Goal: Task Accomplishment & Management: Manage account settings

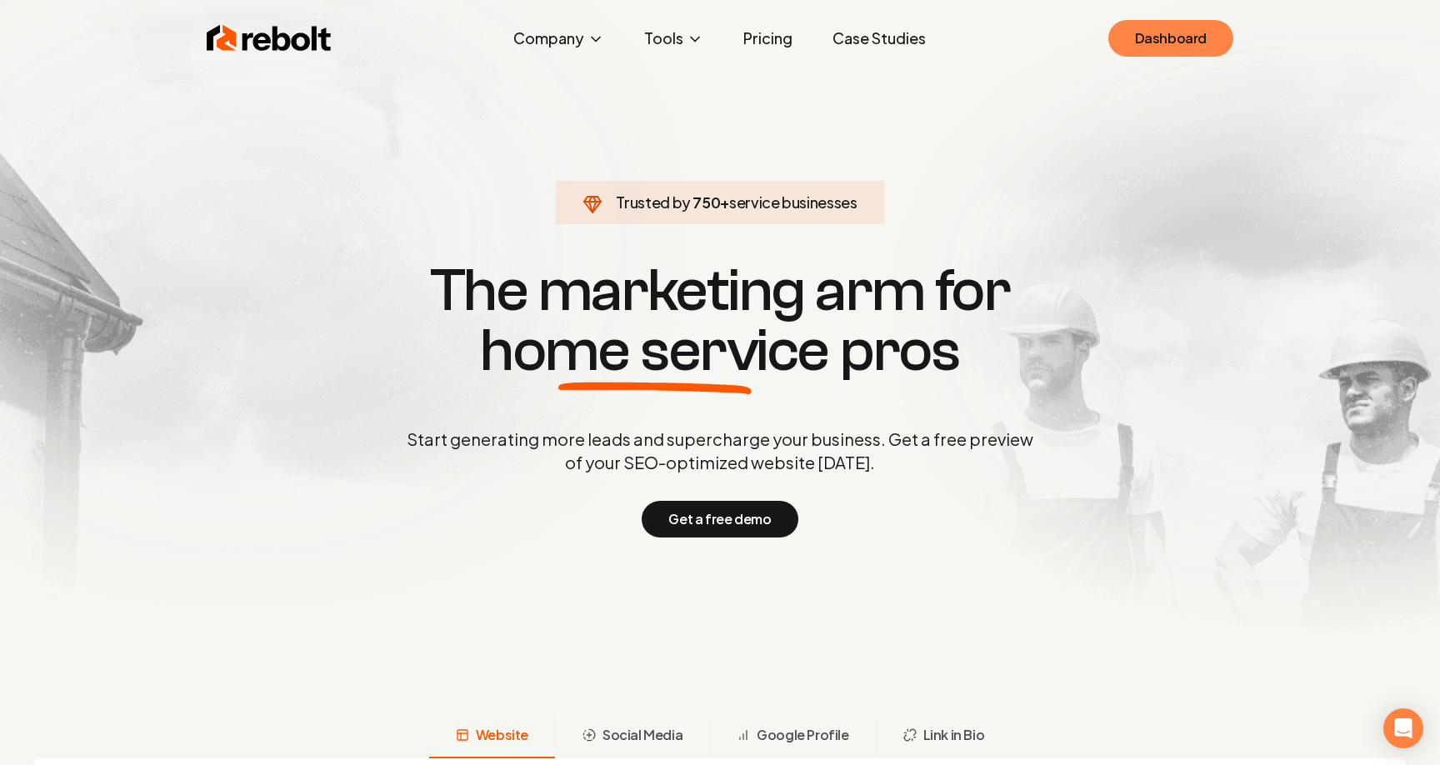
click at [1164, 23] on link "Dashboard" at bounding box center [1171, 38] width 125 height 37
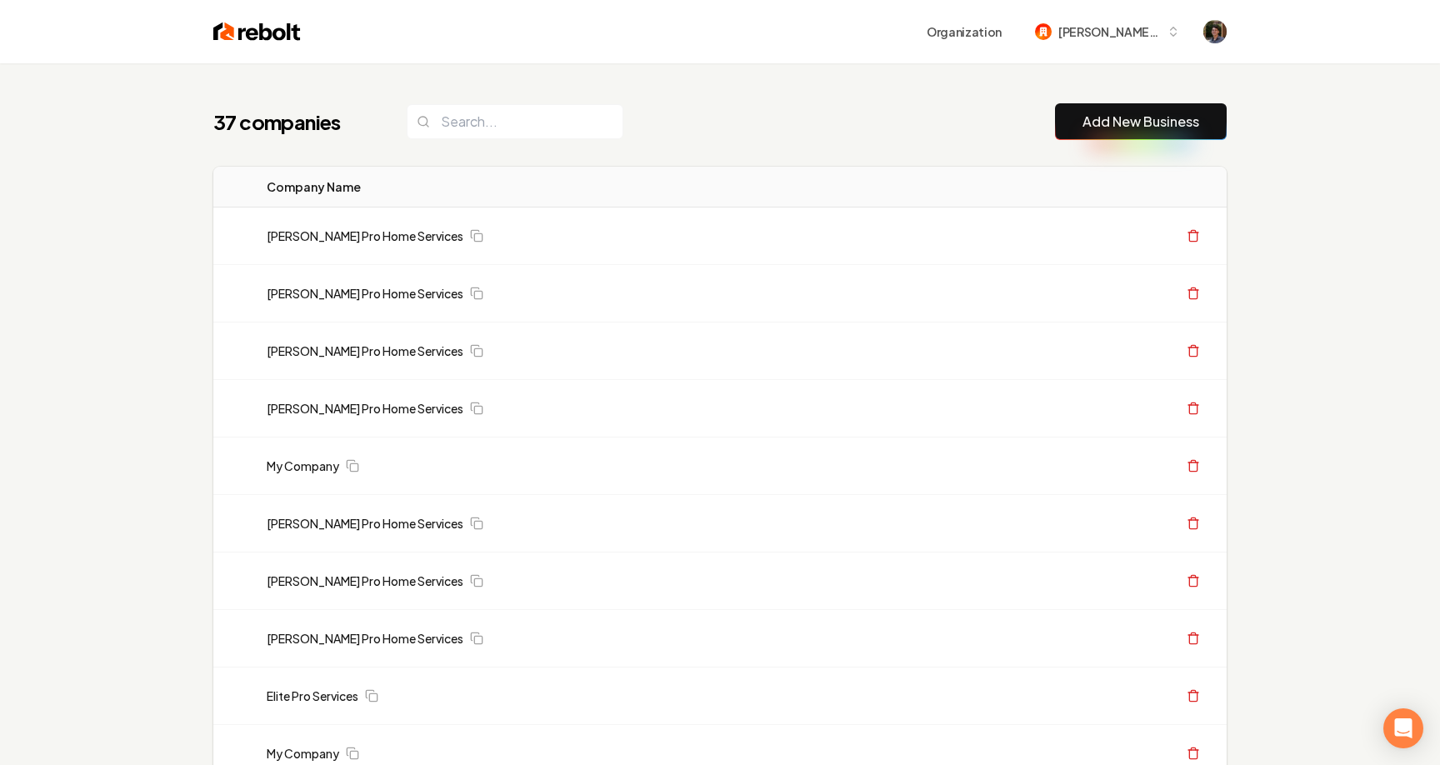
click at [1140, 126] on link "Add New Business" at bounding box center [1141, 122] width 117 height 20
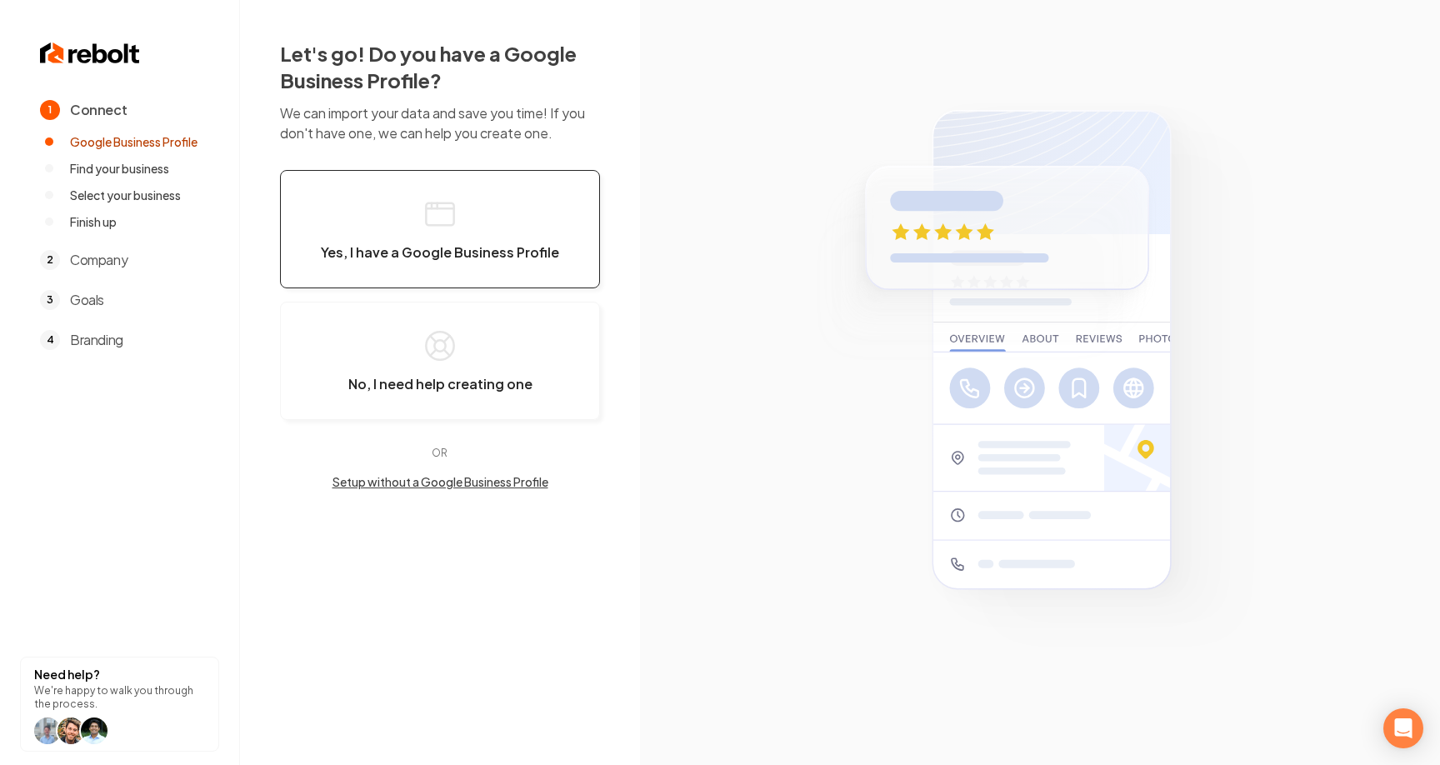
click at [503, 250] on span "Yes, I have a Google Business Profile" at bounding box center [440, 252] width 238 height 17
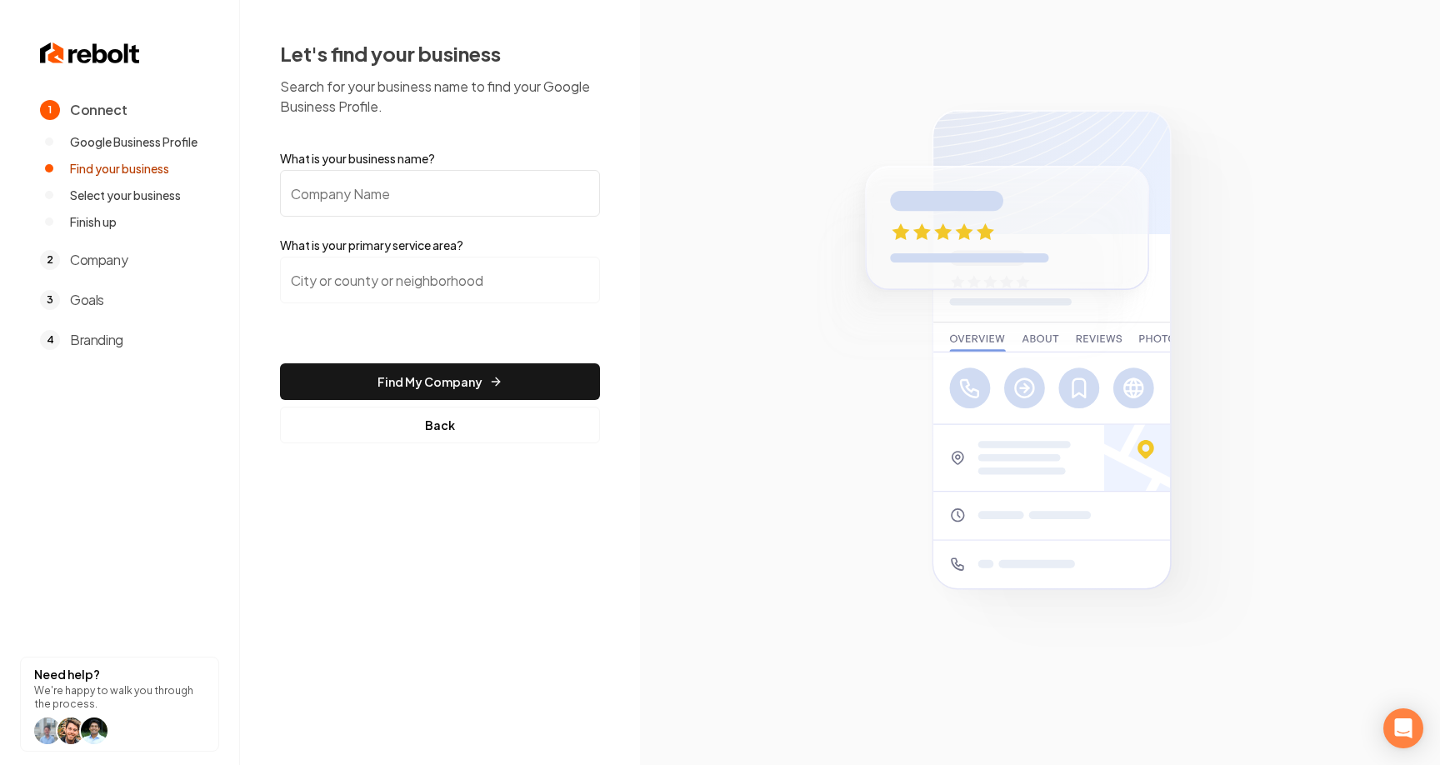
click at [487, 185] on input "What is your business name?" at bounding box center [440, 193] width 320 height 47
paste input "Superior Plumbing and Rooter"
type input "Superior Plumbing and Rooter"
click at [437, 287] on input "search" at bounding box center [440, 280] width 320 height 47
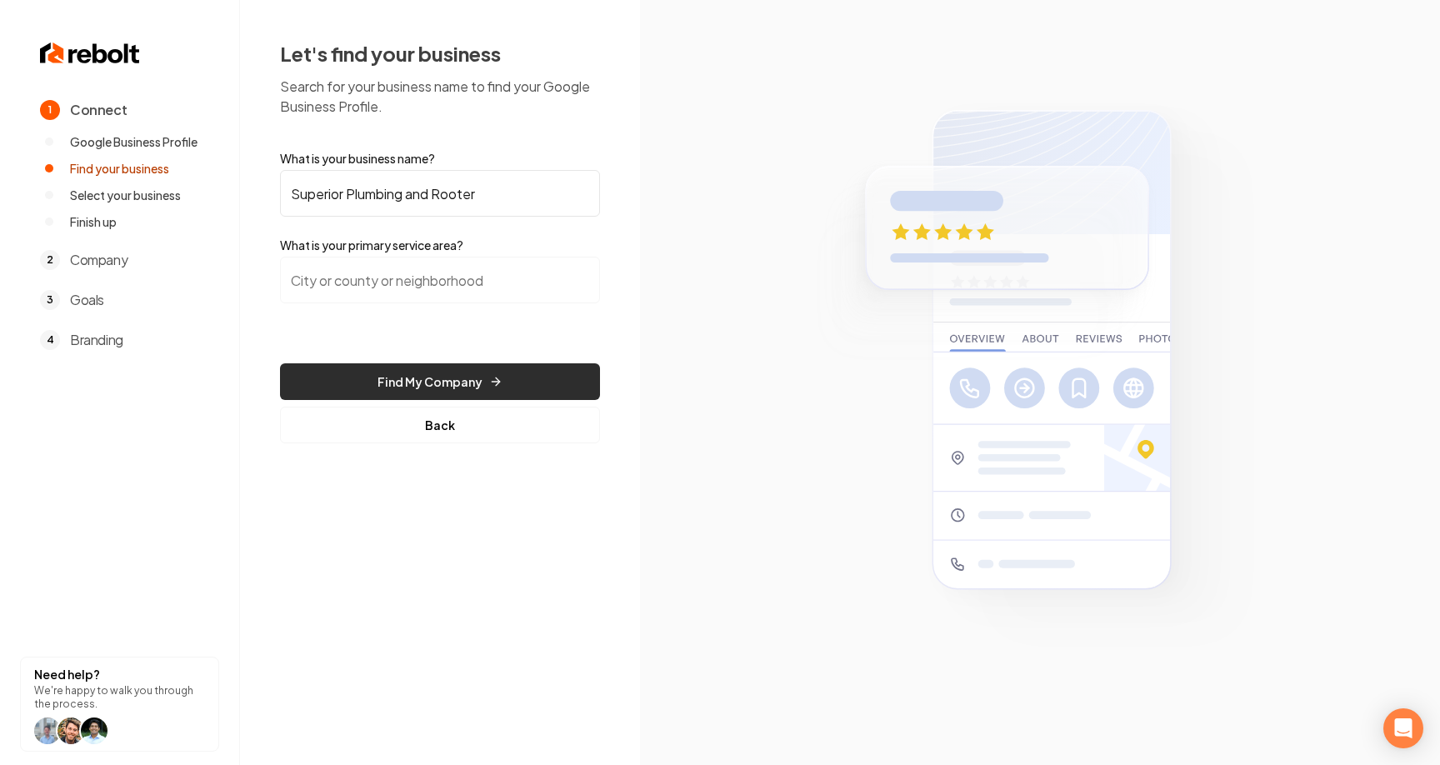
click at [448, 377] on button "Find My Company" at bounding box center [440, 381] width 320 height 37
drag, startPoint x: 477, startPoint y: 202, endPoint x: 178, endPoint y: 195, distance: 299.3
click at [178, 195] on div "1 Connect Google Business Profile Find your business Select your business Finis…" at bounding box center [720, 382] width 1440 height 765
click at [412, 275] on input "search" at bounding box center [440, 280] width 320 height 47
paste input "Conway, AR"
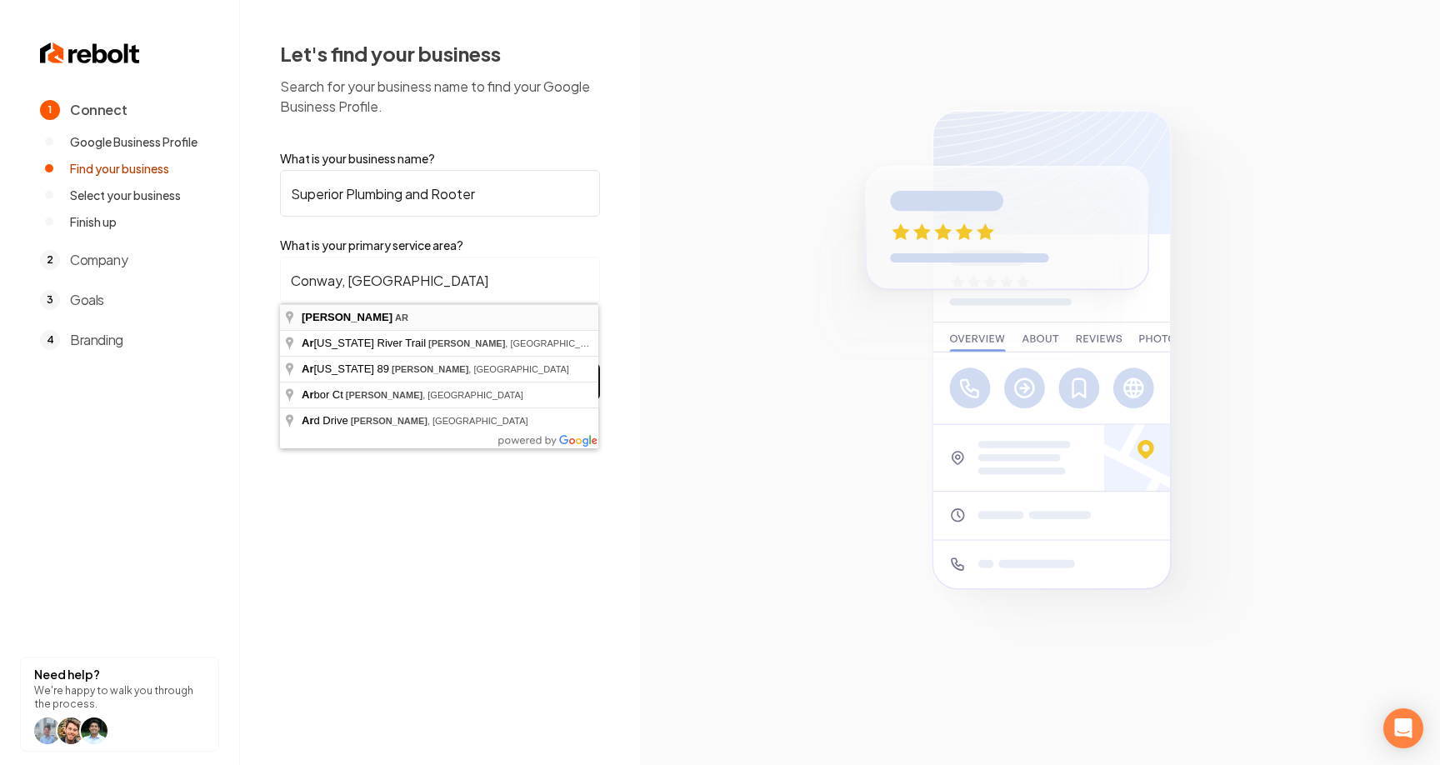
type input "Conway, AR"
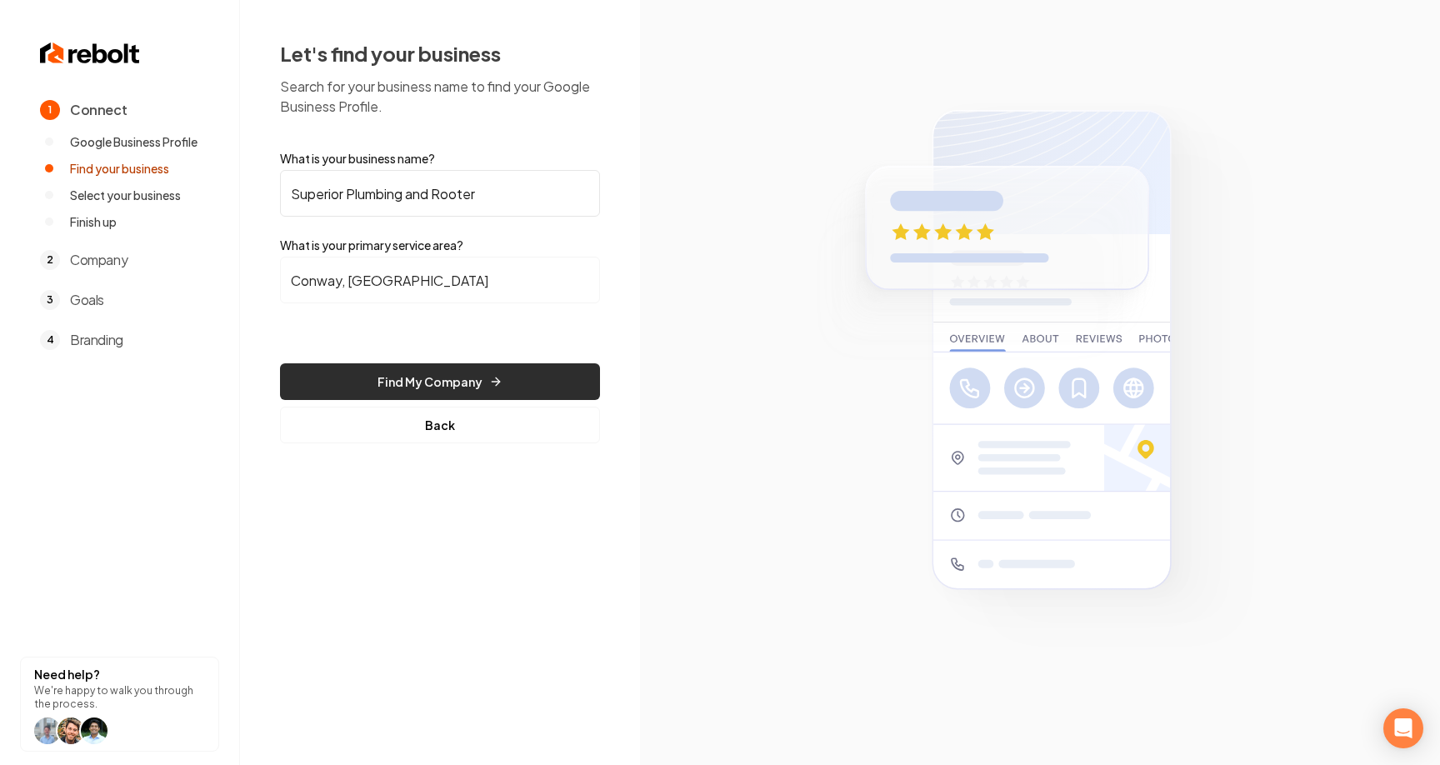
click at [483, 365] on button "Find My Company" at bounding box center [440, 381] width 320 height 37
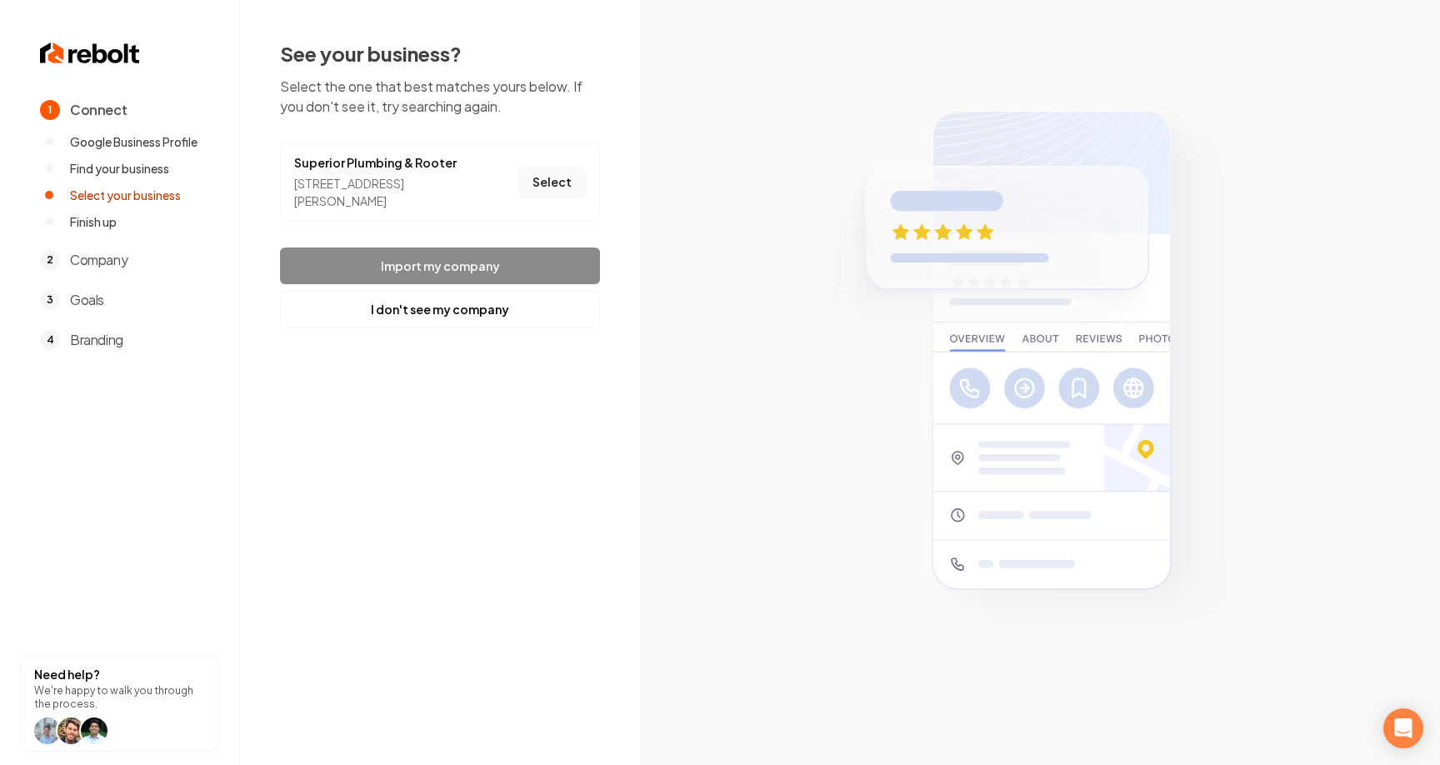
click at [564, 179] on button "Select" at bounding box center [552, 183] width 68 height 30
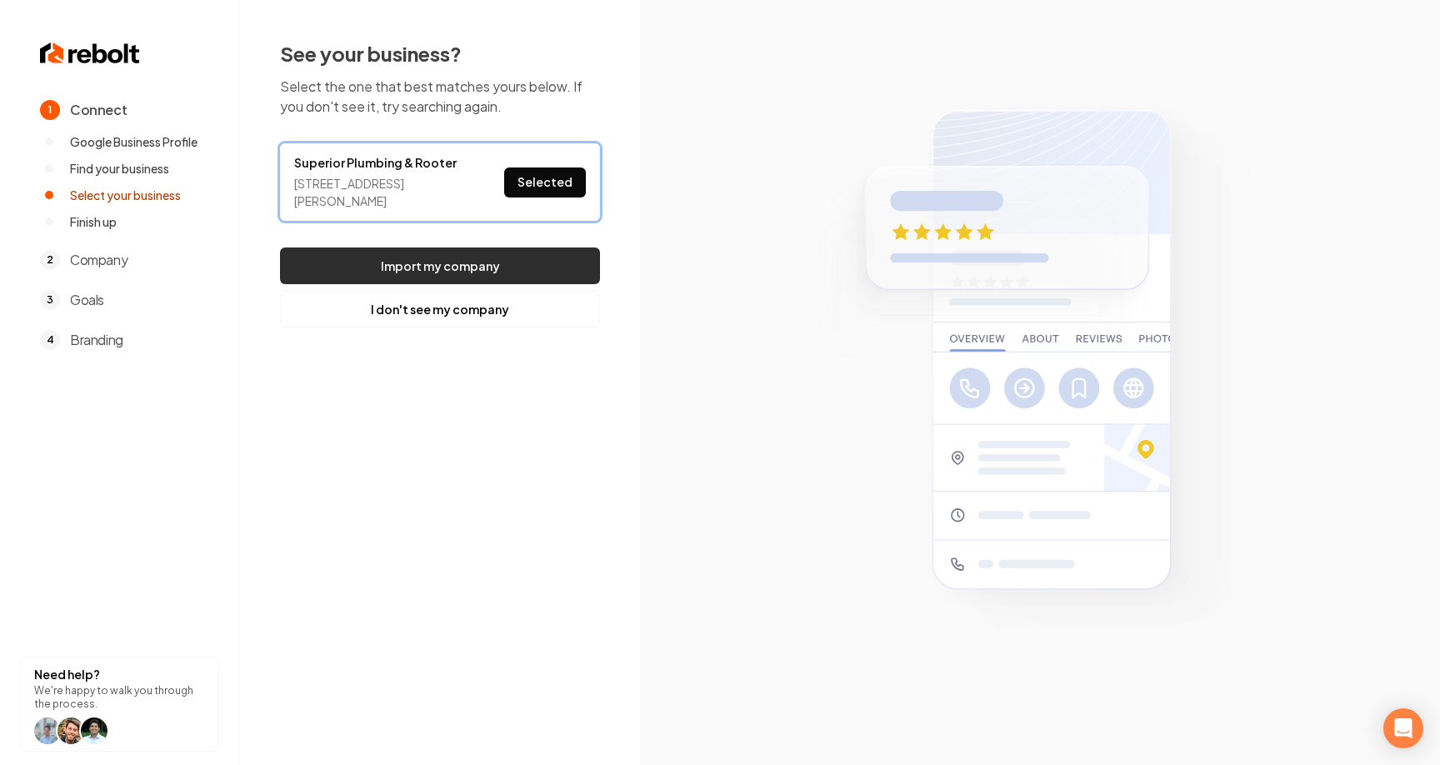
click at [538, 248] on button "Import my company" at bounding box center [440, 266] width 320 height 37
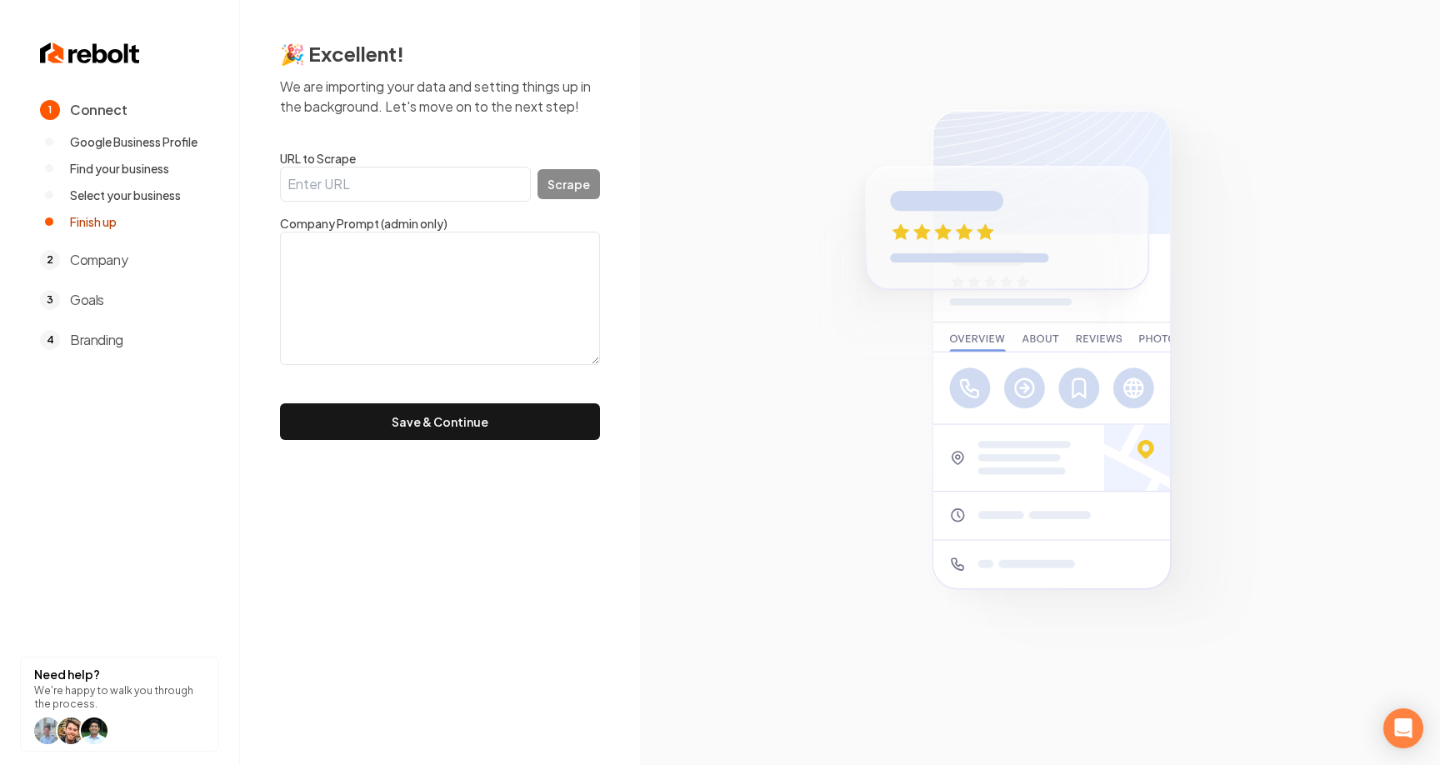
click at [428, 443] on div "🎉 Excellent! We are importing your data and setting things up in the background…" at bounding box center [440, 240] width 400 height 480
click at [438, 423] on button "Save & Continue" at bounding box center [440, 421] width 320 height 37
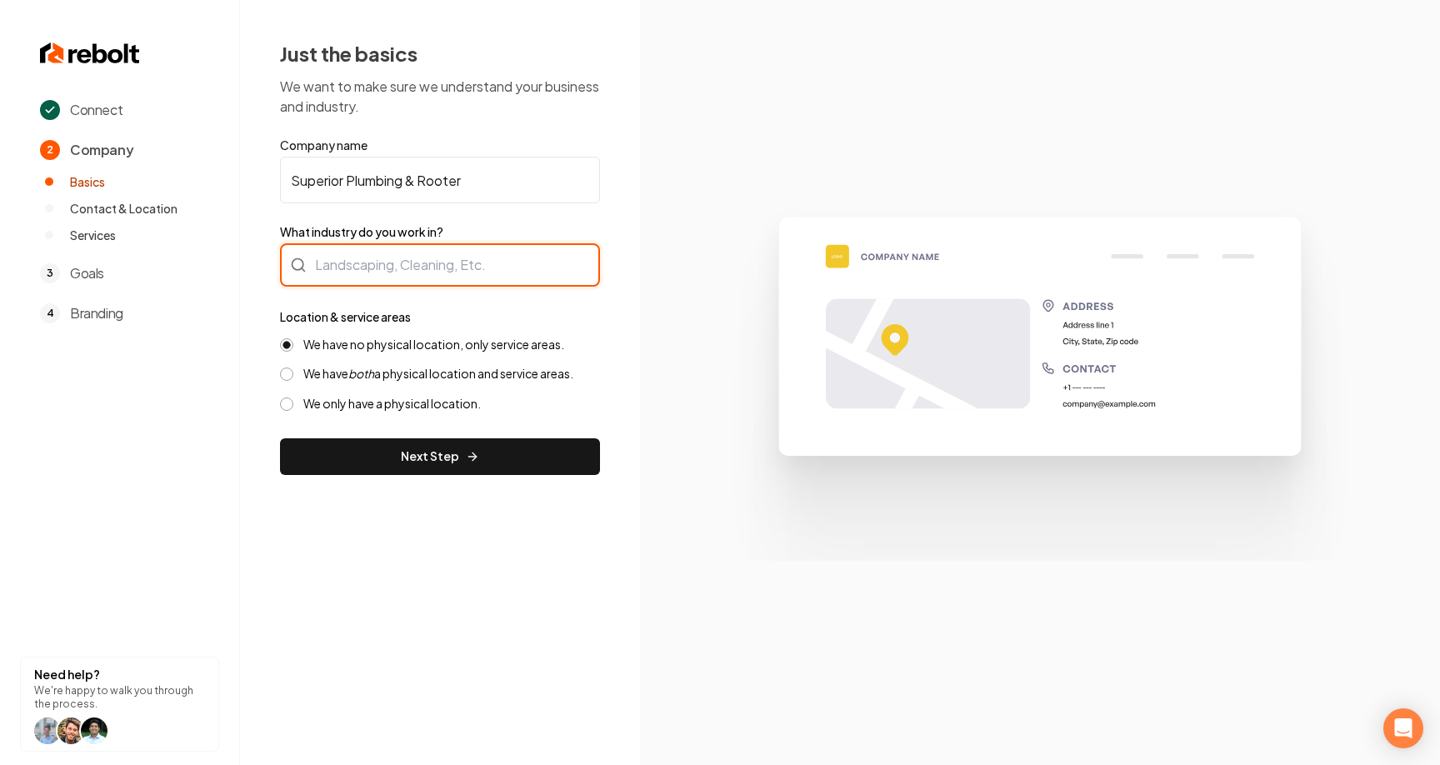
click at [453, 269] on div at bounding box center [440, 264] width 320 height 43
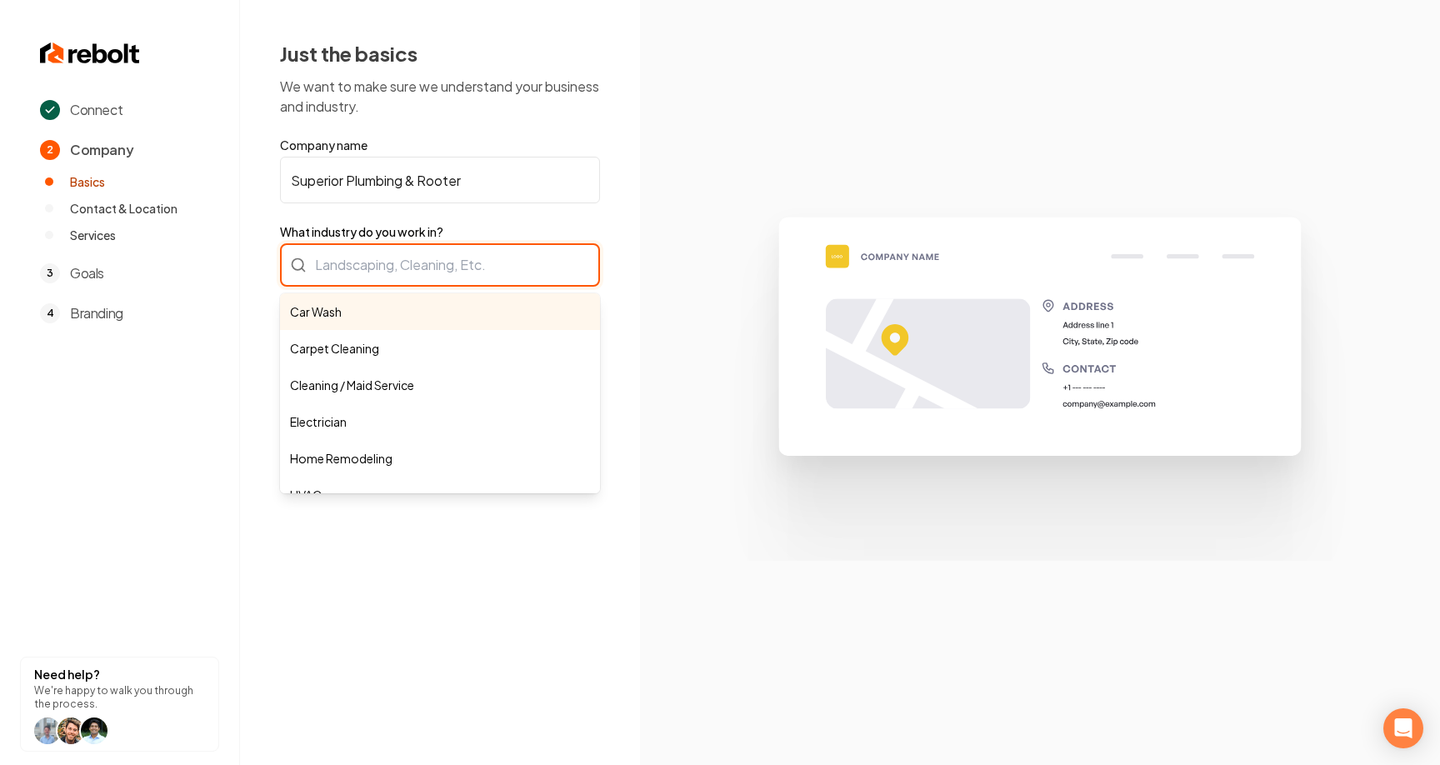
type input "Car Wash"
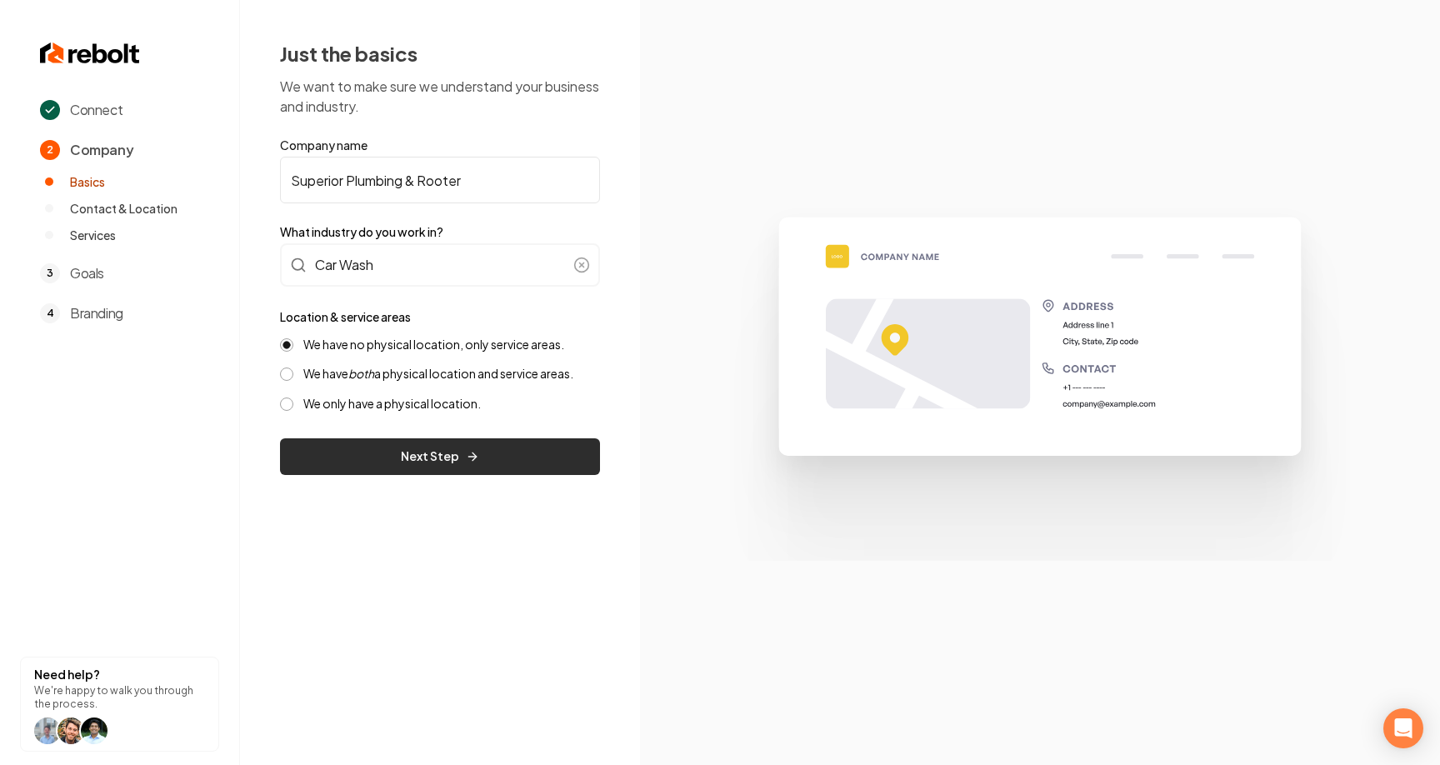
click at [422, 447] on button "Next Step" at bounding box center [440, 456] width 320 height 37
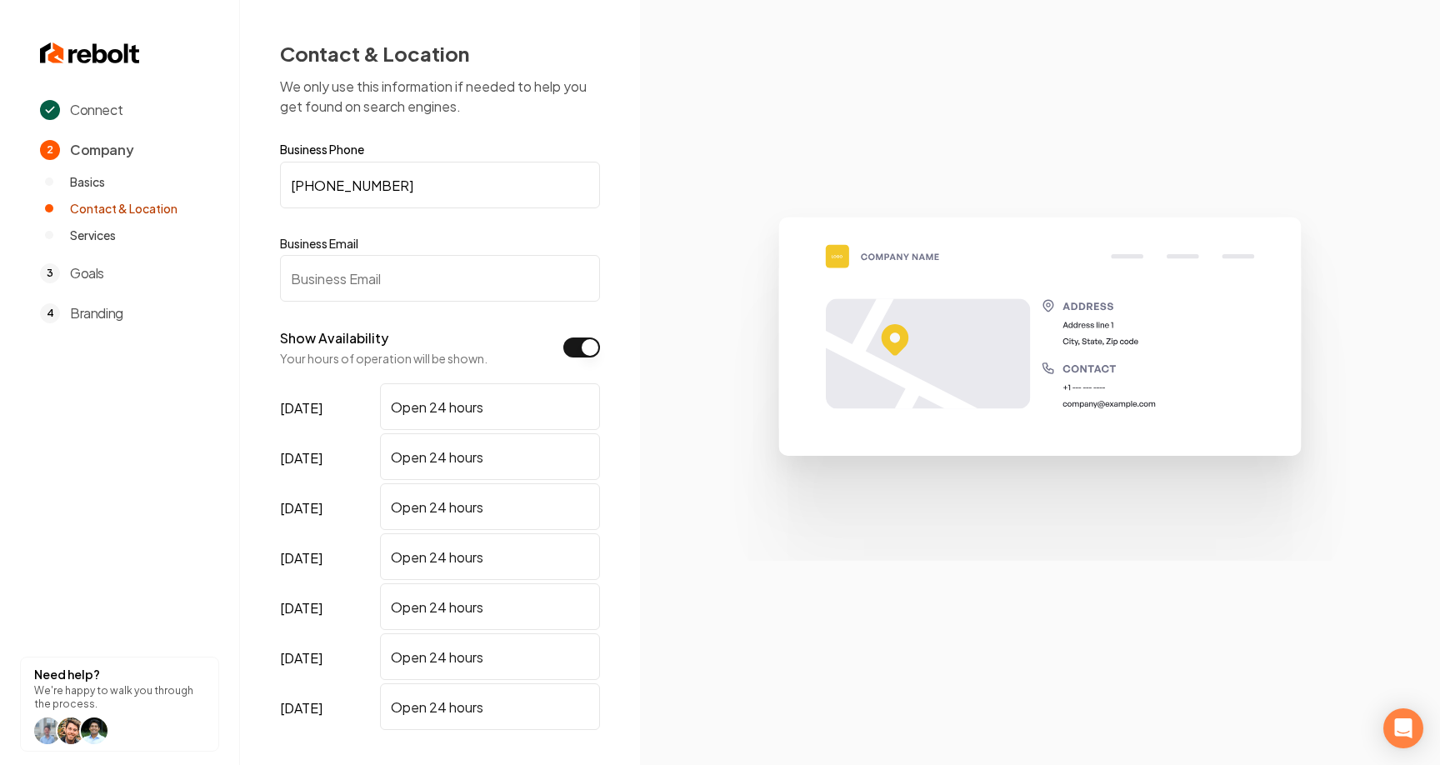
click at [503, 268] on input "Business Email" at bounding box center [440, 278] width 320 height 47
type input "mitchj@gmail.com"
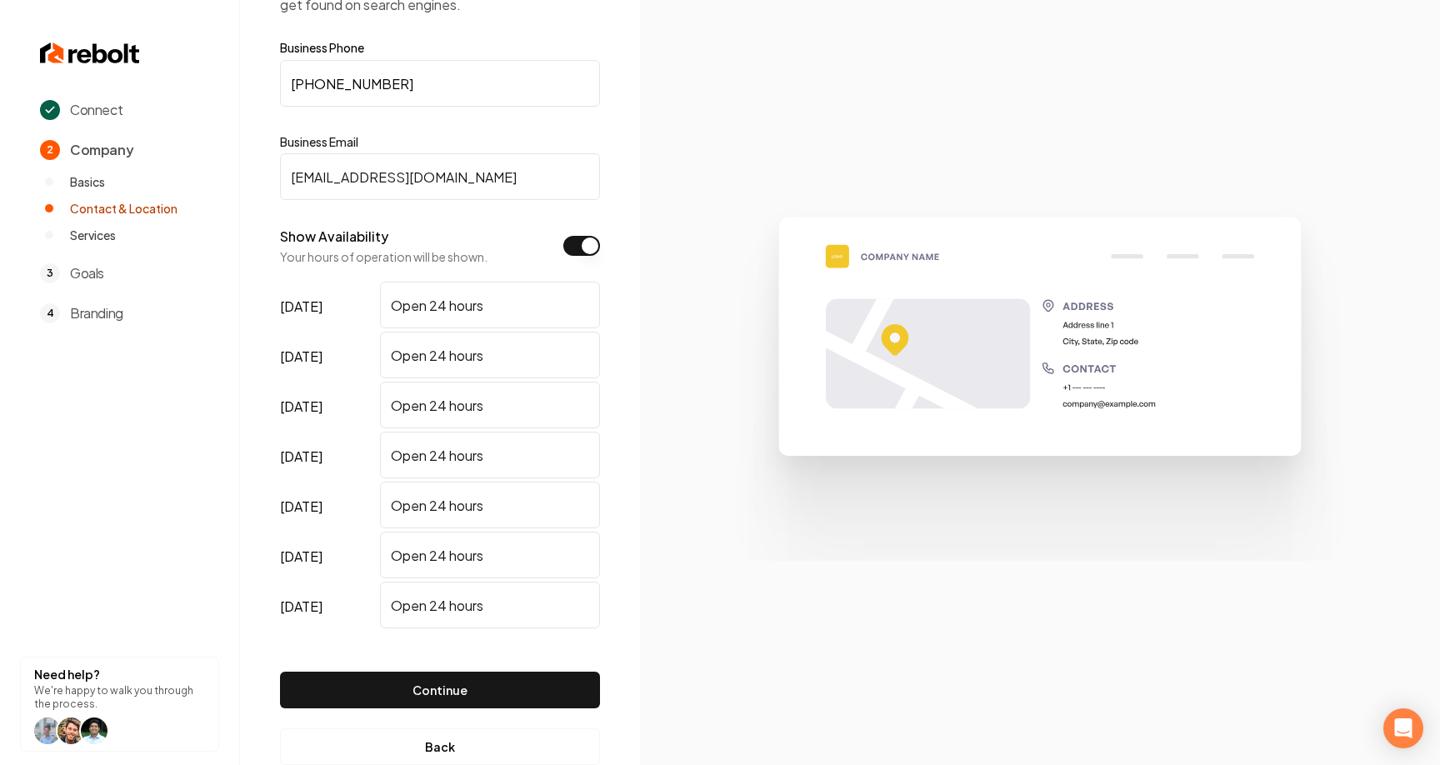
scroll to position [142, 0]
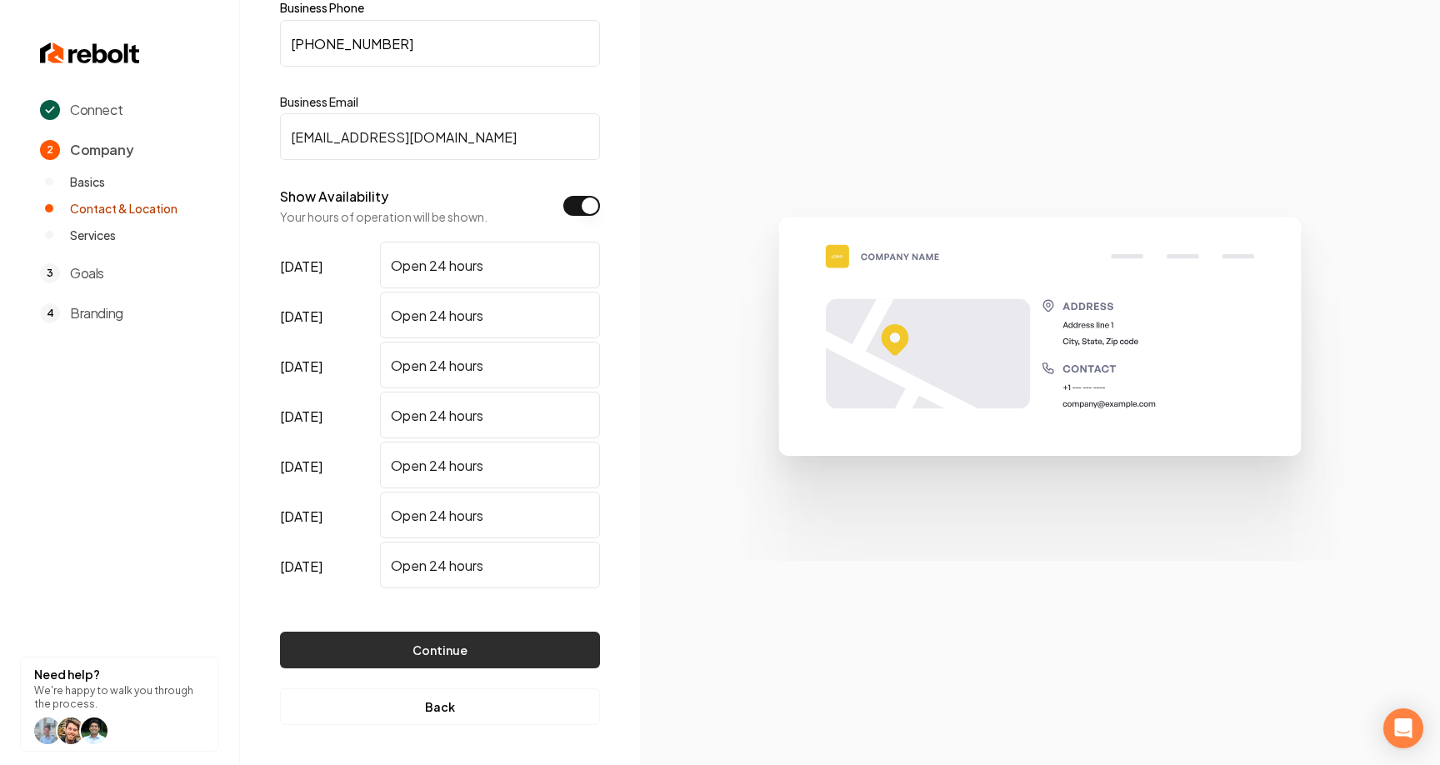
click at [475, 649] on button "Continue" at bounding box center [440, 650] width 320 height 37
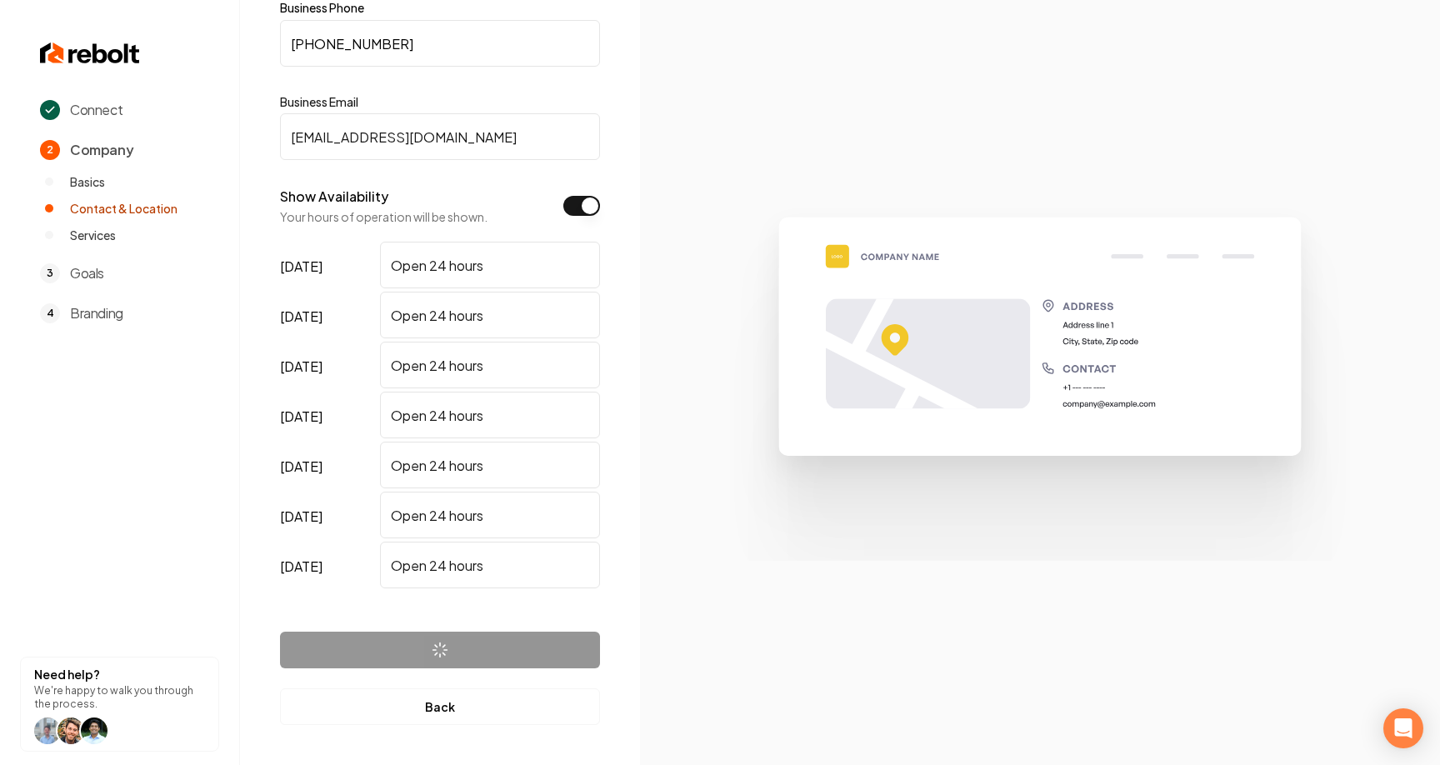
scroll to position [0, 0]
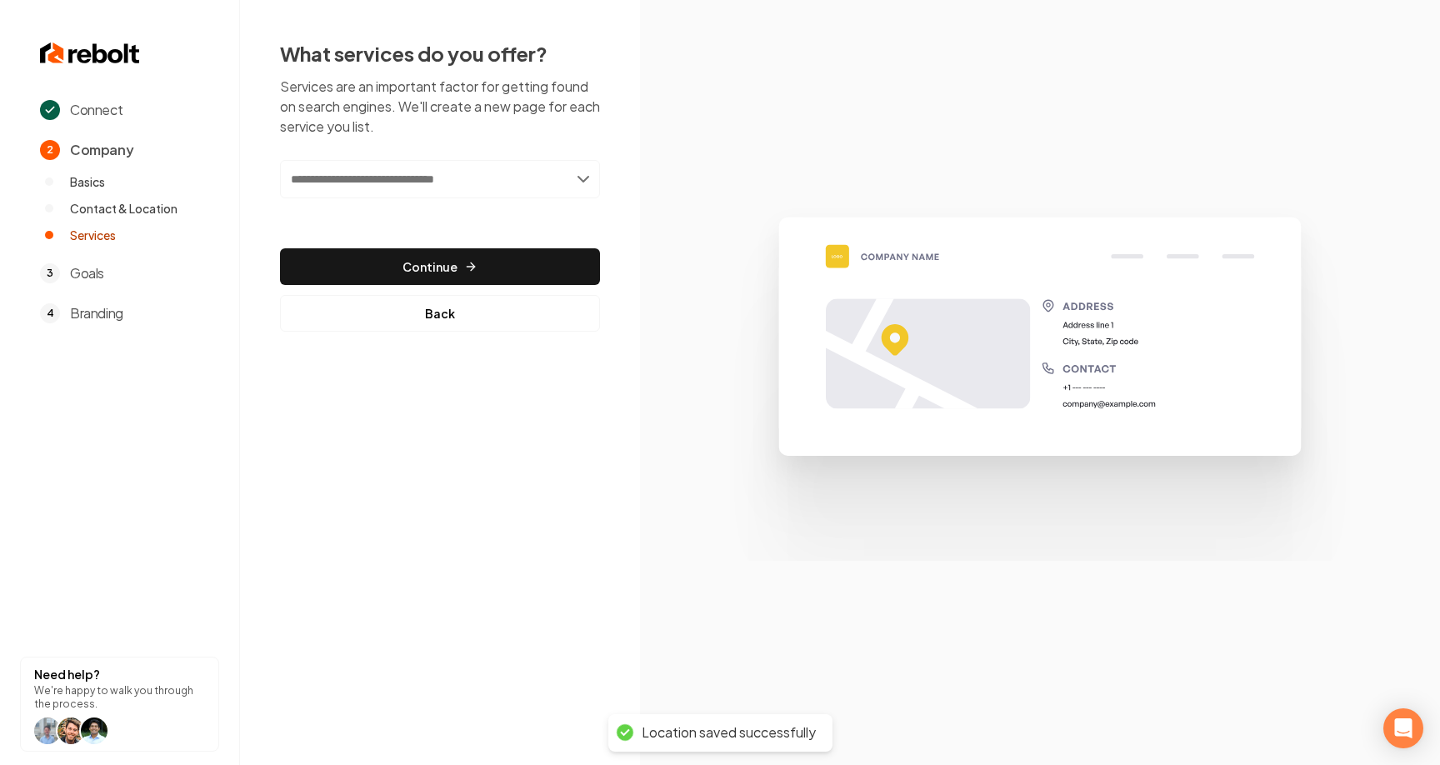
click at [463, 178] on input "text" at bounding box center [440, 179] width 320 height 38
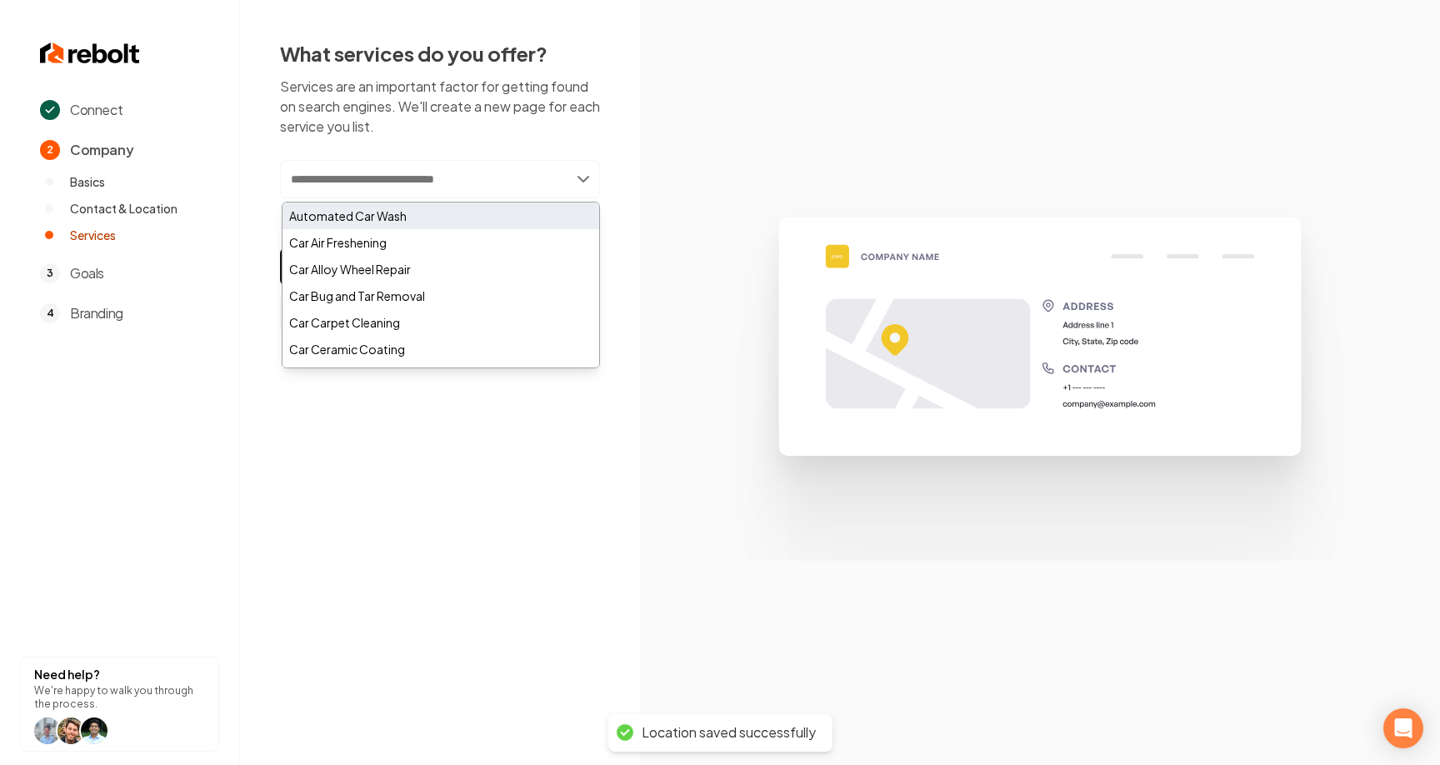
click at [443, 223] on div "Automated Car Wash" at bounding box center [441, 216] width 317 height 27
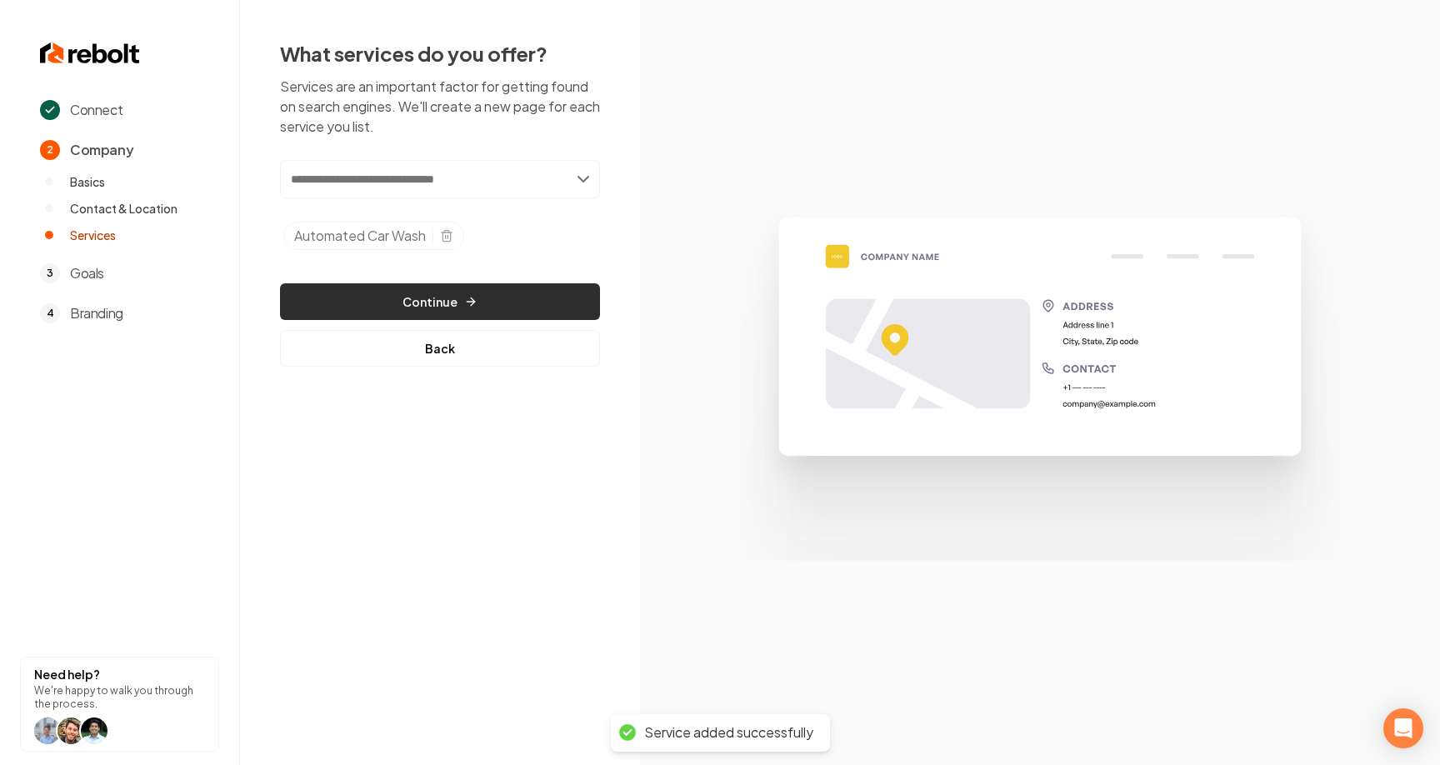
click at [431, 294] on button "Continue" at bounding box center [440, 301] width 320 height 37
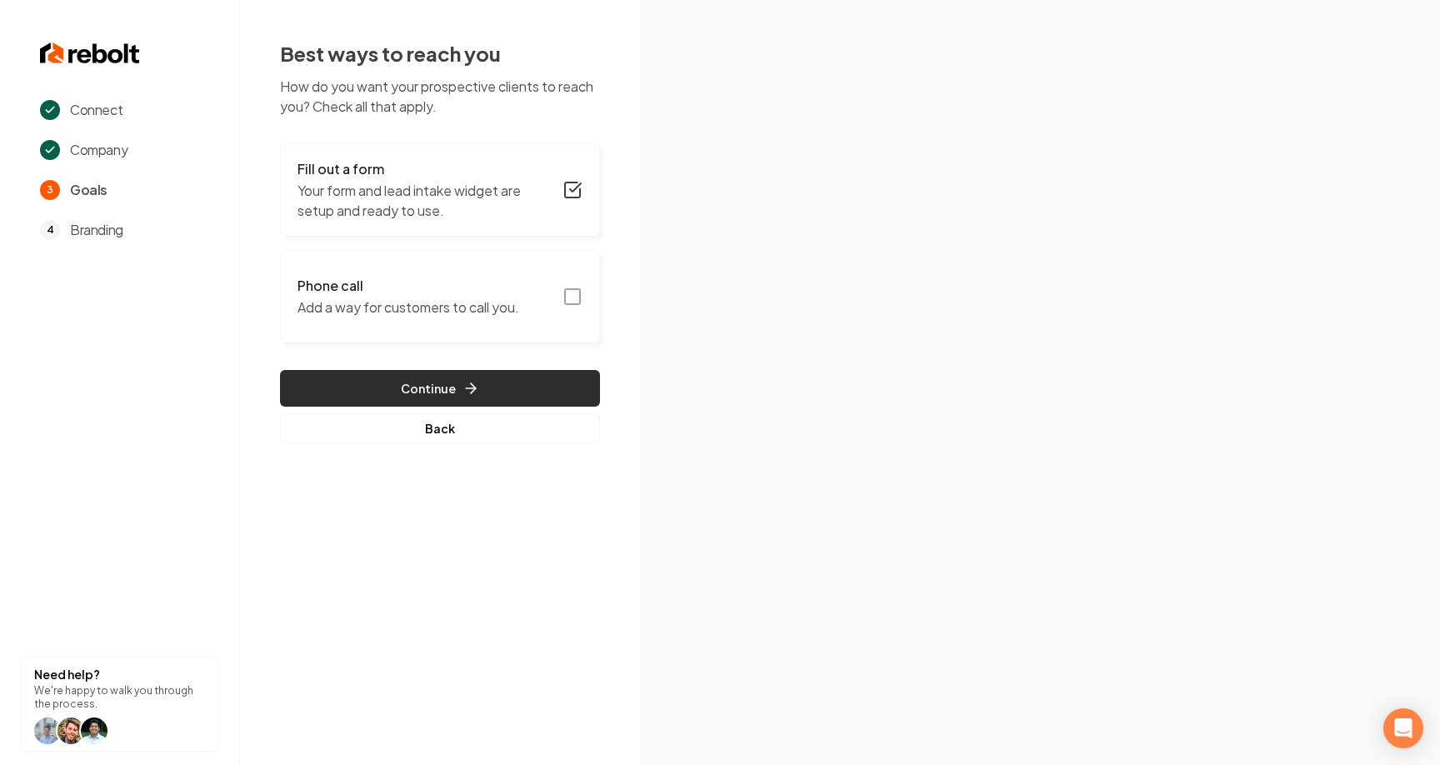
click at [478, 373] on button "Continue" at bounding box center [440, 388] width 320 height 37
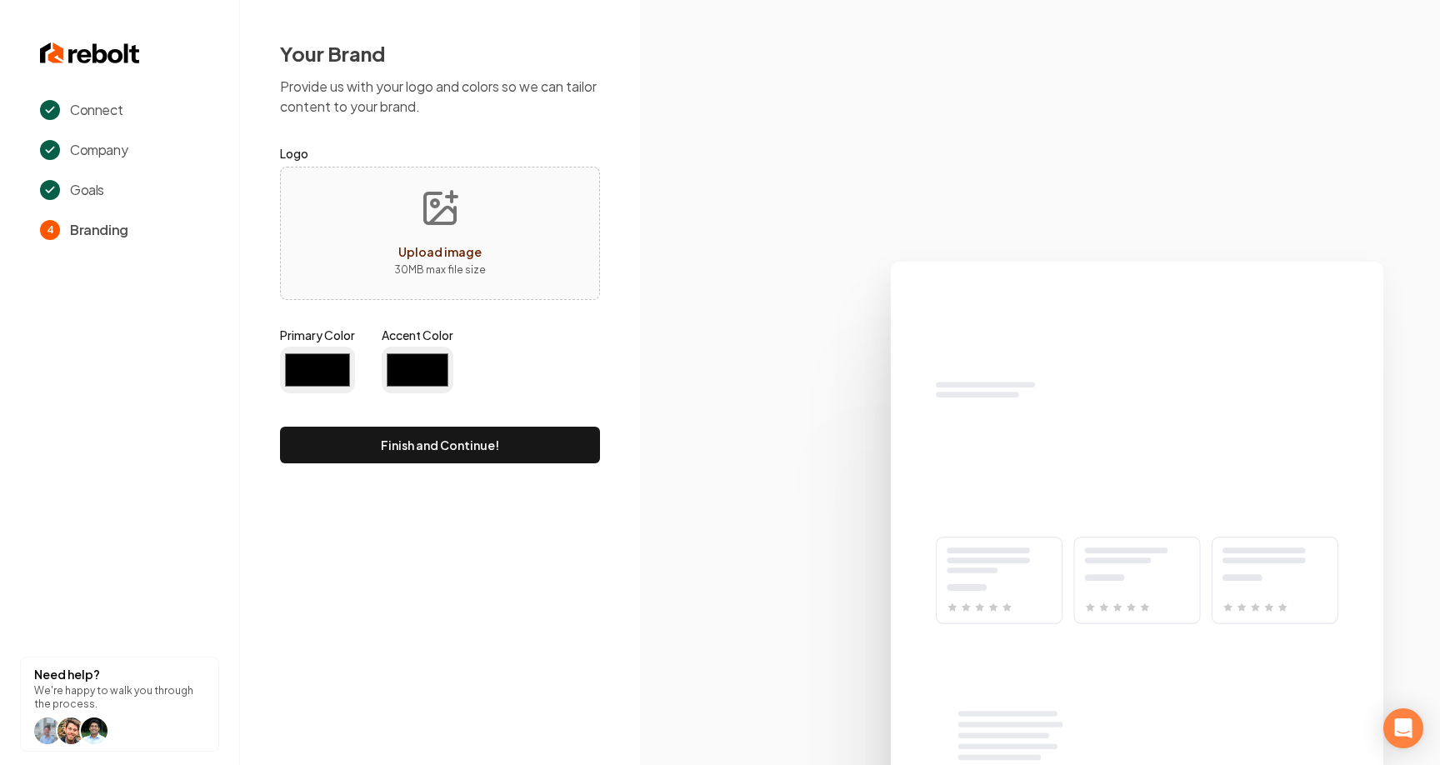
type input "#194d33"
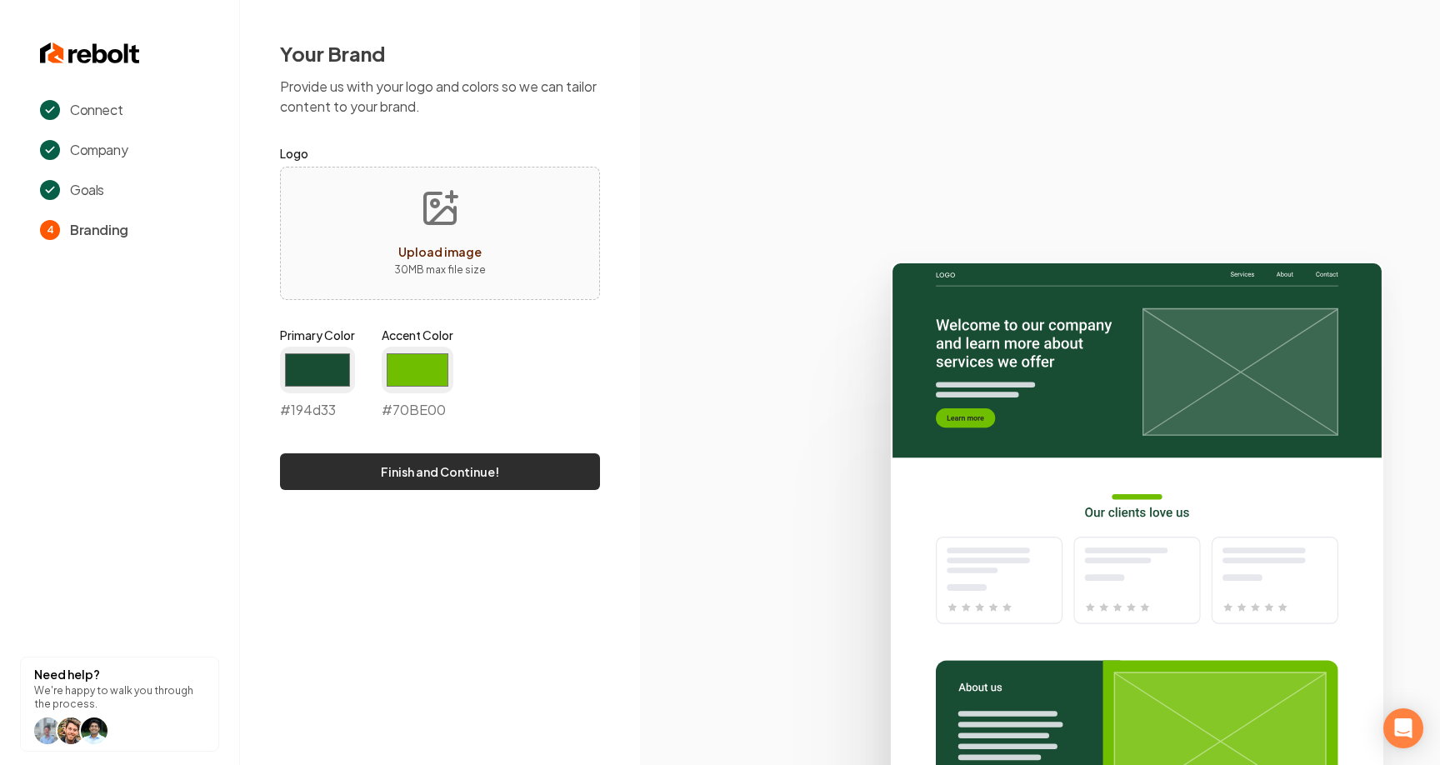
click at [468, 476] on button "Finish and Continue!" at bounding box center [440, 471] width 320 height 37
type input "#70be00"
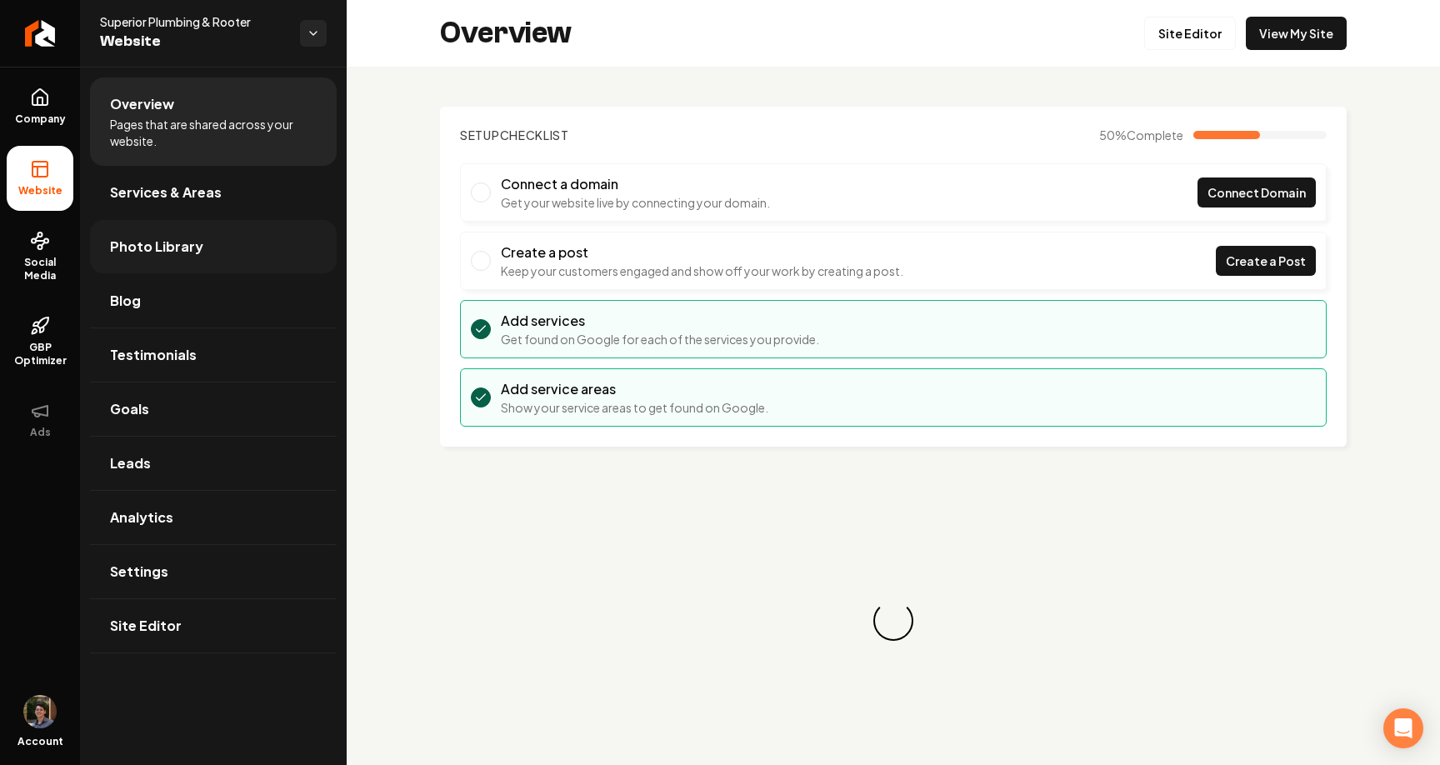
click at [218, 243] on link "Photo Library" at bounding box center [213, 246] width 247 height 53
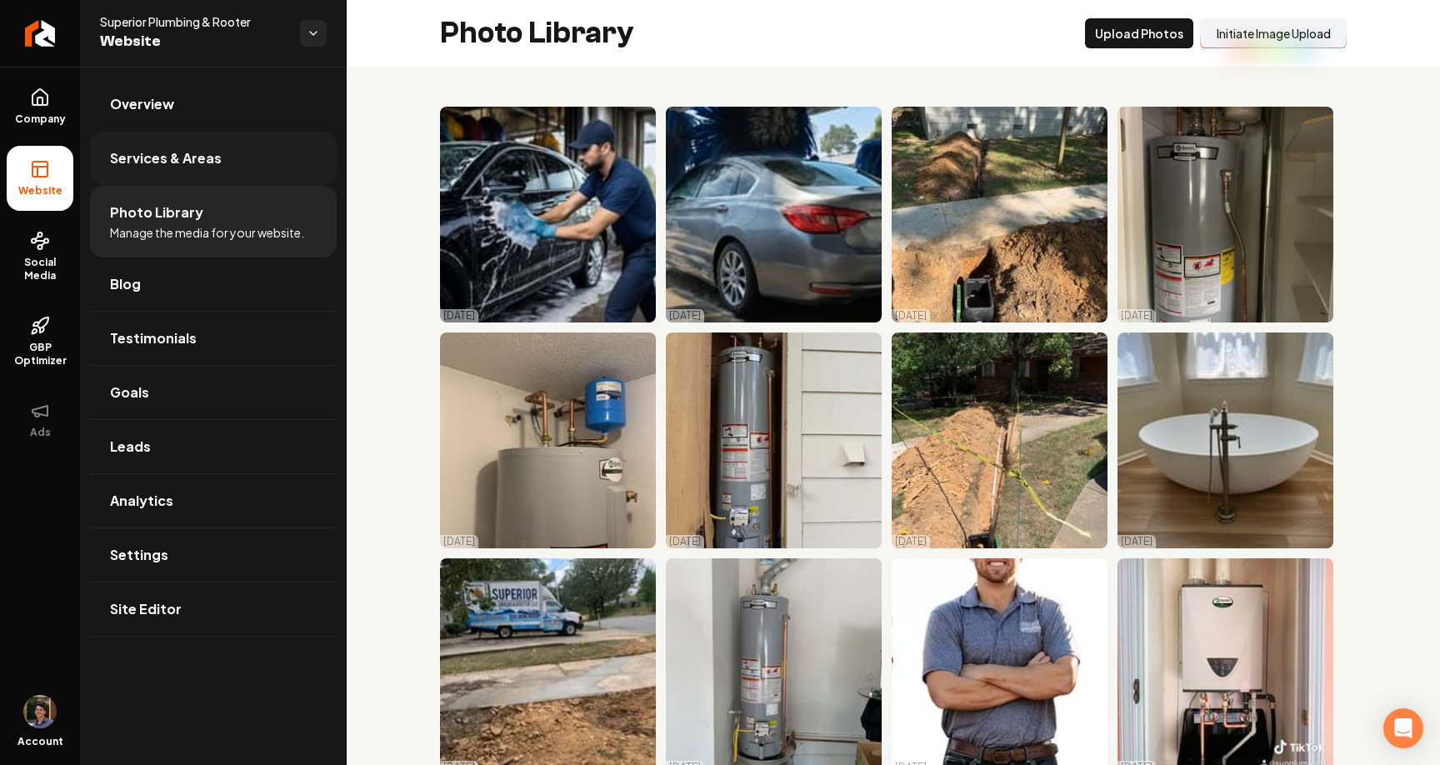
click at [171, 154] on span "Services & Areas" at bounding box center [166, 158] width 112 height 20
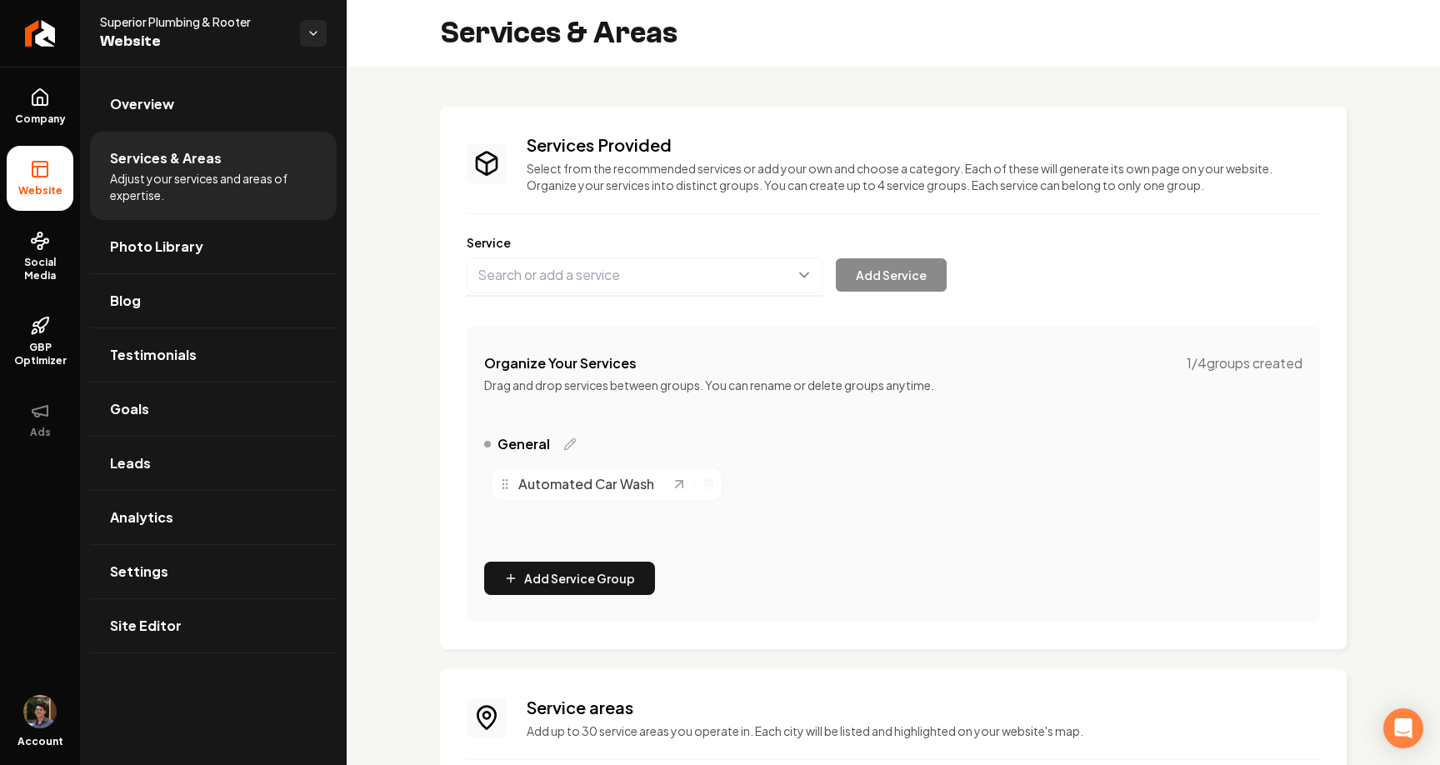
click at [634, 274] on button "Main content area" at bounding box center [645, 275] width 356 height 35
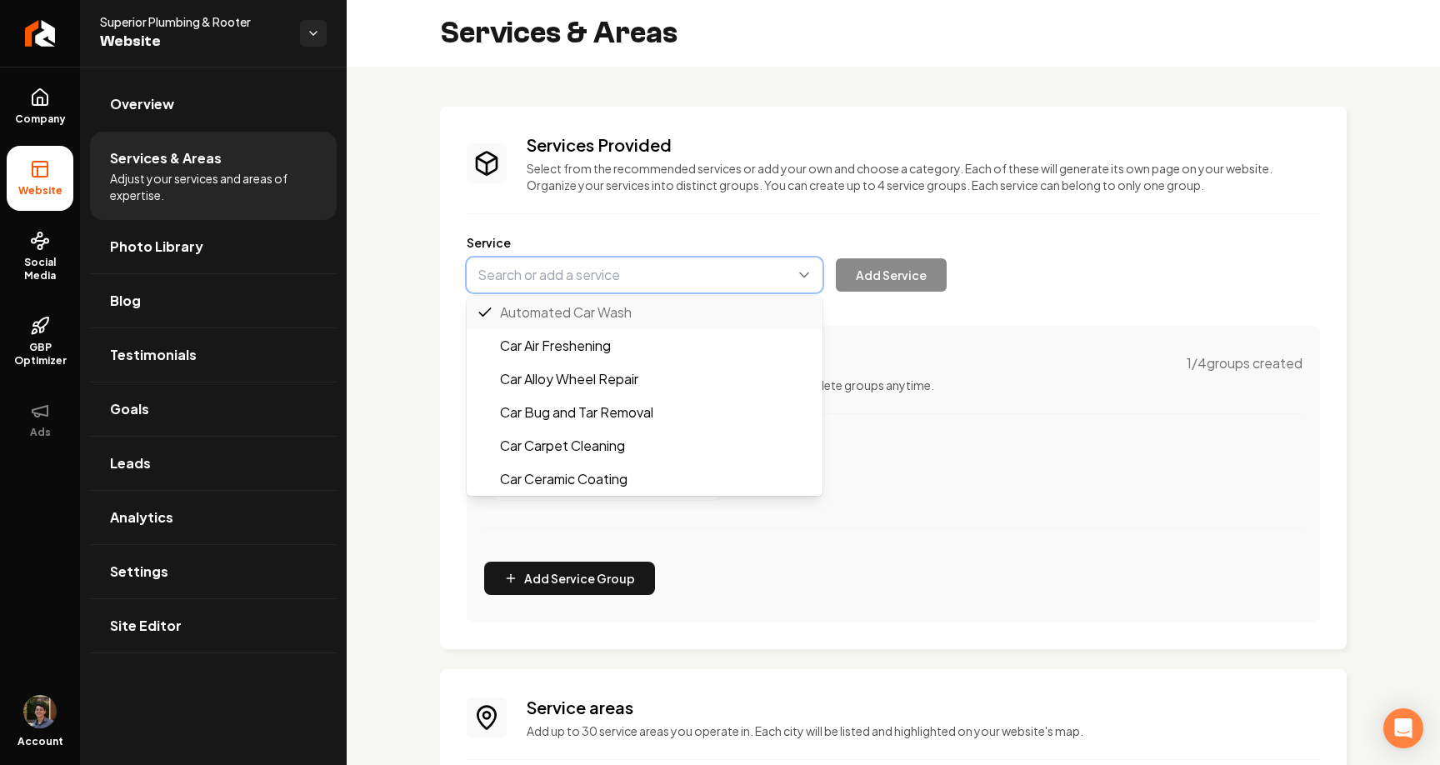
type input "Car Air Freshening"
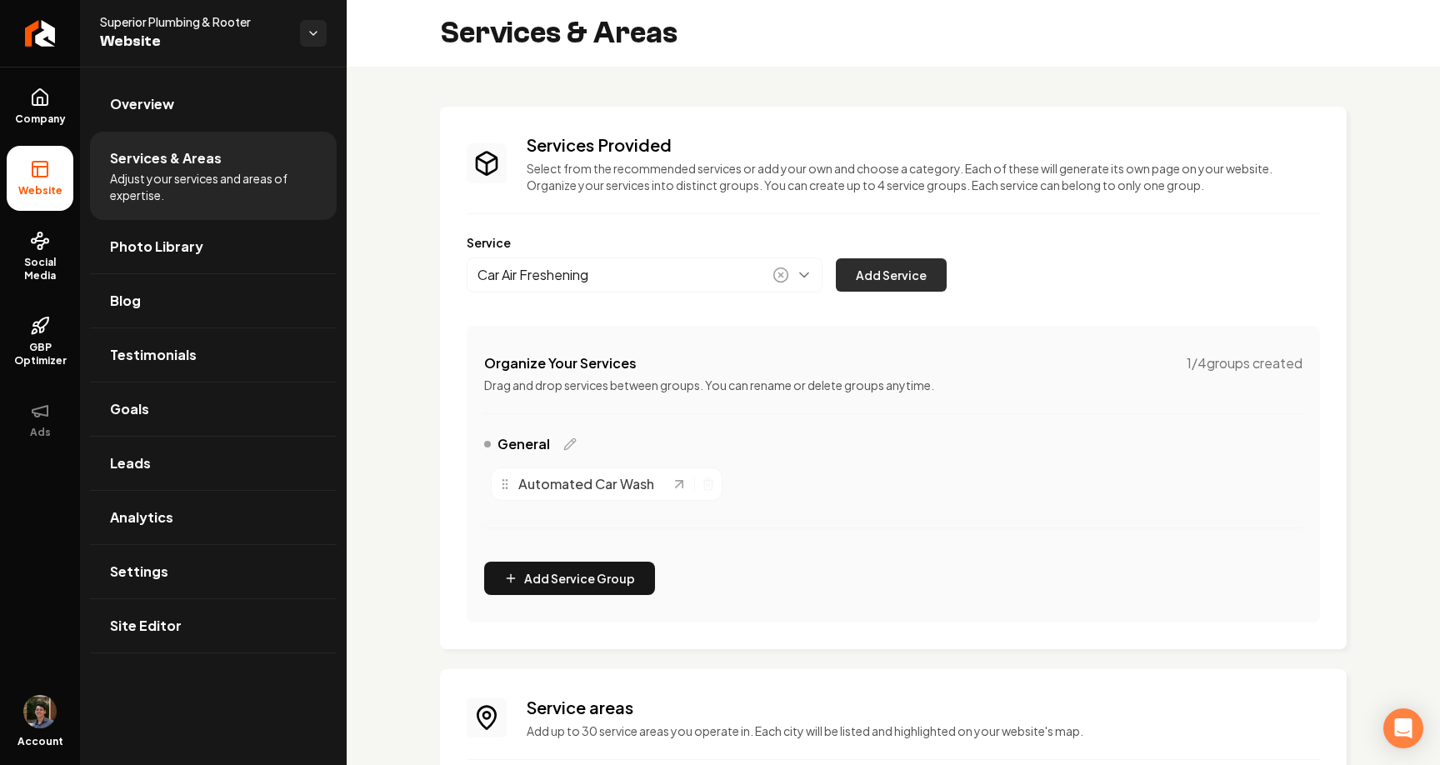
click at [854, 280] on button "Add Service" at bounding box center [891, 274] width 111 height 33
click at [209, 248] on link "Photo Library" at bounding box center [213, 246] width 247 height 53
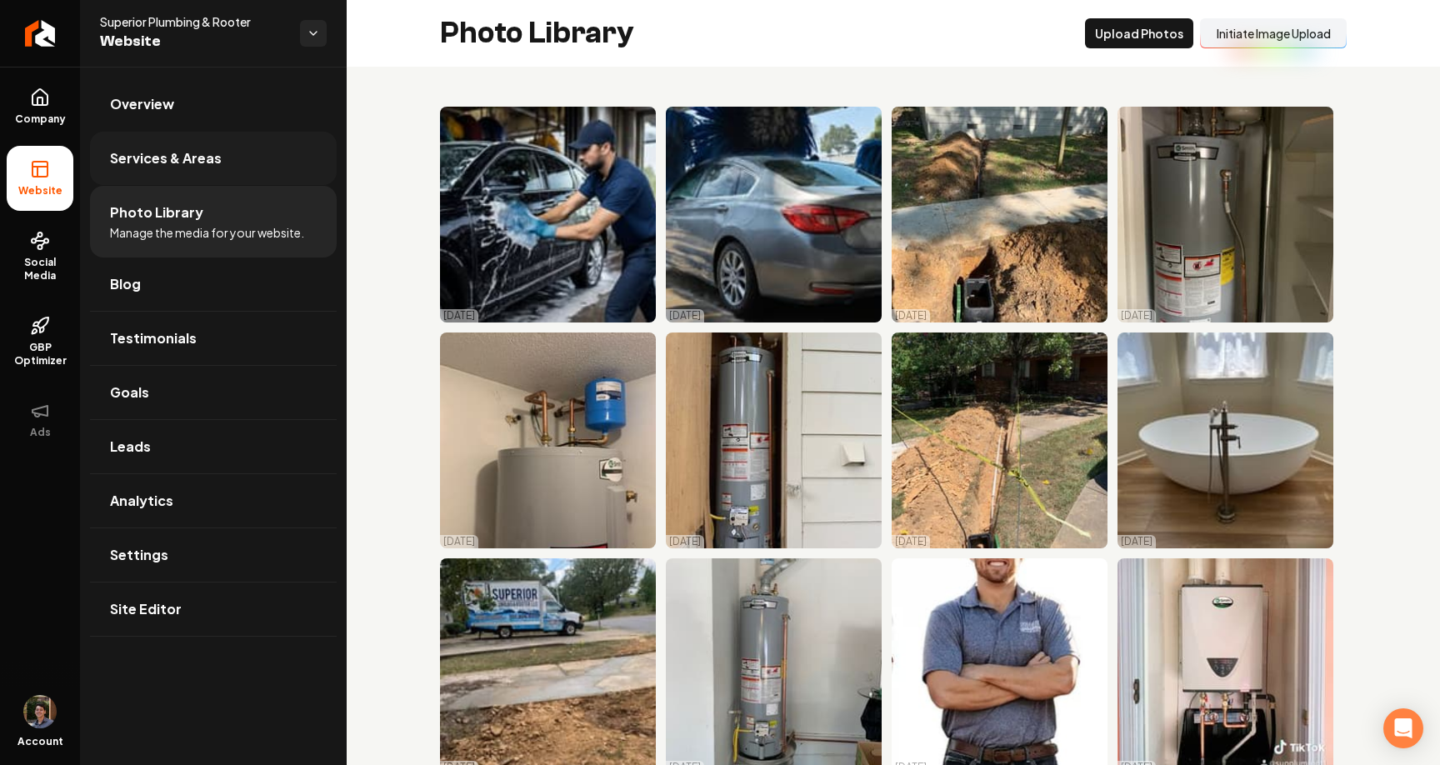
click at [242, 162] on link "Services & Areas" at bounding box center [213, 158] width 247 height 53
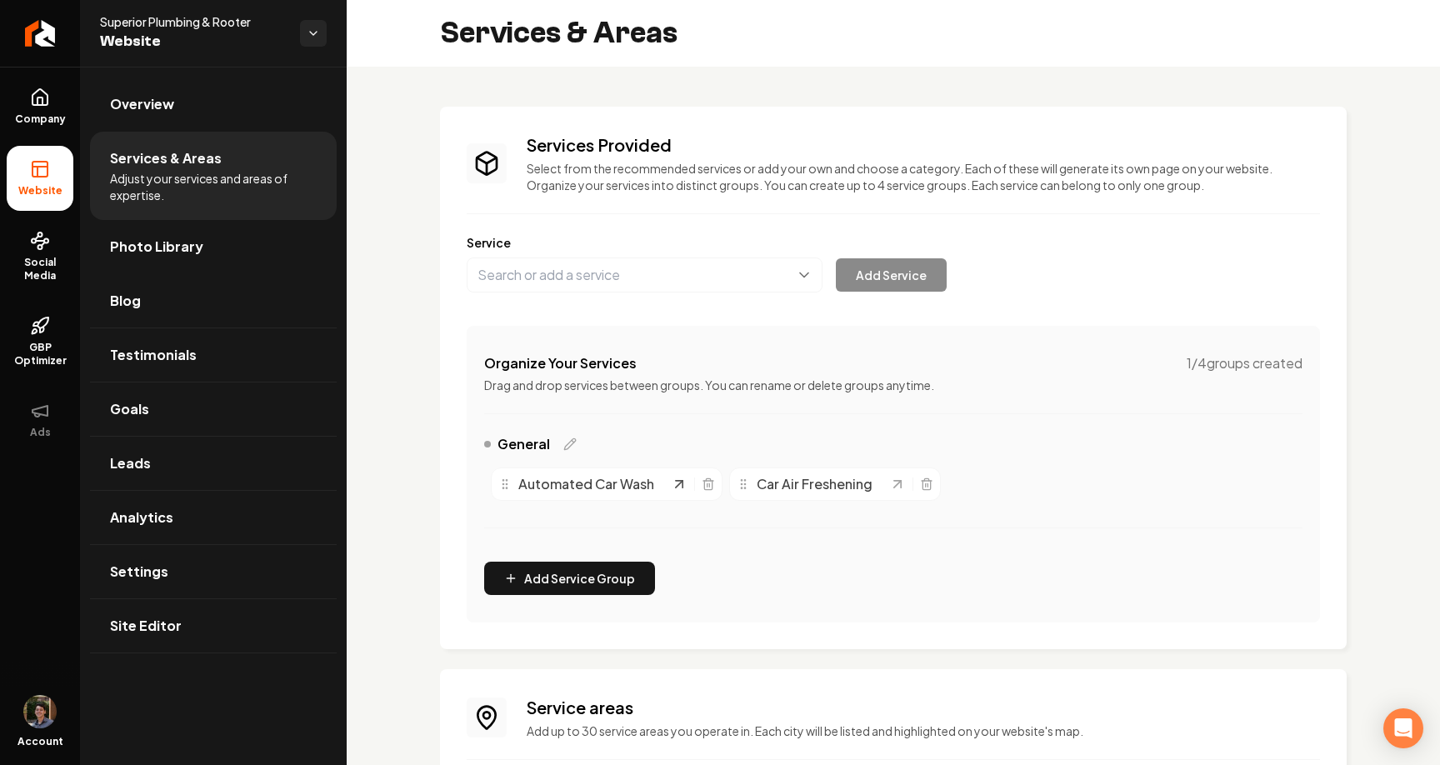
click at [678, 485] on icon "Main content area" at bounding box center [679, 484] width 17 height 17
click at [149, 268] on link "Photo Library" at bounding box center [213, 246] width 247 height 53
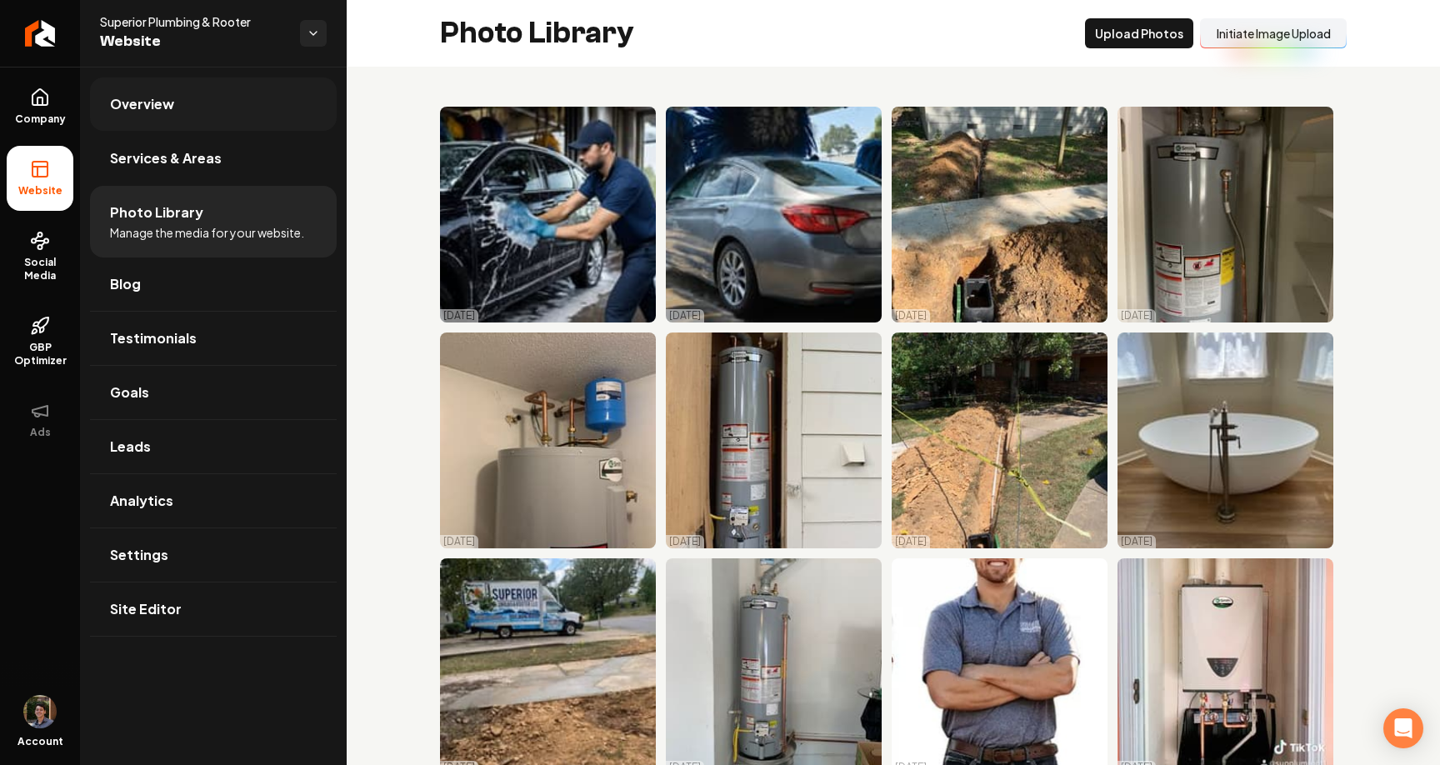
click at [235, 106] on link "Overview" at bounding box center [213, 104] width 247 height 53
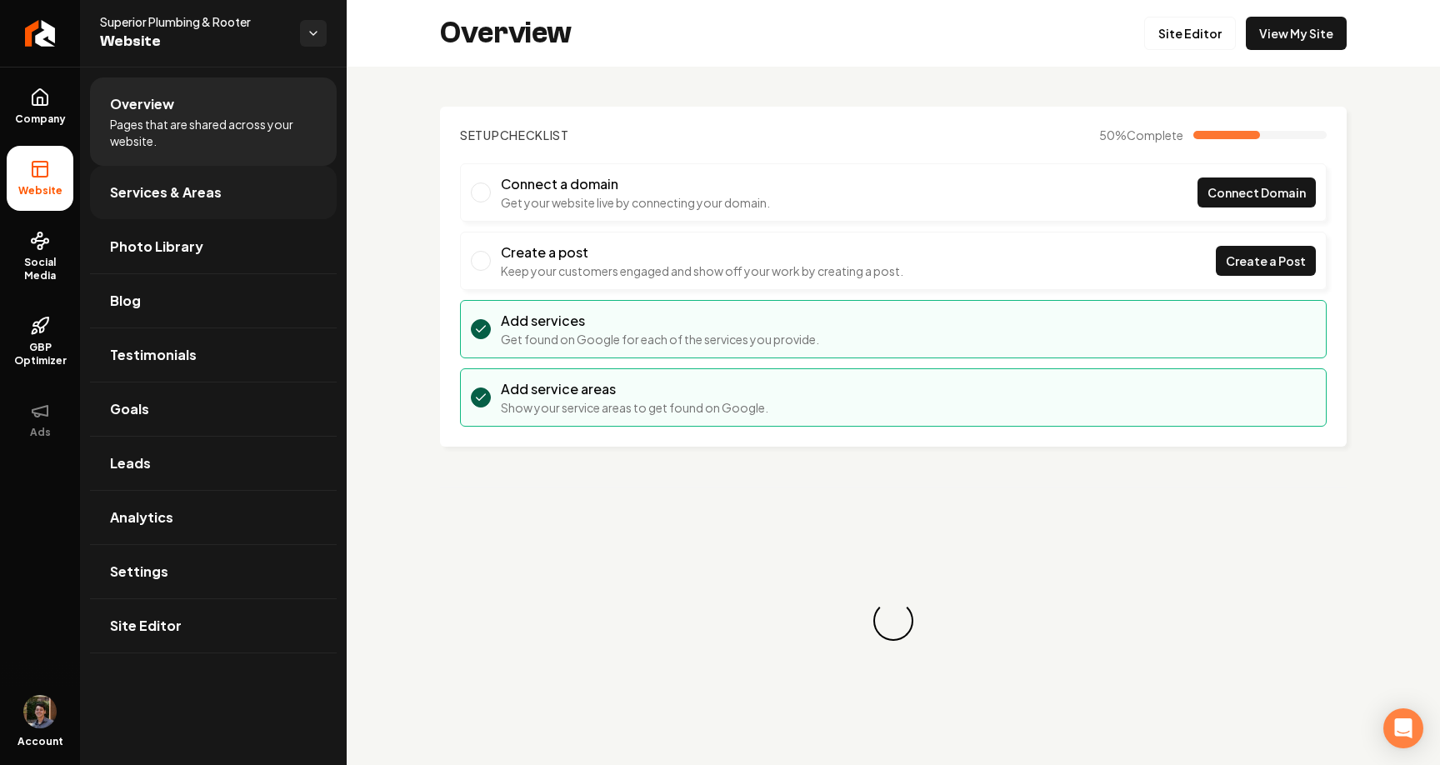
click at [201, 183] on span "Services & Areas" at bounding box center [166, 193] width 112 height 20
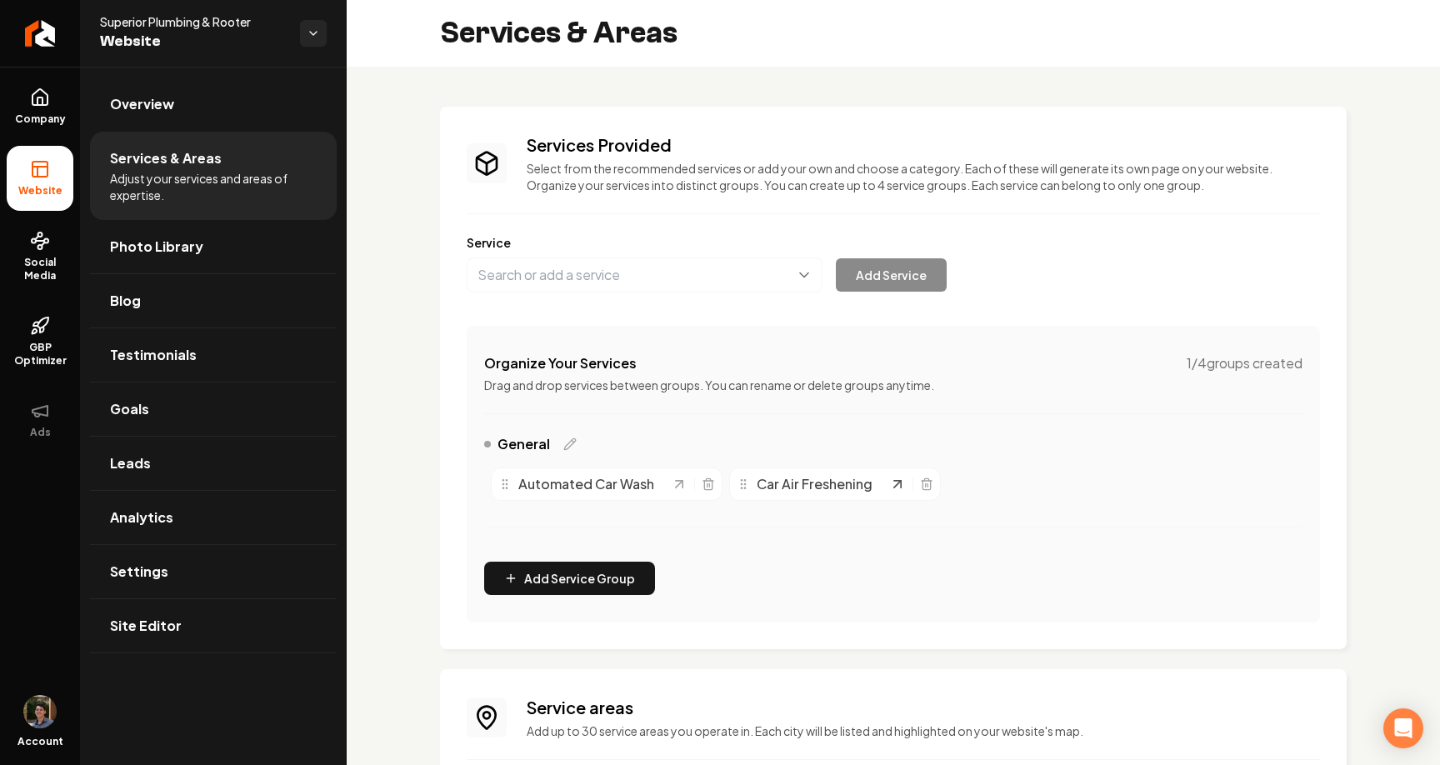
click at [890, 490] on icon "Main content area" at bounding box center [897, 484] width 17 height 17
click at [271, 268] on link "Photo Library" at bounding box center [213, 246] width 247 height 53
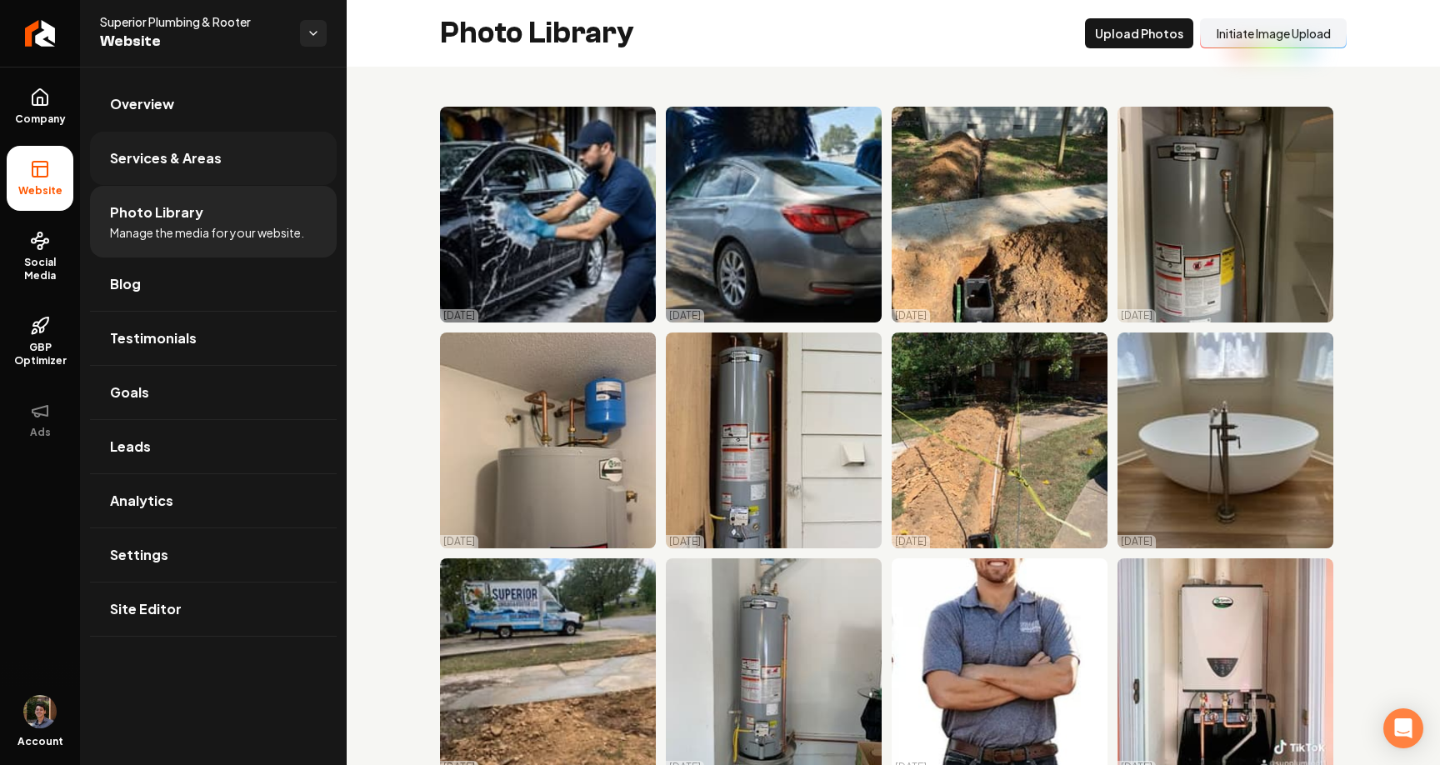
click at [228, 168] on link "Services & Areas" at bounding box center [213, 158] width 247 height 53
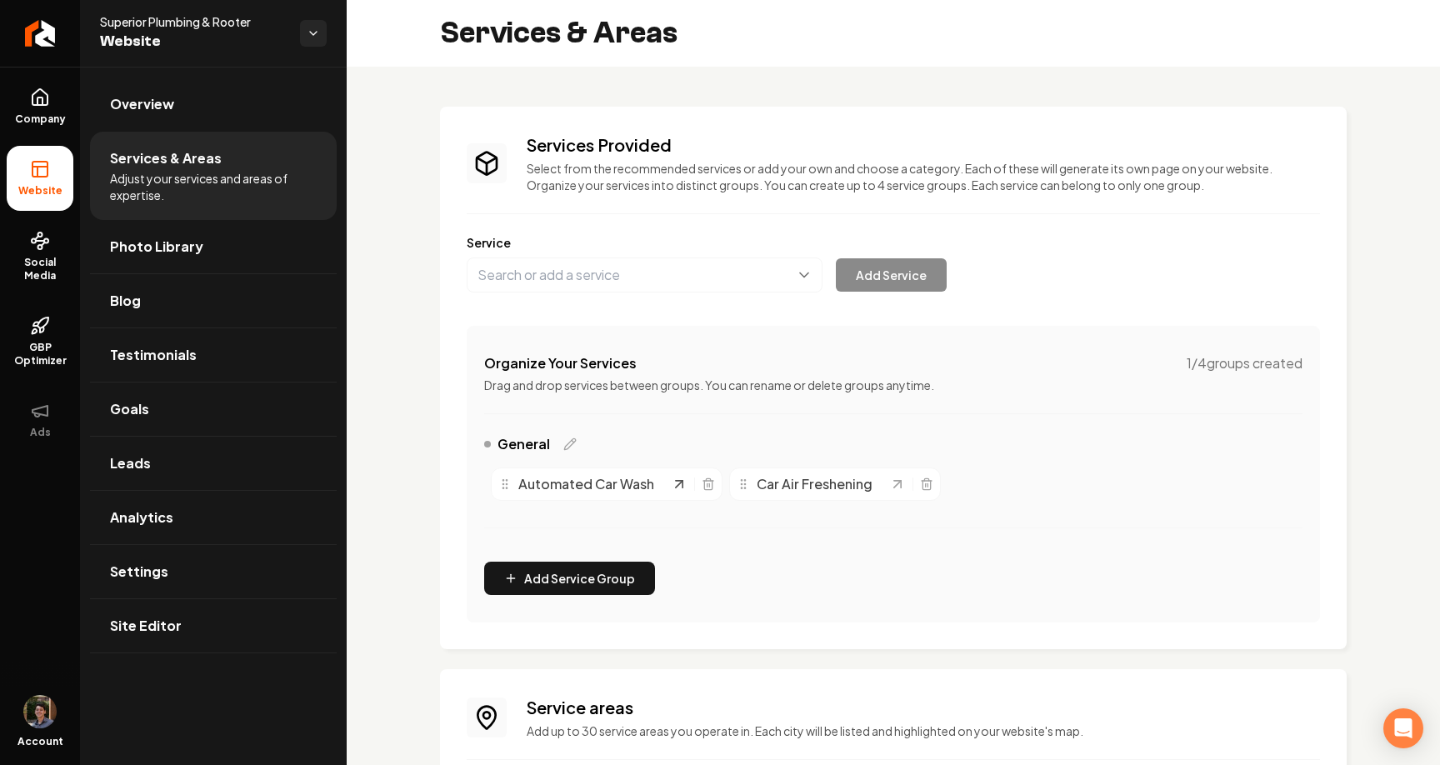
click at [671, 484] on icon "Main content area" at bounding box center [679, 484] width 17 height 17
click at [248, 258] on link "Photo Library" at bounding box center [213, 246] width 247 height 53
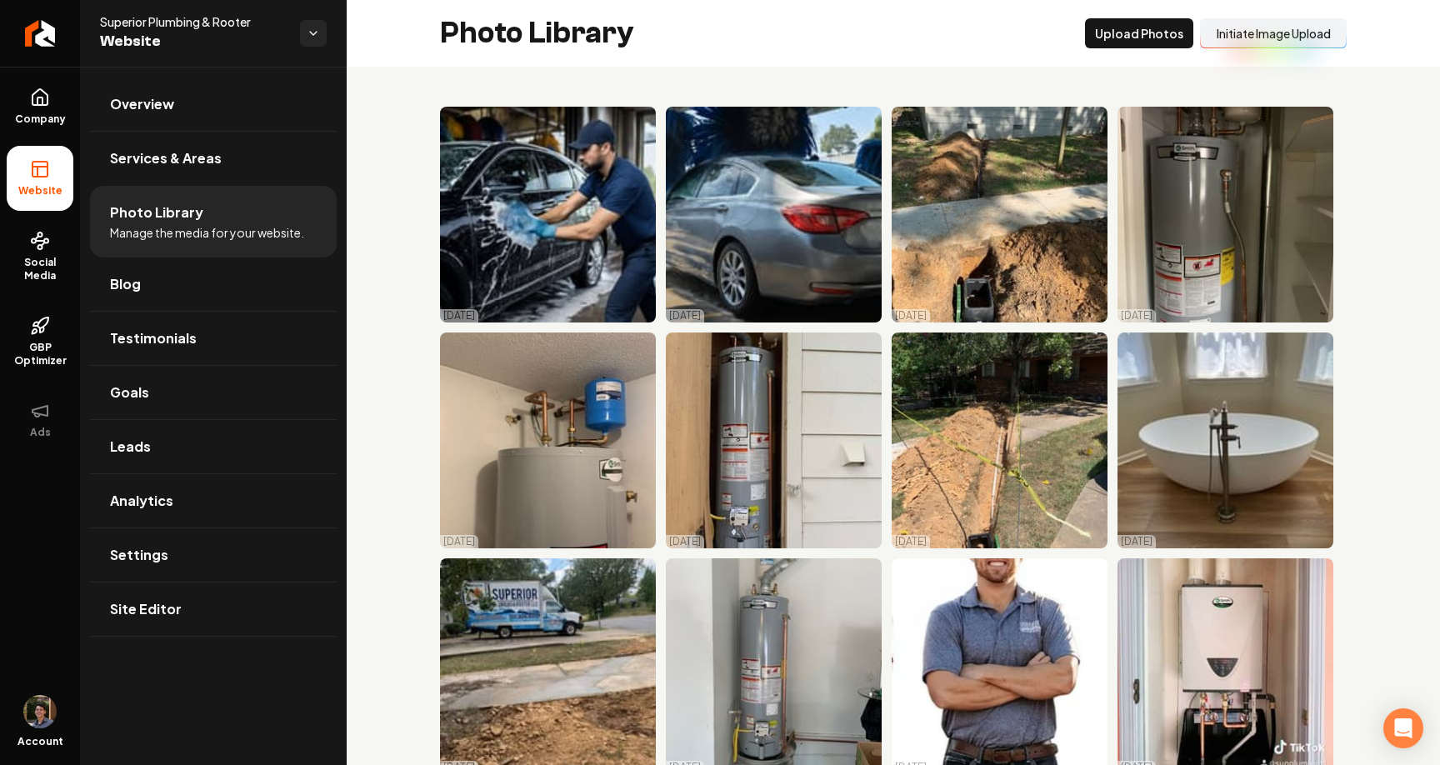
click at [378, 291] on div "10/01/25 10/01/25 10/01/25 10/01/25 10/01/25 10/01/25 10/01/25 10/01/25 10/01/2…" at bounding box center [894, 667] width 1094 height 1200
click at [43, 38] on icon "Return to dashboard" at bounding box center [40, 33] width 27 height 27
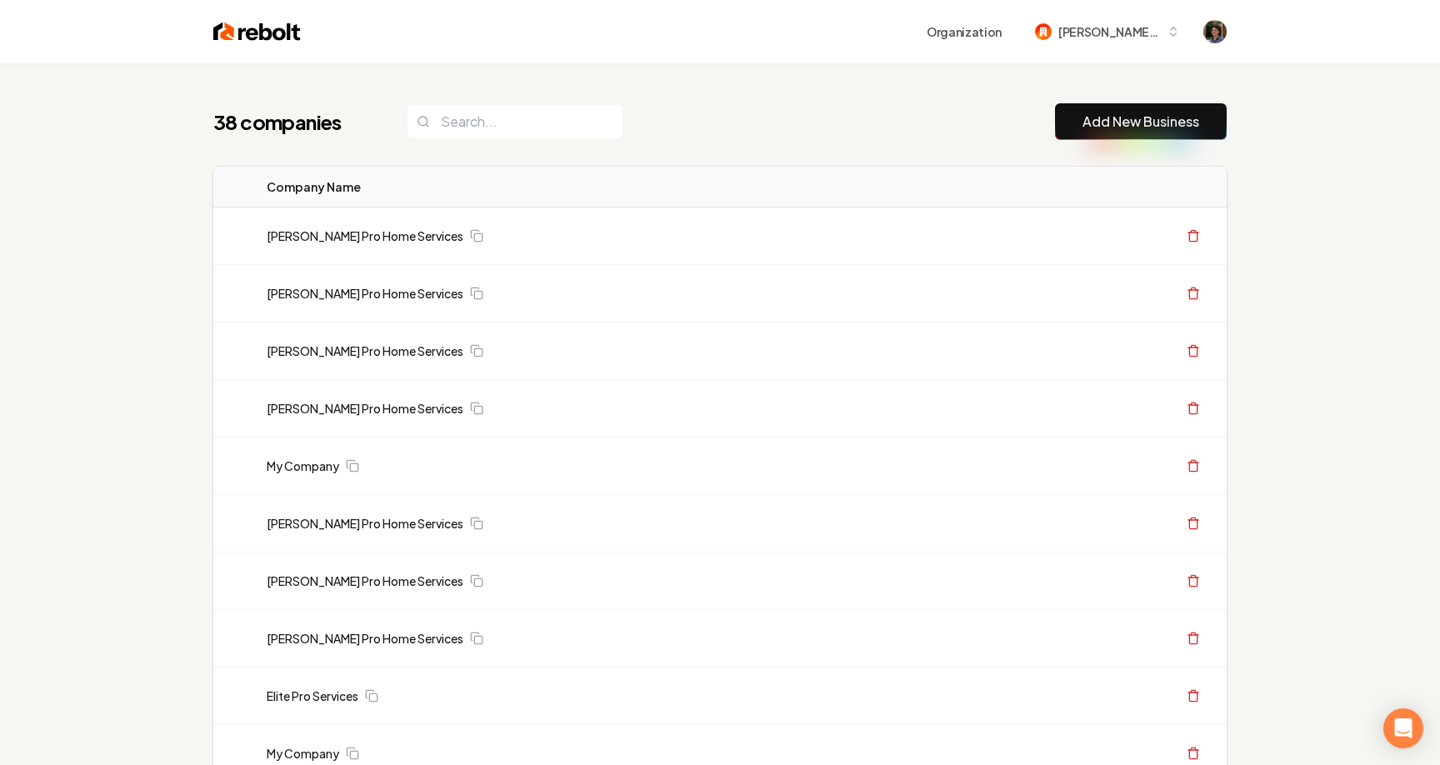
click at [1134, 110] on button "Add New Business" at bounding box center [1141, 121] width 172 height 37
click at [1064, 116] on button "Add New Business" at bounding box center [1141, 121] width 172 height 37
click at [1118, 113] on link "Add New Business" at bounding box center [1141, 122] width 117 height 20
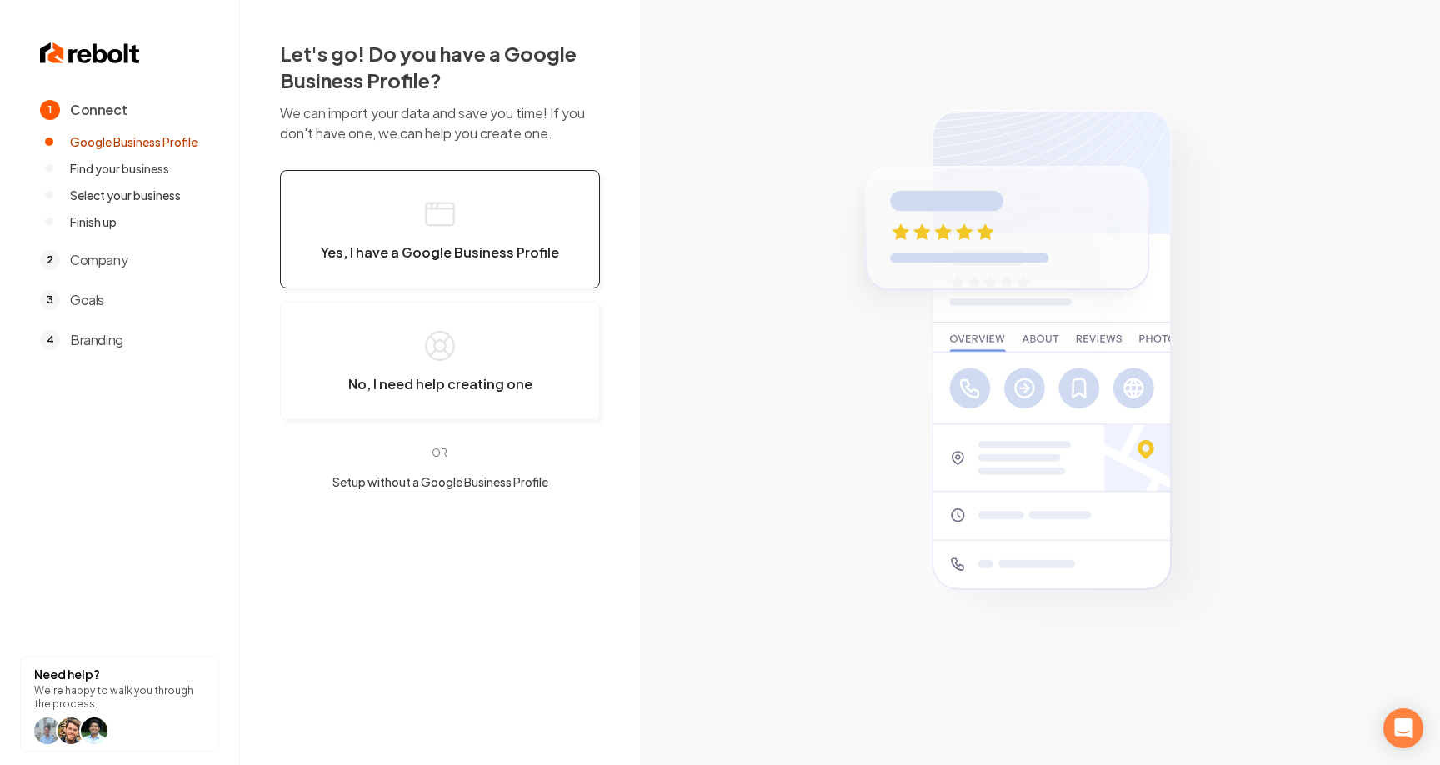
click at [458, 222] on button "Yes, I have a Google Business Profile" at bounding box center [440, 229] width 320 height 118
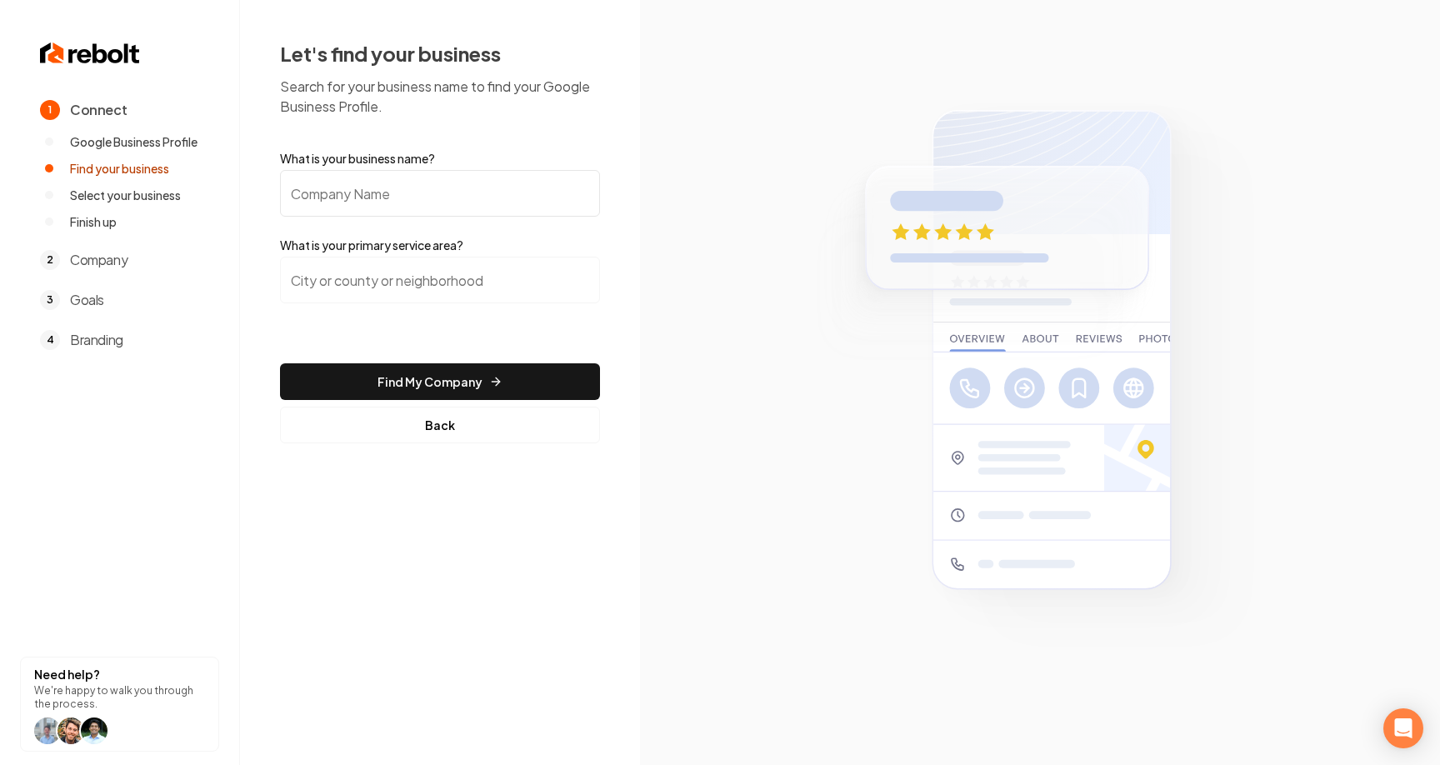
click at [458, 195] on input "What is your business name?" at bounding box center [440, 193] width 320 height 47
type input "[PERSON_NAME] Pro Home Services"
click at [402, 294] on input "search" at bounding box center [440, 280] width 320 height 47
type input "_"
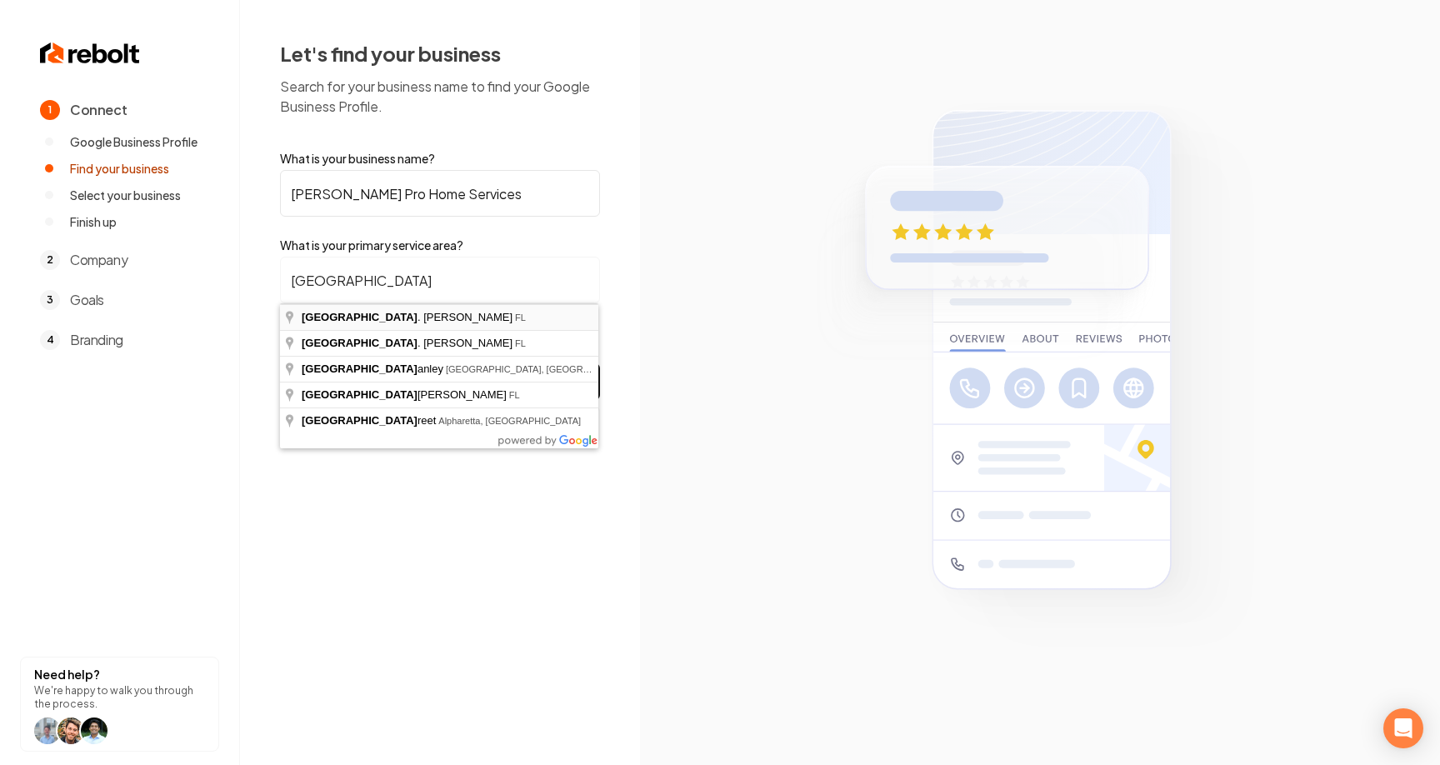
type input "Port St. Lucie, FL"
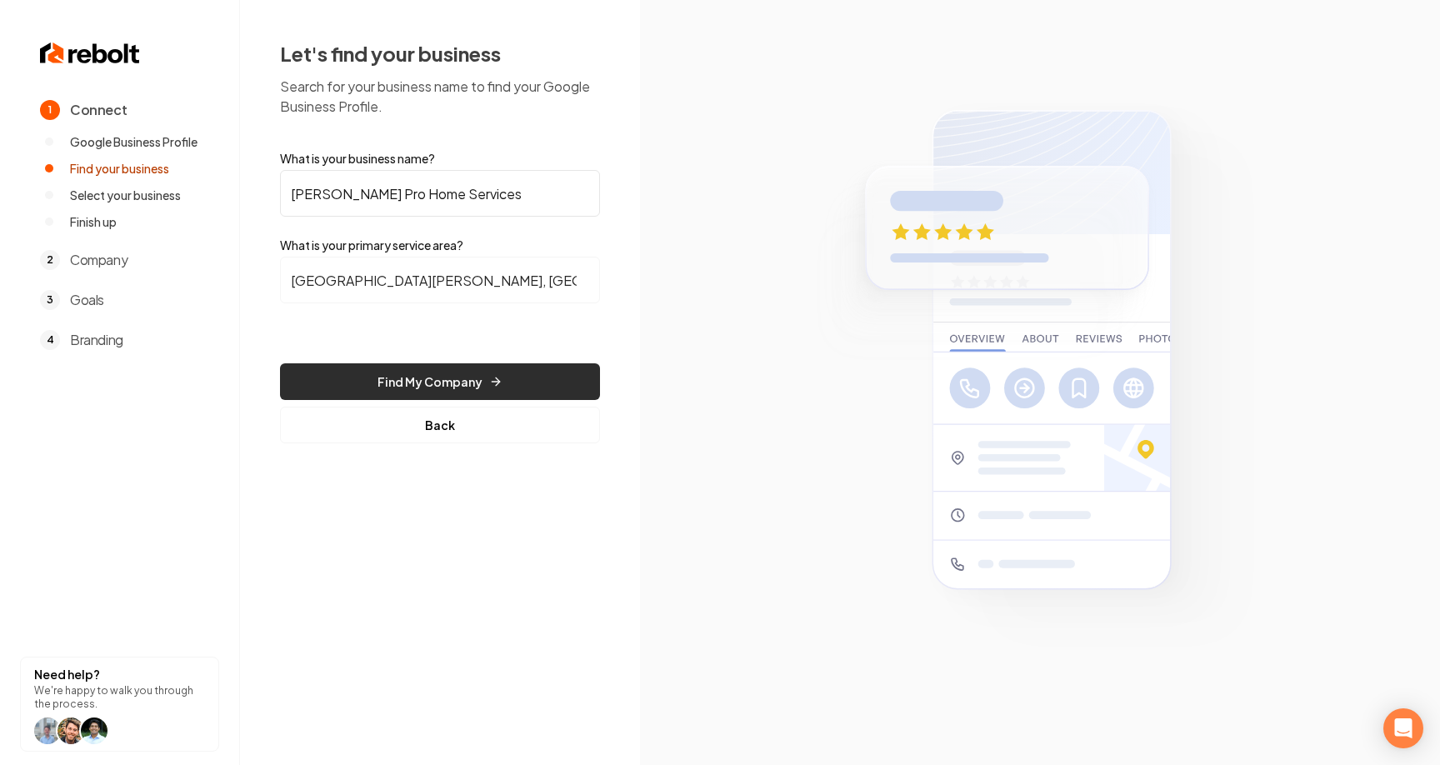
click at [421, 368] on button "Find My Company" at bounding box center [440, 381] width 320 height 37
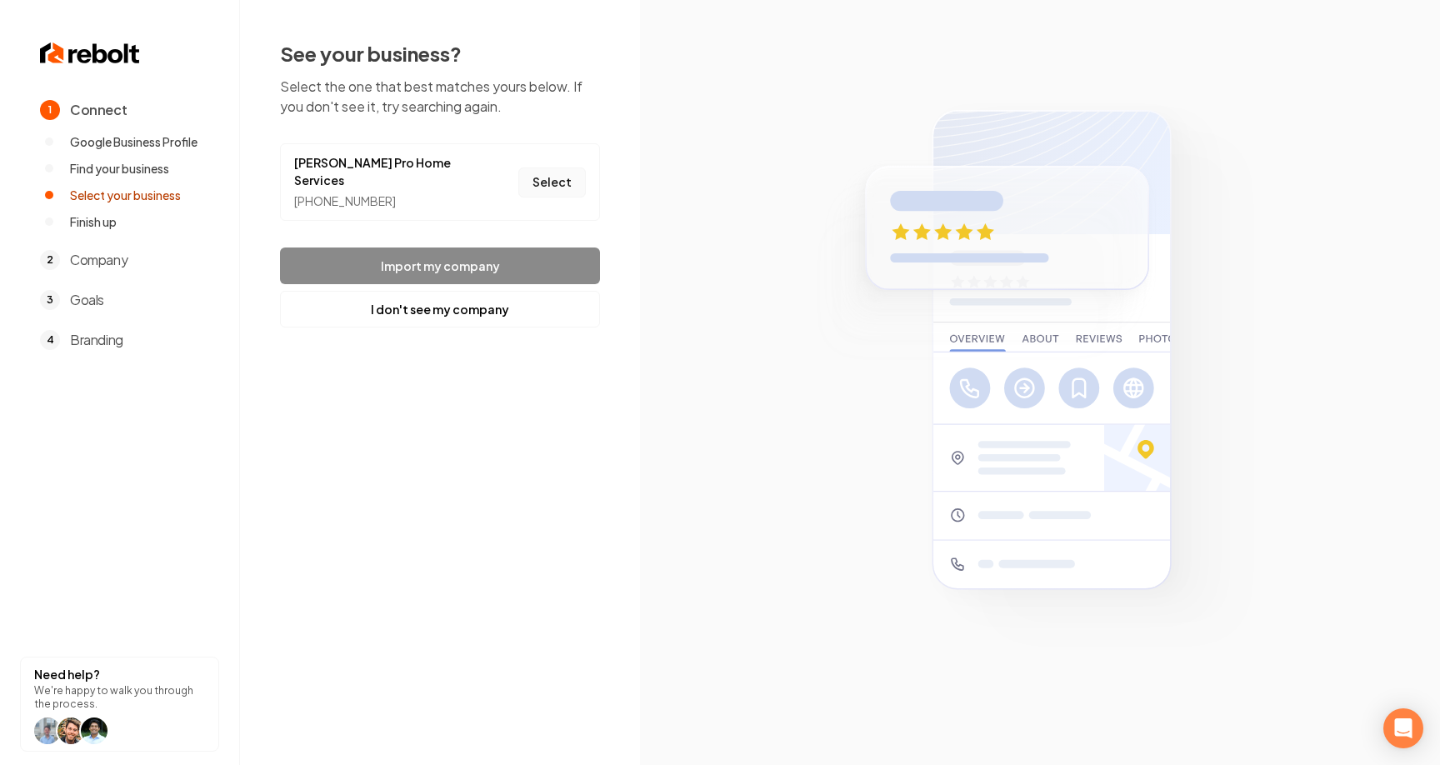
click at [563, 168] on button "Select" at bounding box center [552, 183] width 68 height 30
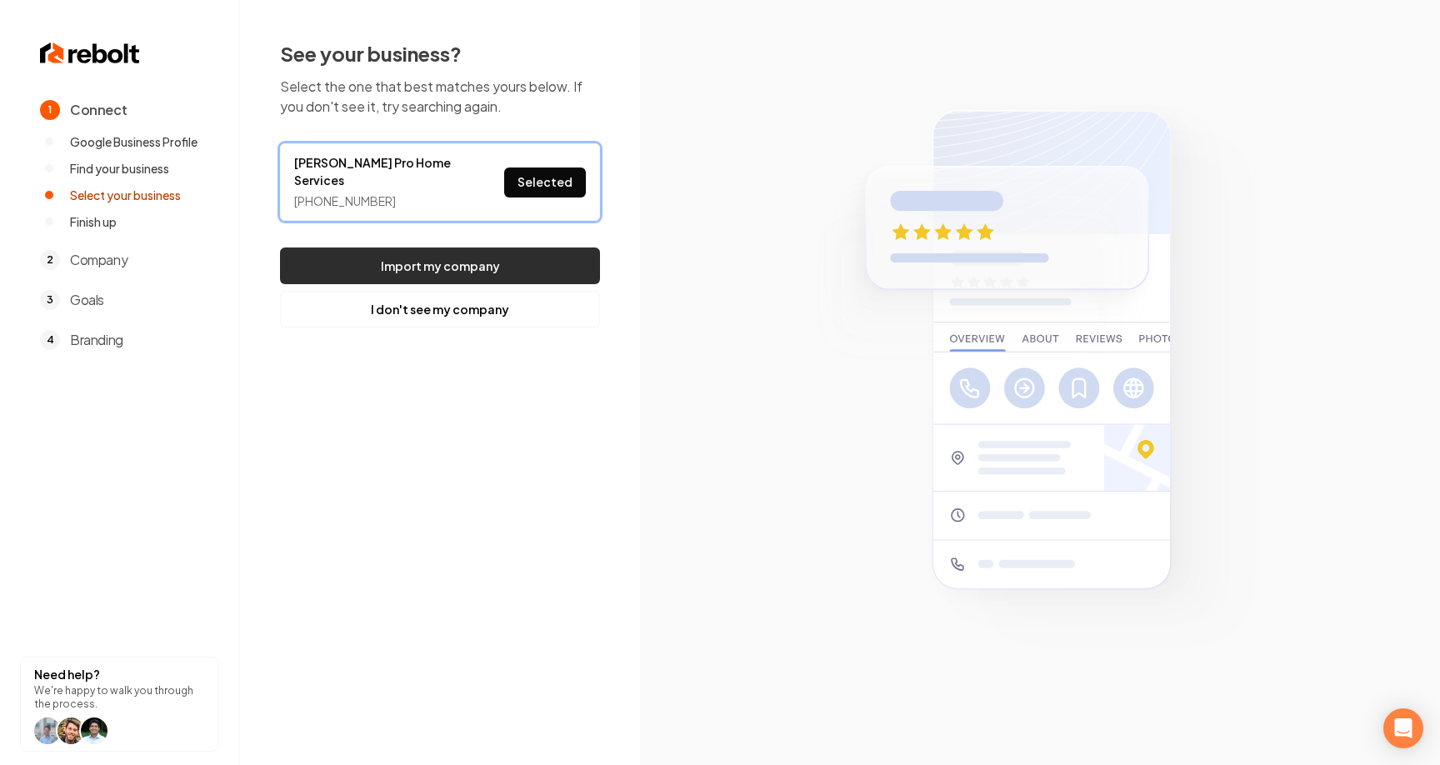
click at [507, 251] on button "Import my company" at bounding box center [440, 266] width 320 height 37
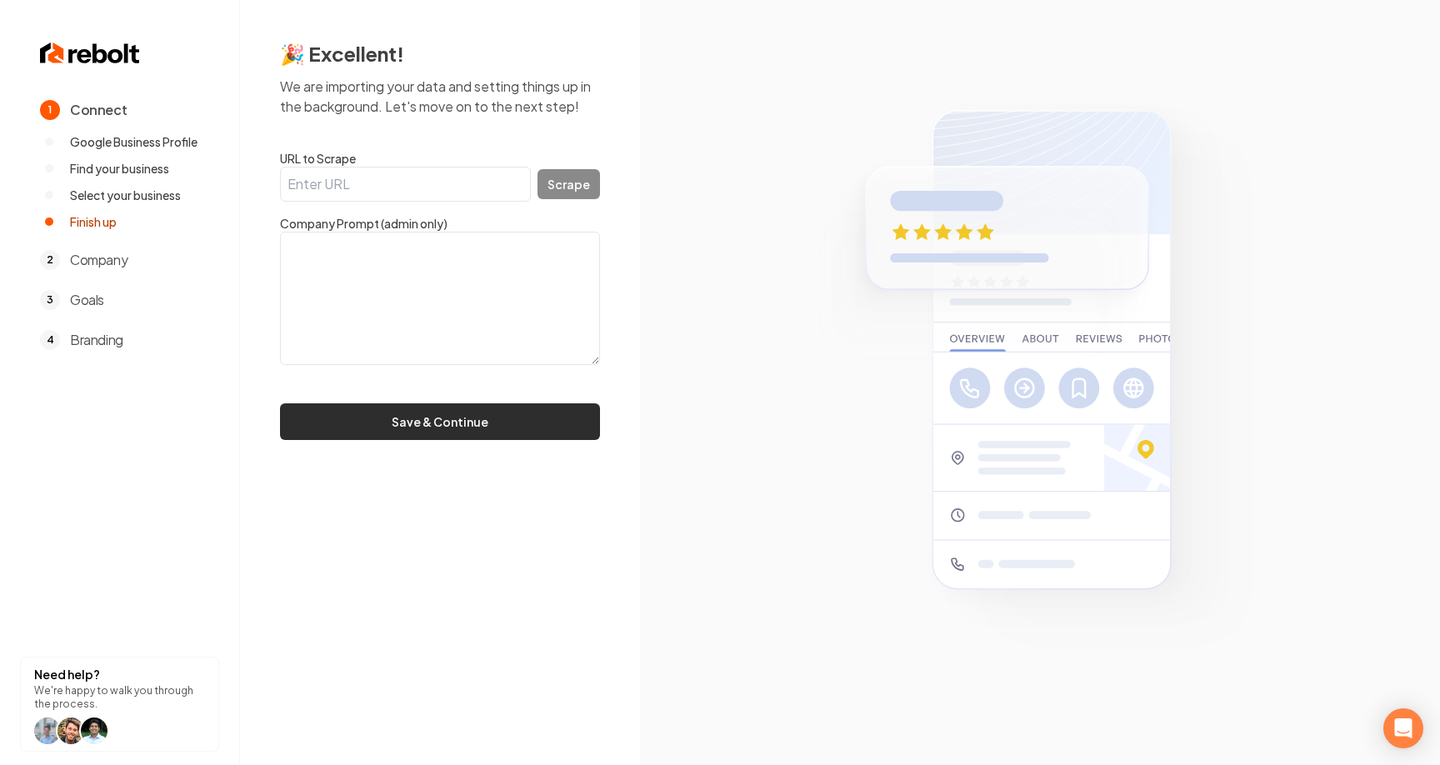
click at [433, 428] on button "Save & Continue" at bounding box center [440, 421] width 320 height 37
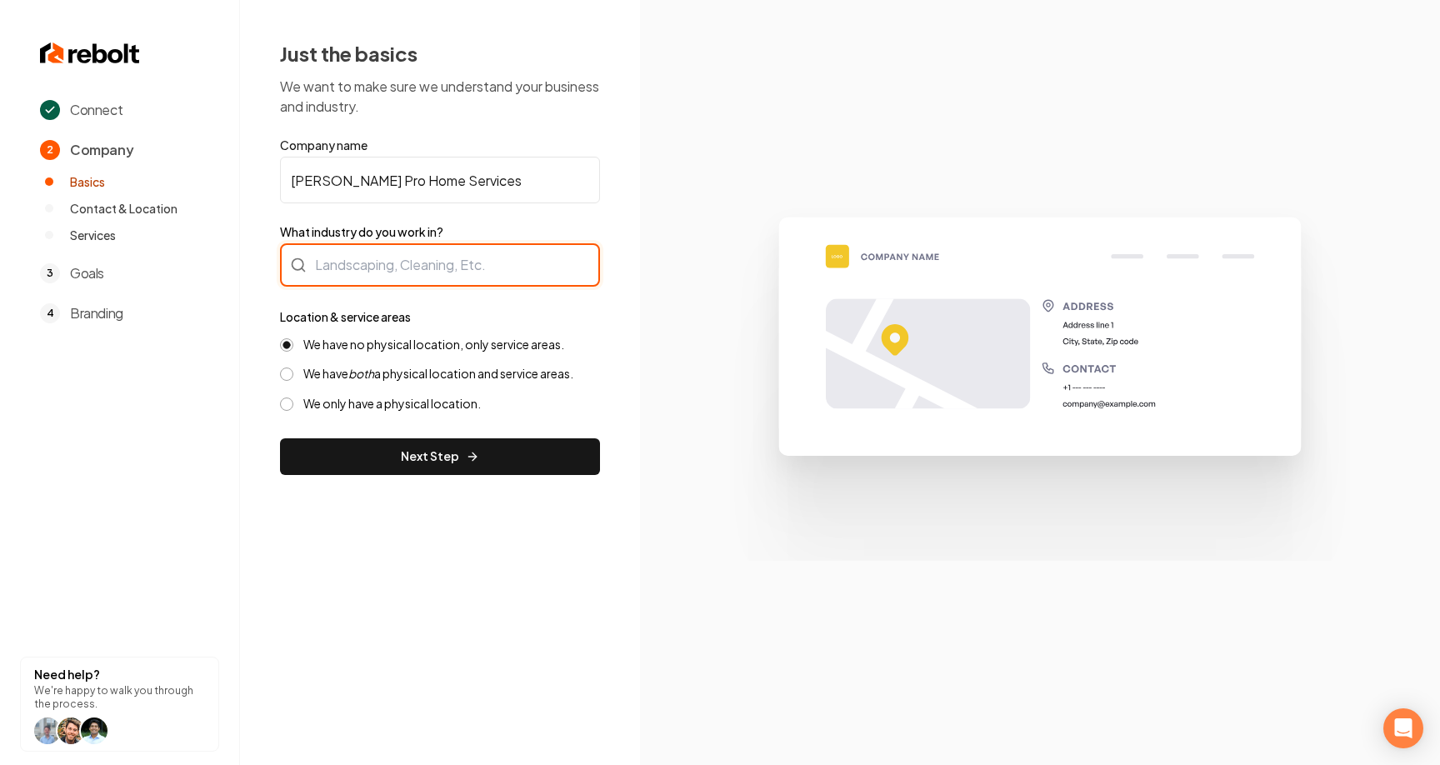
click at [415, 258] on div at bounding box center [440, 264] width 320 height 43
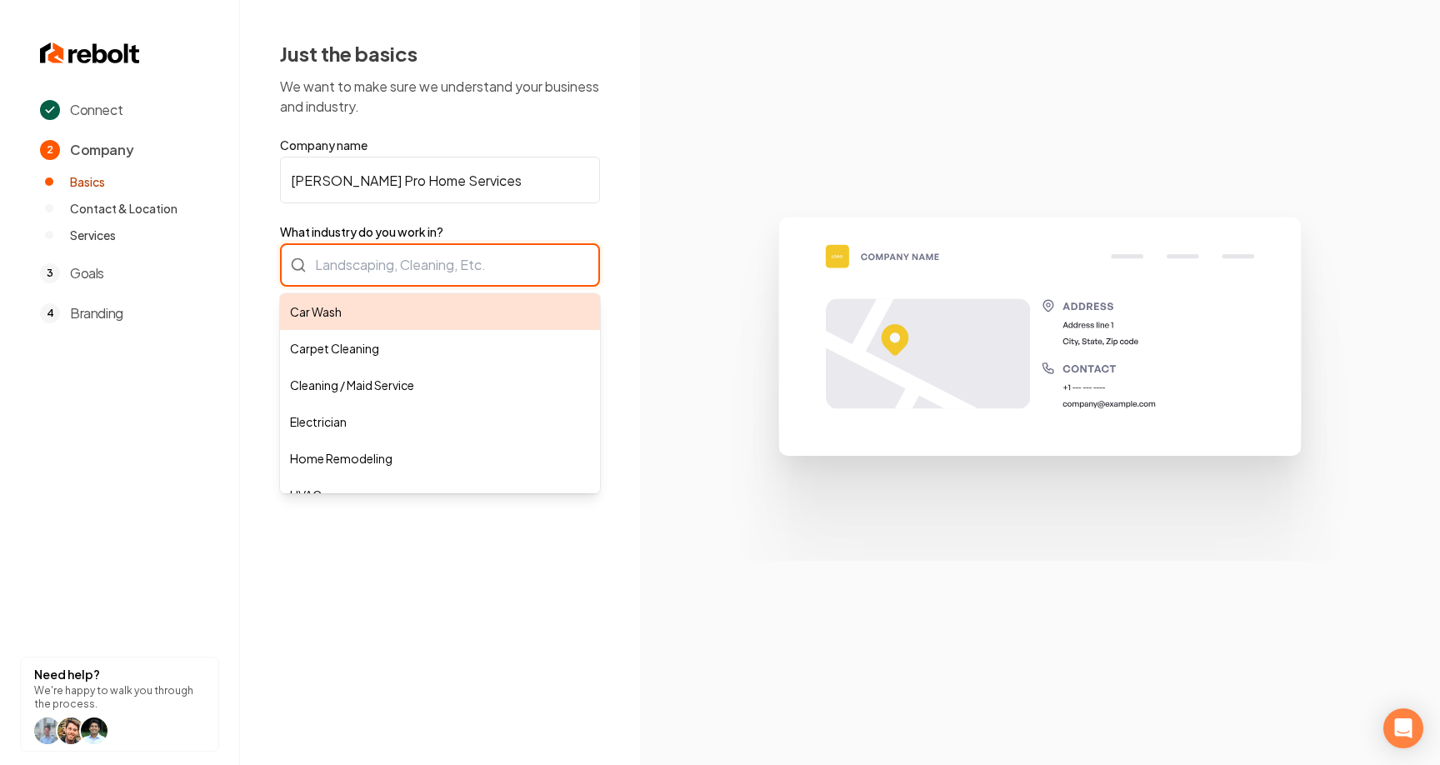
type input "Car Wash"
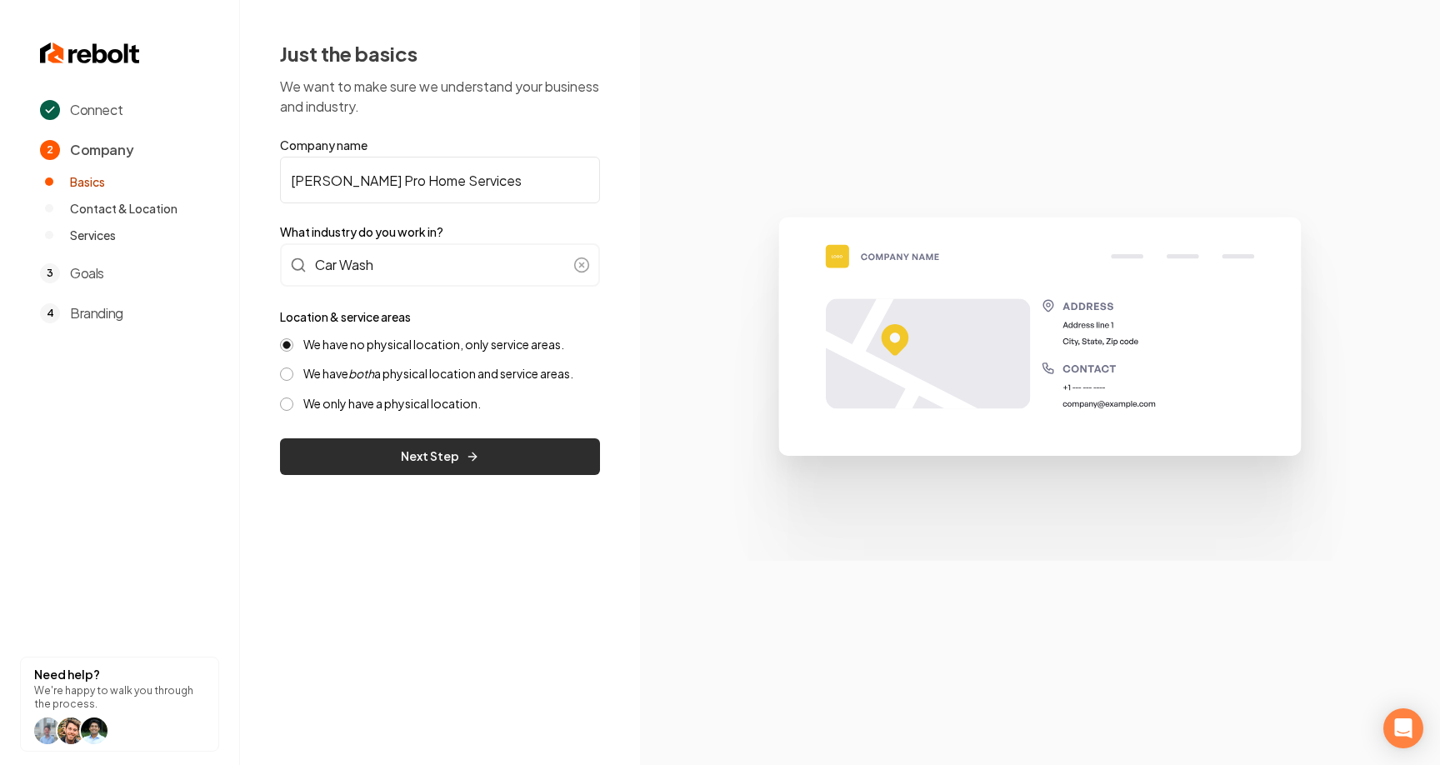
click at [390, 443] on button "Next Step" at bounding box center [440, 456] width 320 height 37
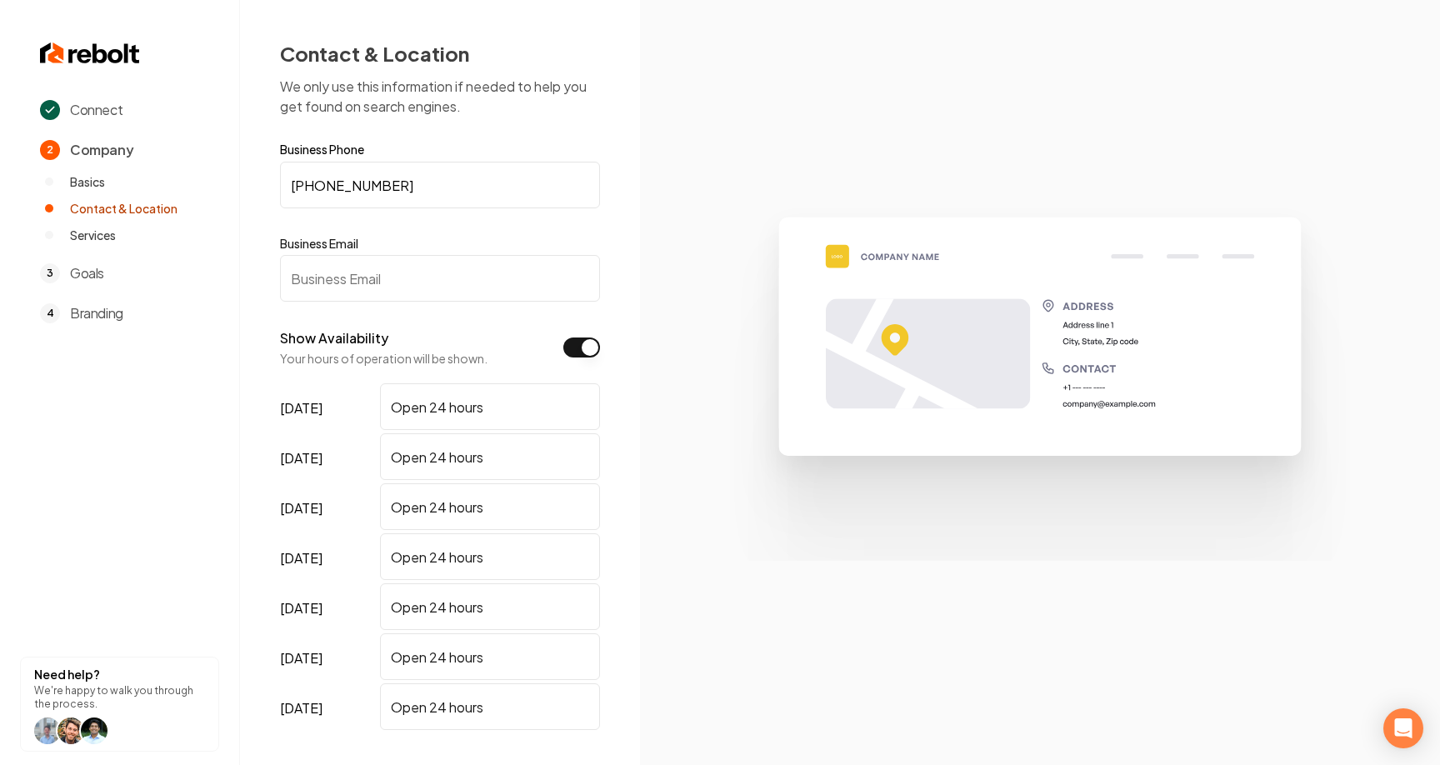
click at [358, 283] on input "Business Email" at bounding box center [440, 278] width 320 height 47
type input "mitchj@gmail.com"
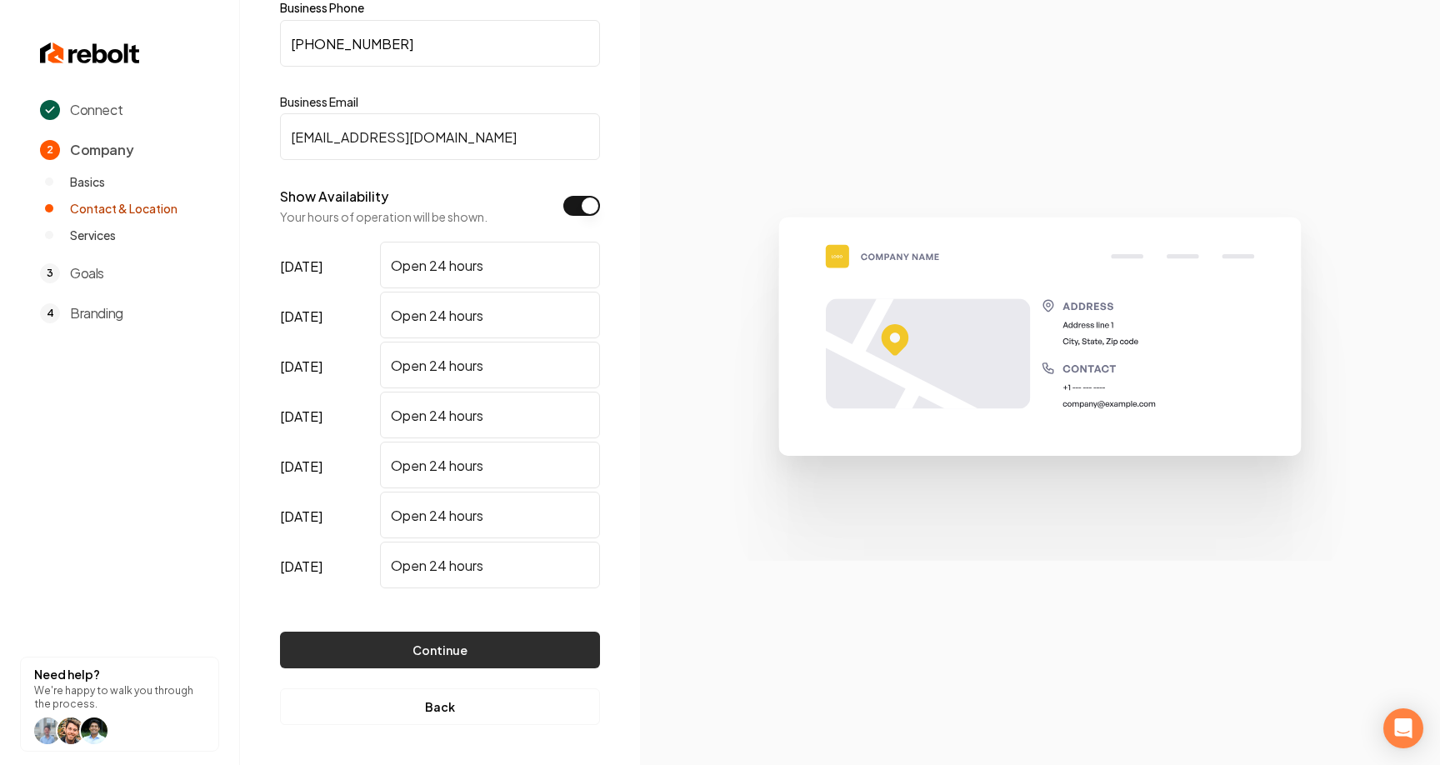
click at [428, 637] on button "Continue" at bounding box center [440, 650] width 320 height 37
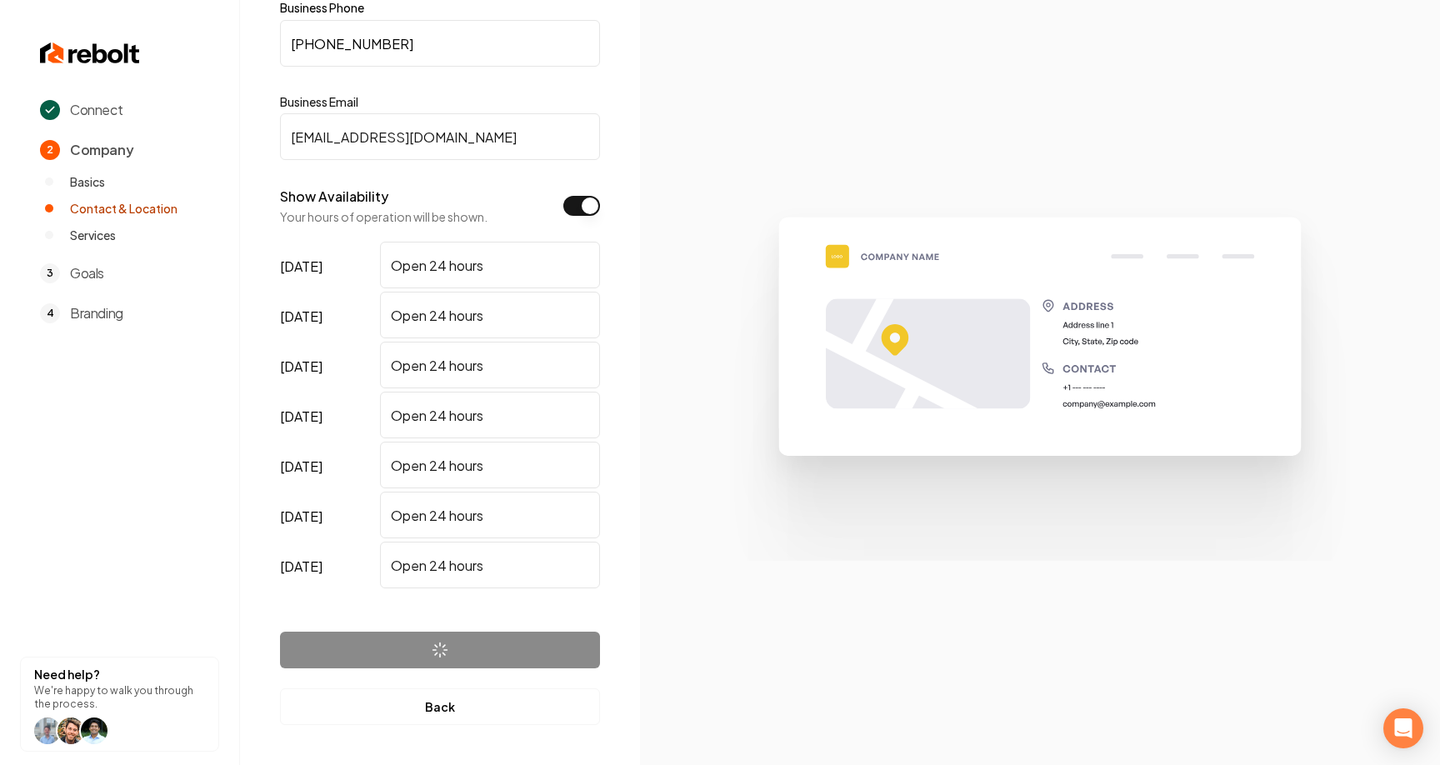
scroll to position [0, 0]
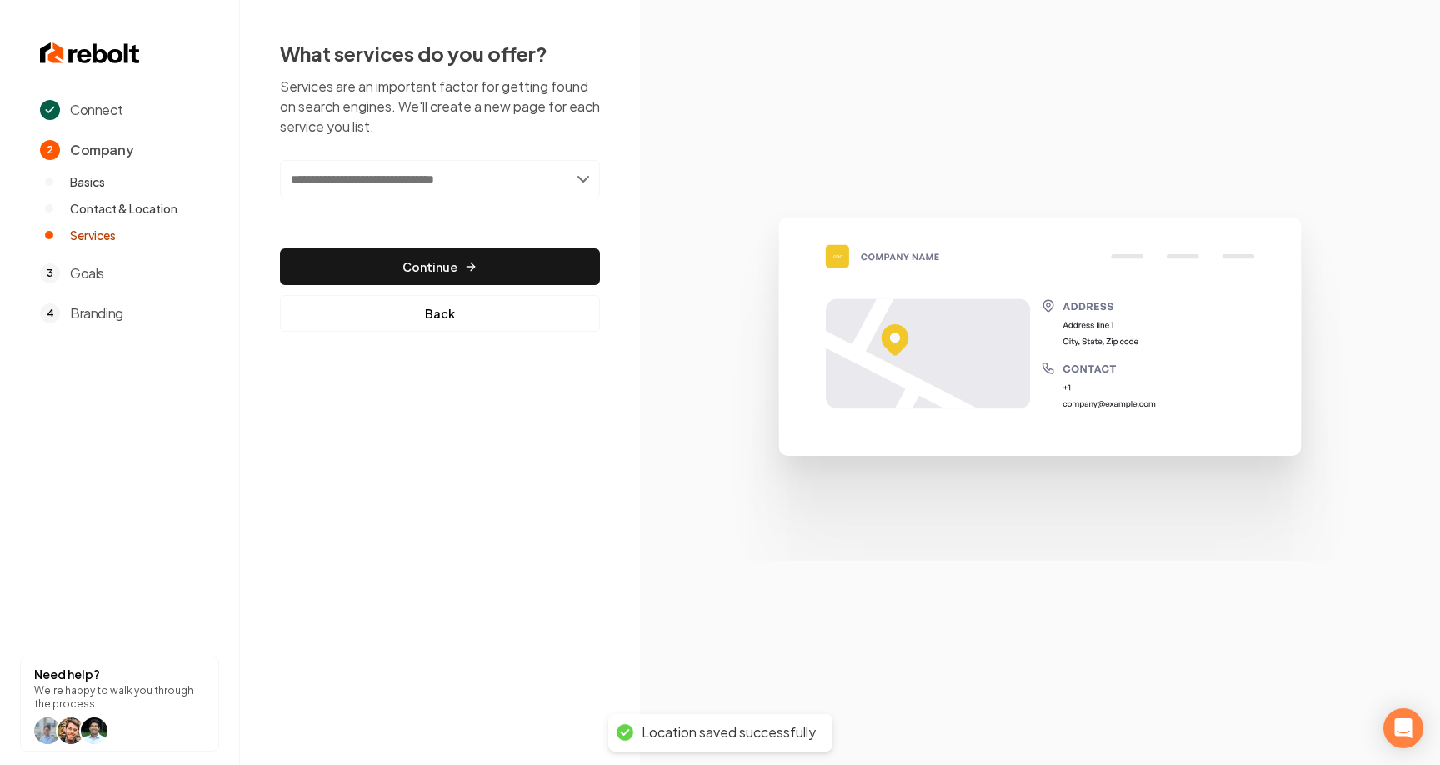
click at [417, 191] on input "text" at bounding box center [440, 179] width 320 height 38
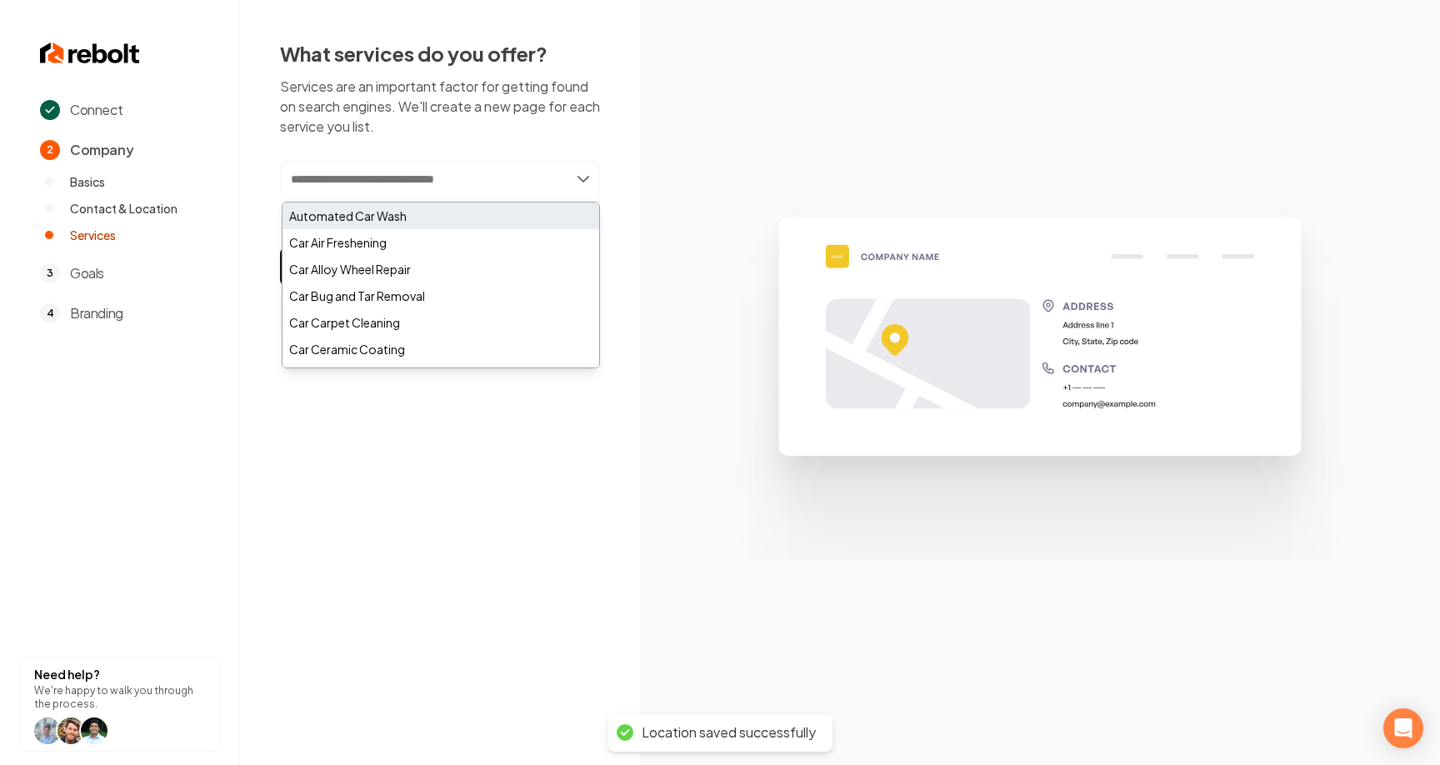
click at [402, 220] on div "Automated Car Wash" at bounding box center [441, 216] width 317 height 27
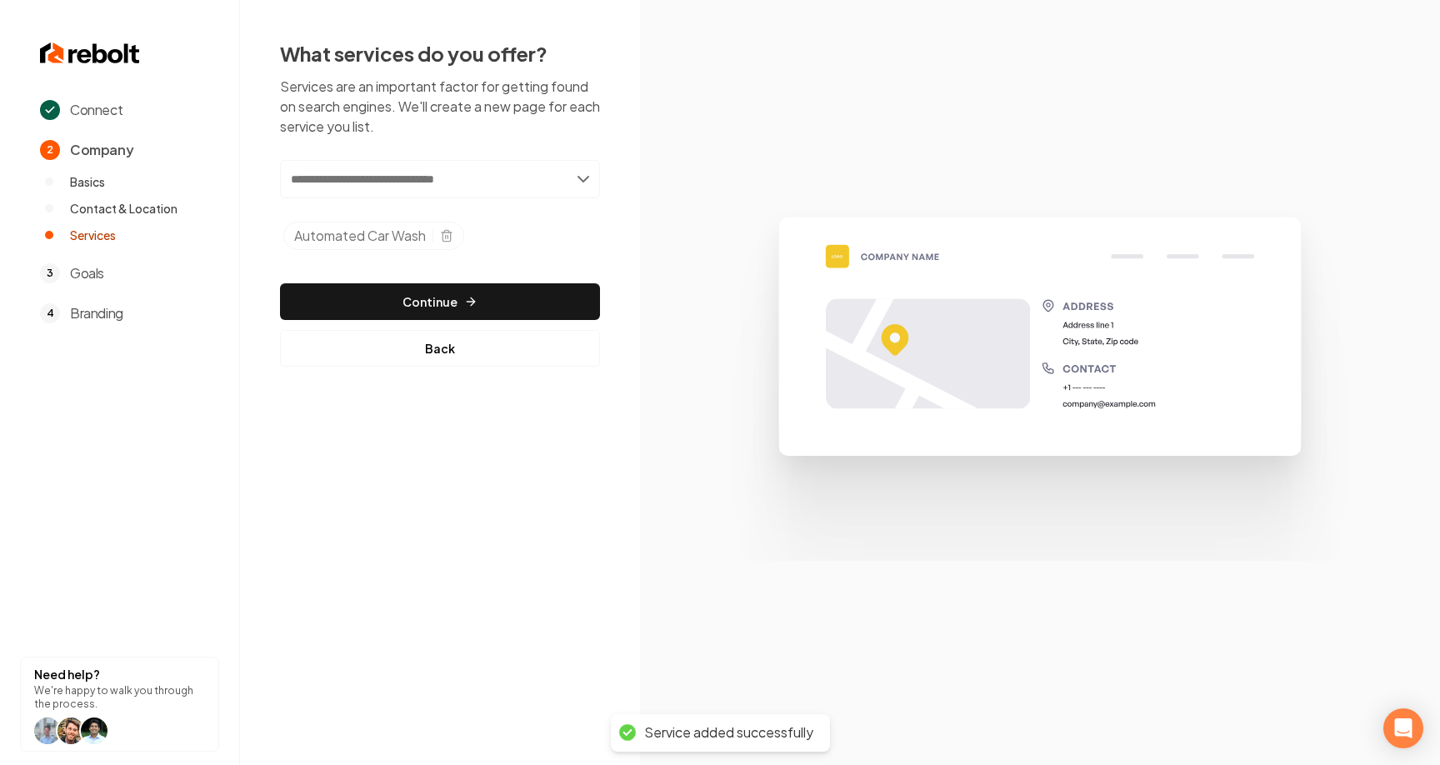
click at [378, 184] on input "text" at bounding box center [440, 179] width 320 height 38
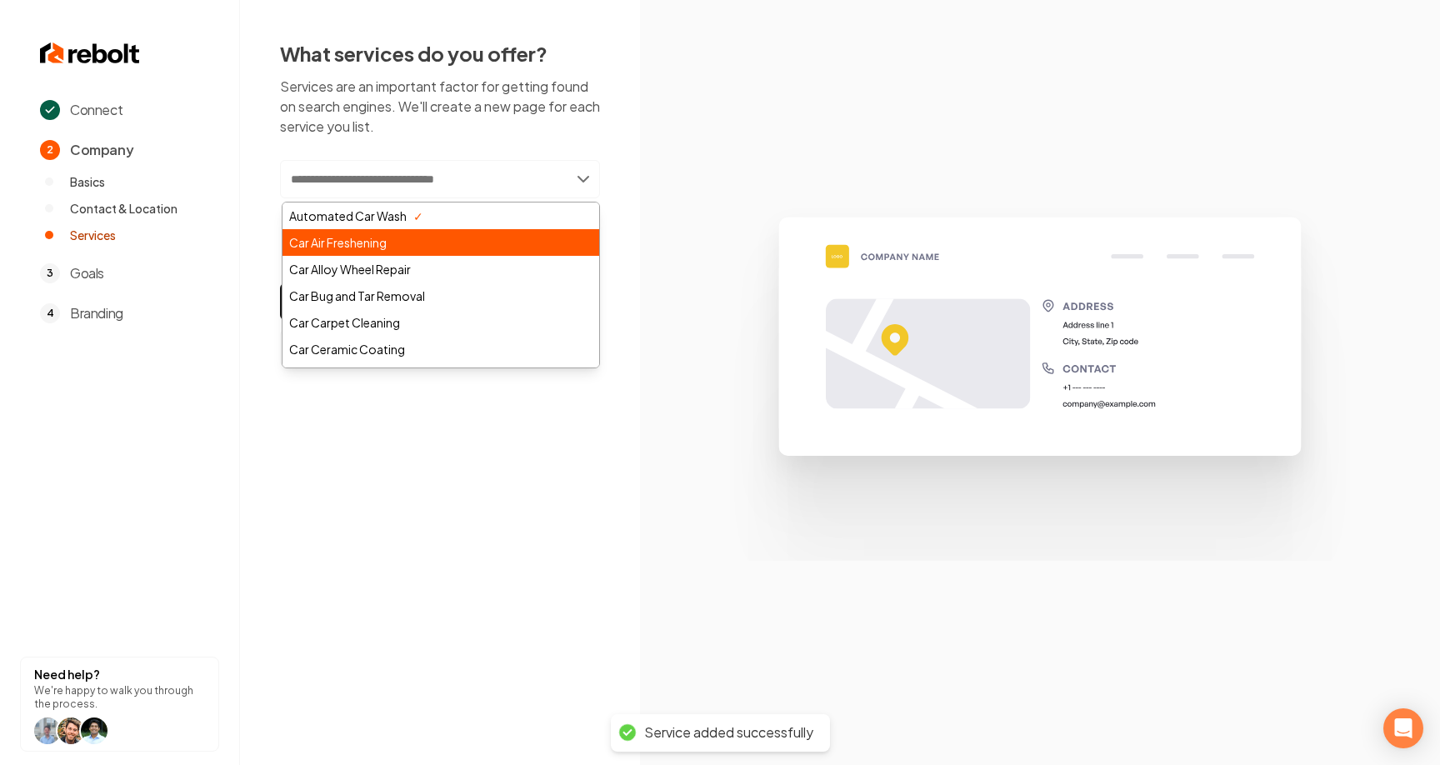
click at [369, 250] on div "Car Air Freshening" at bounding box center [441, 242] width 317 height 27
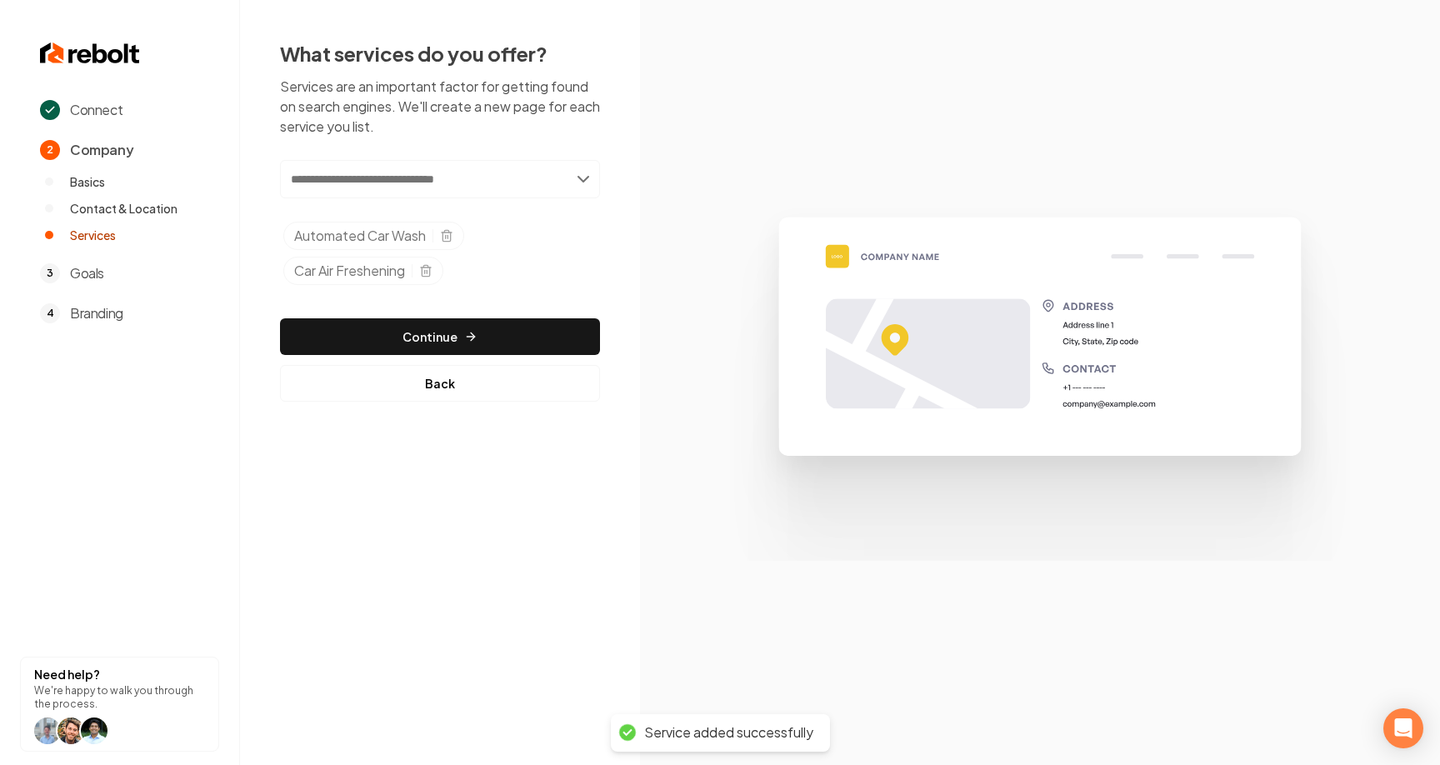
click at [391, 187] on input "text" at bounding box center [440, 179] width 320 height 38
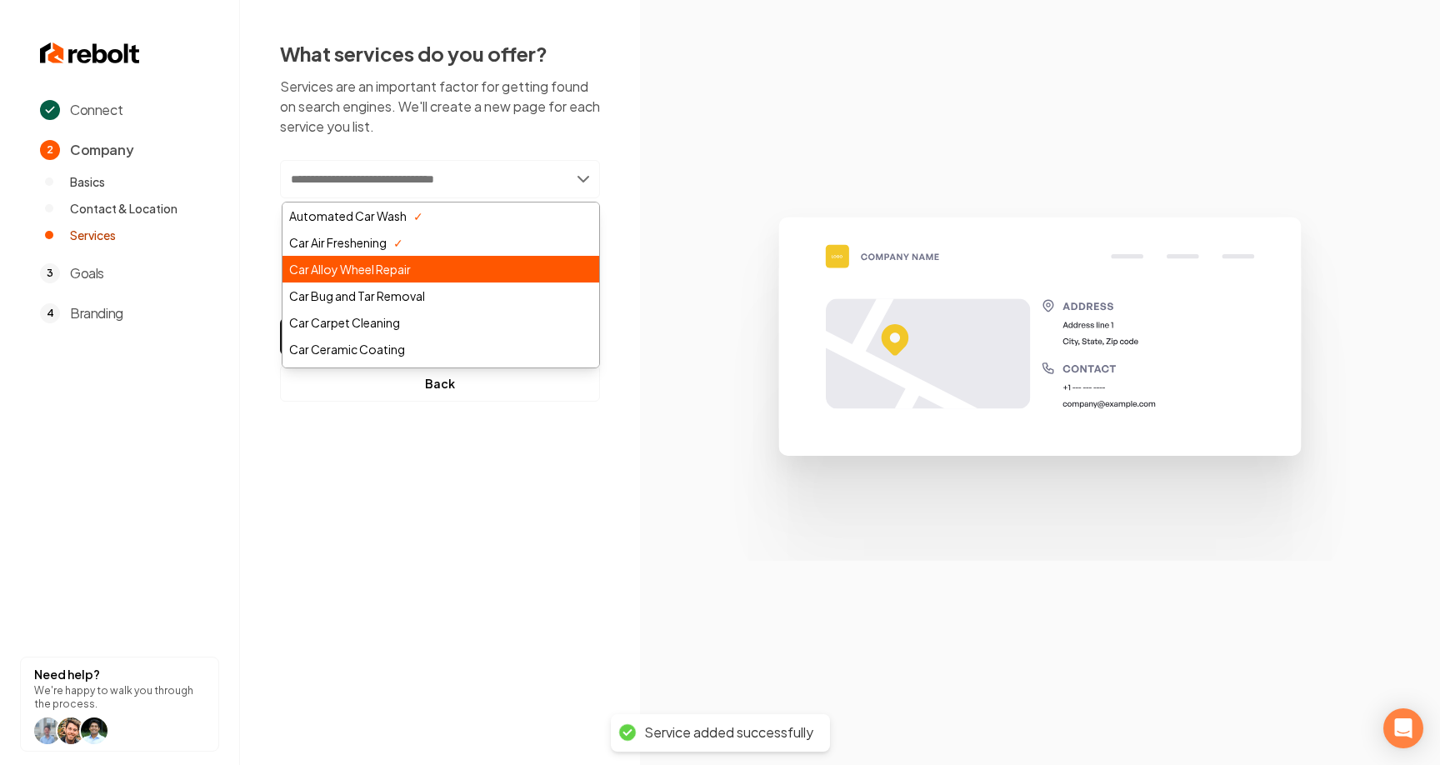
click at [383, 276] on div "Car Alloy Wheel Repair" at bounding box center [441, 269] width 317 height 27
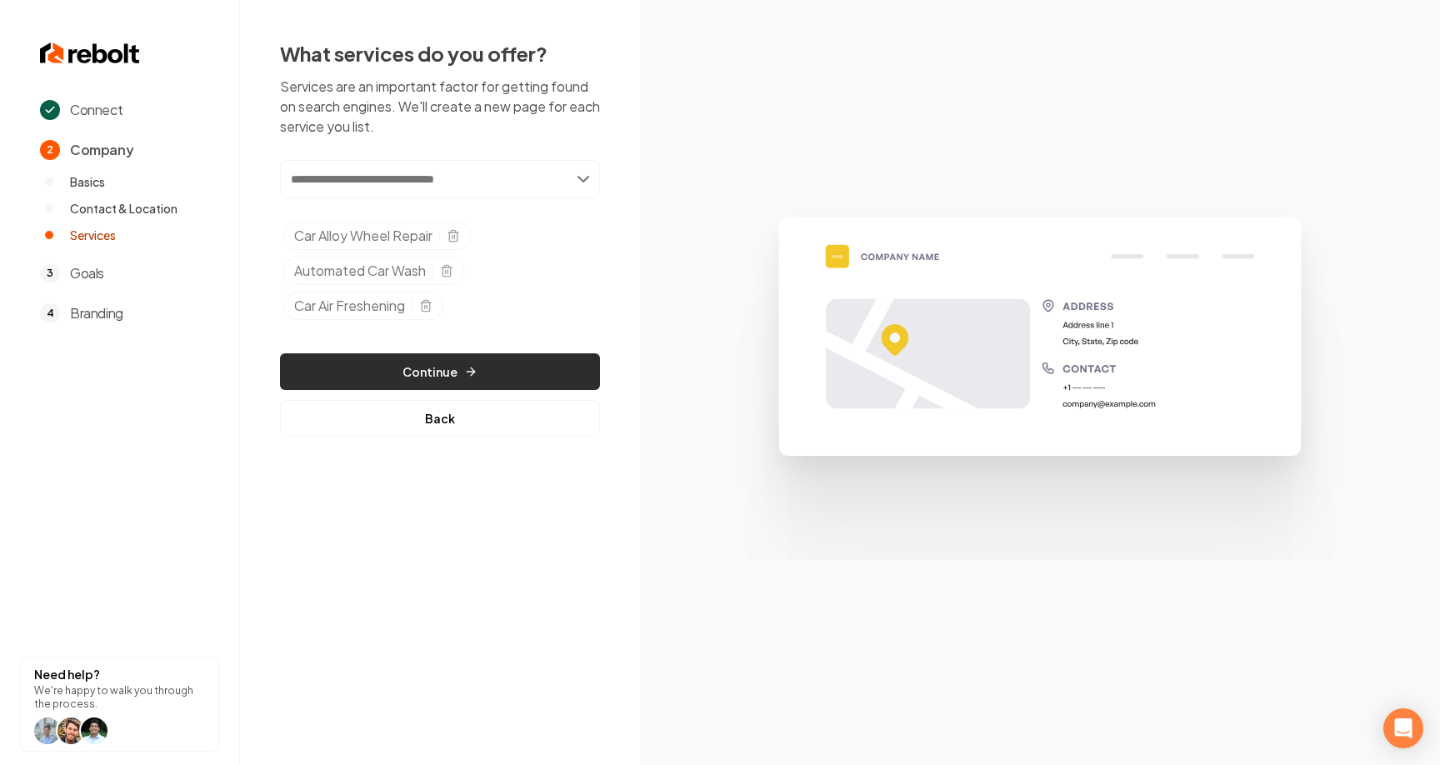
click at [473, 378] on button "Continue" at bounding box center [440, 371] width 320 height 37
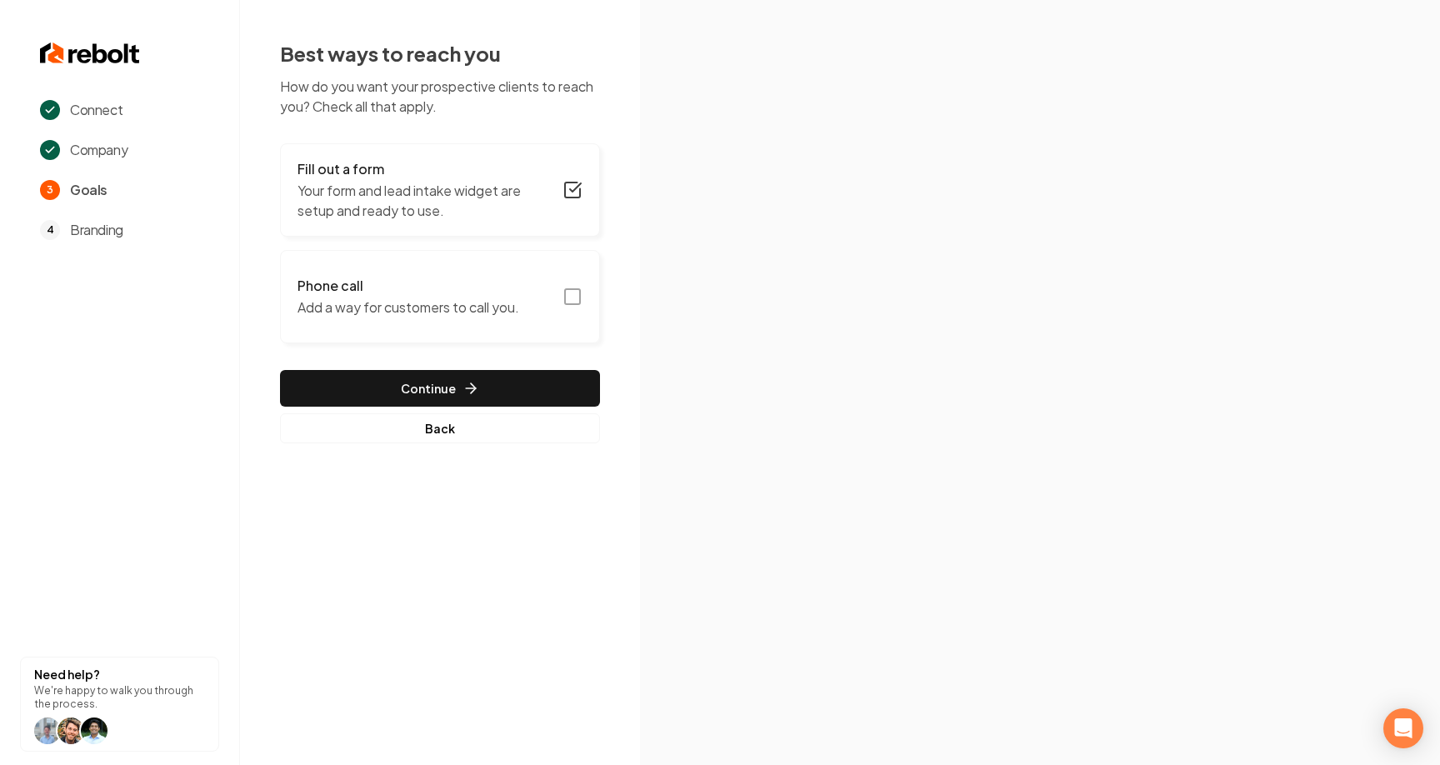
click at [489, 313] on p "Add a way for customers to call you." at bounding box center [409, 308] width 222 height 20
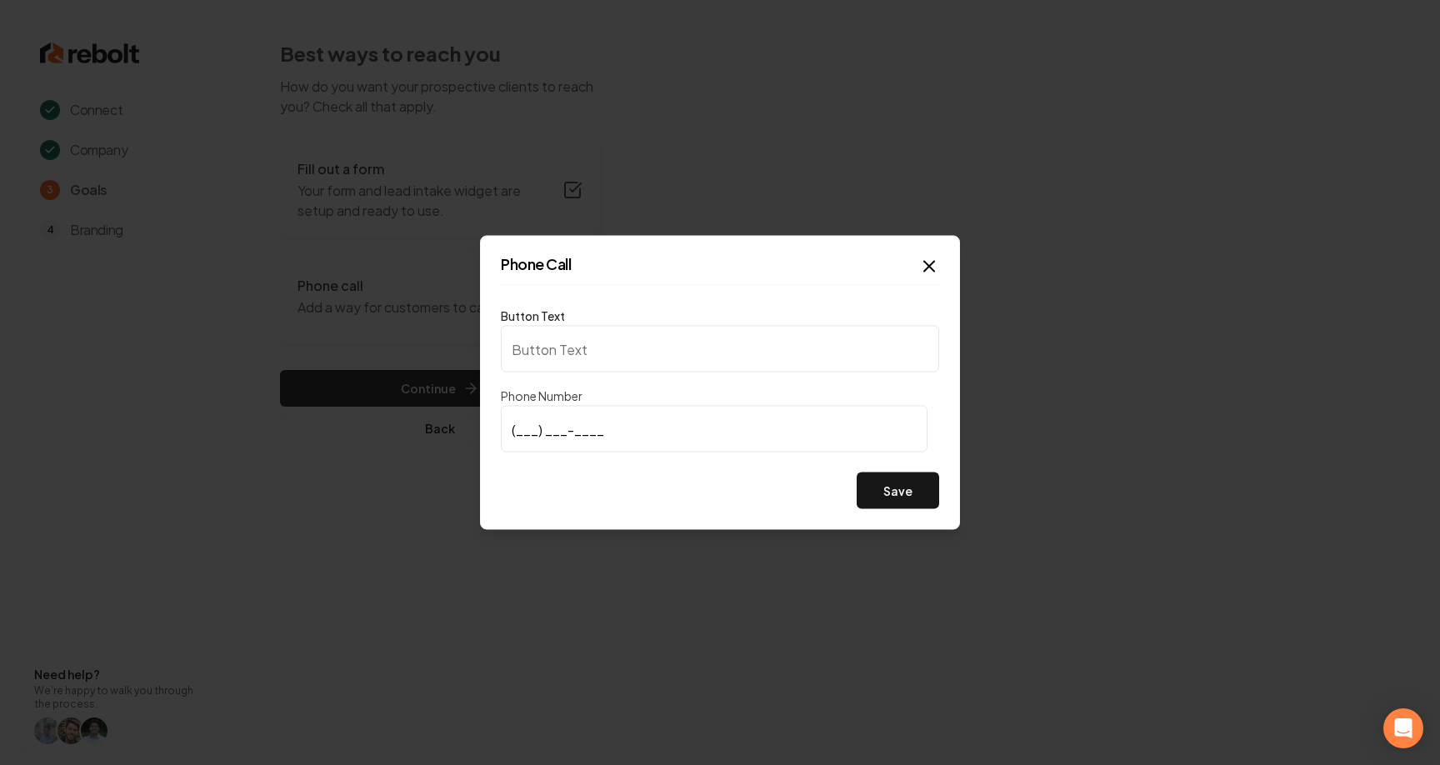
type input "Call us"
type input "(772) 243-0268"
click at [886, 488] on button "Save" at bounding box center [898, 491] width 83 height 37
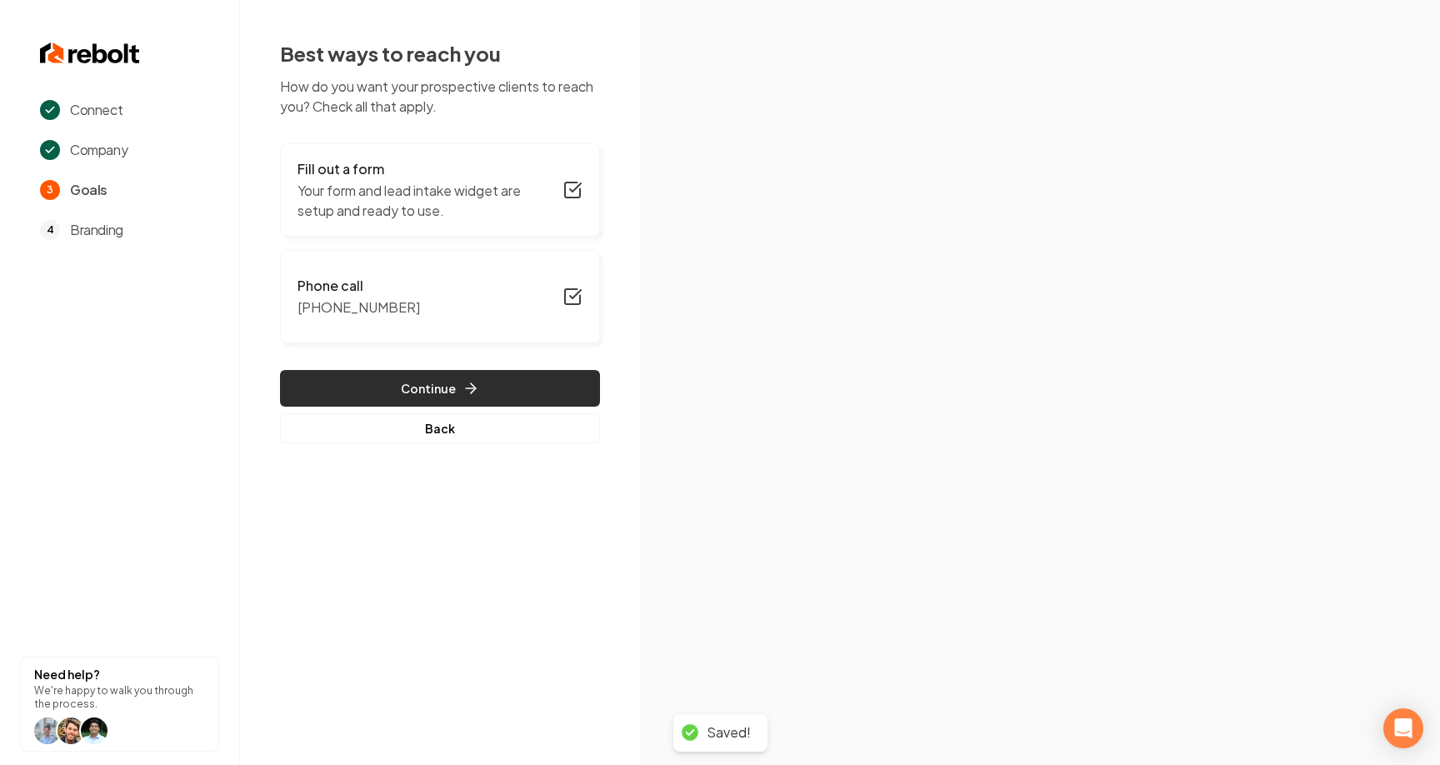
click at [436, 385] on button "Continue" at bounding box center [440, 388] width 320 height 37
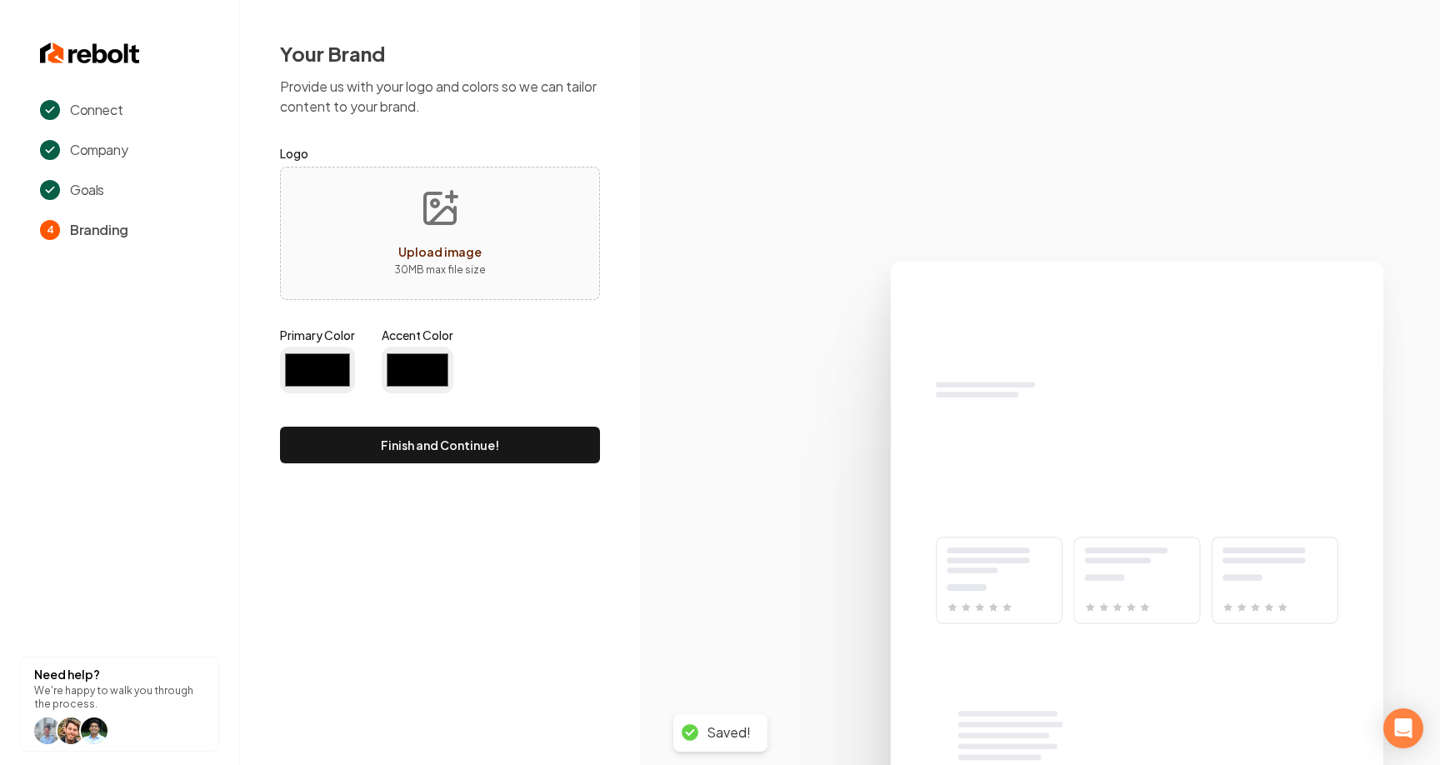
type input "#194d33"
type input "#70be00"
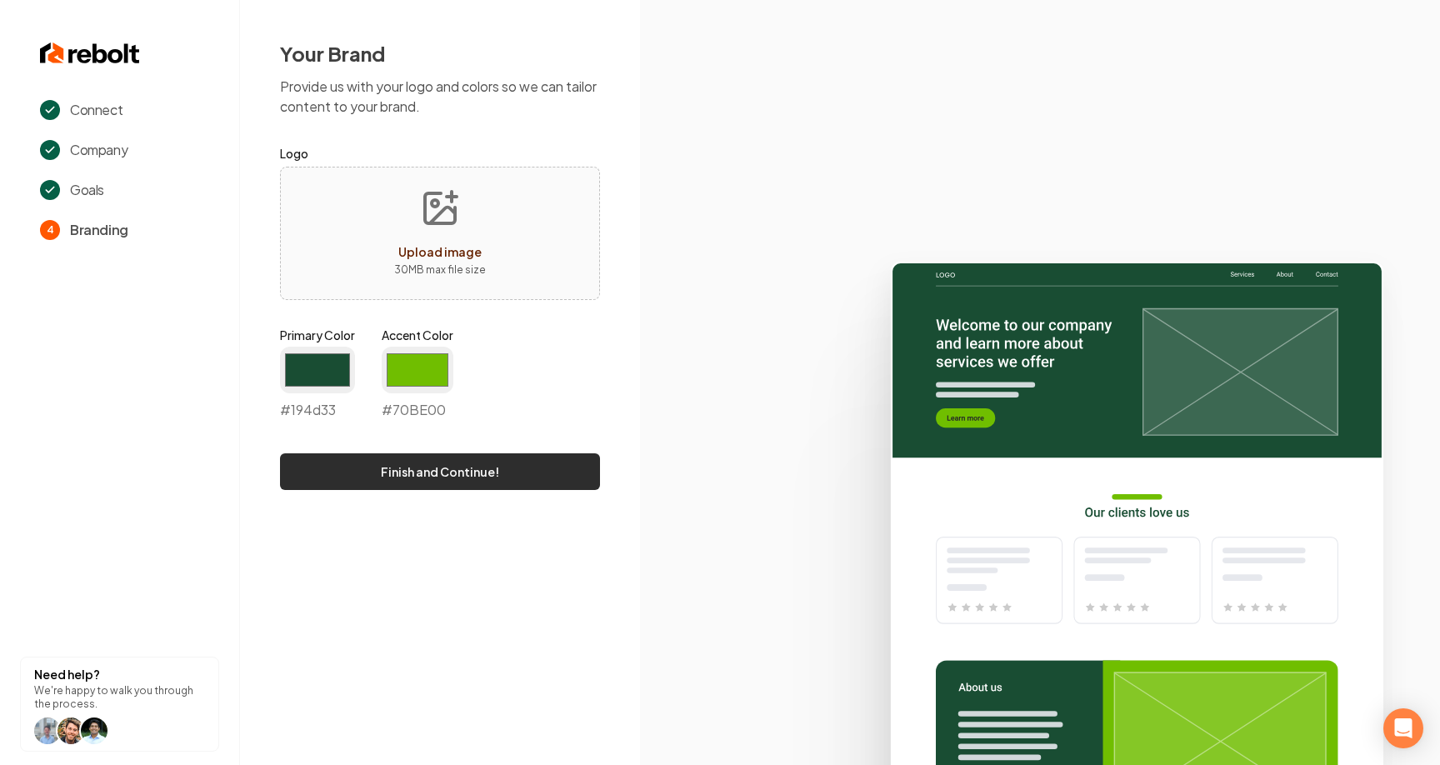
click at [528, 476] on button "Finish and Continue!" at bounding box center [440, 471] width 320 height 37
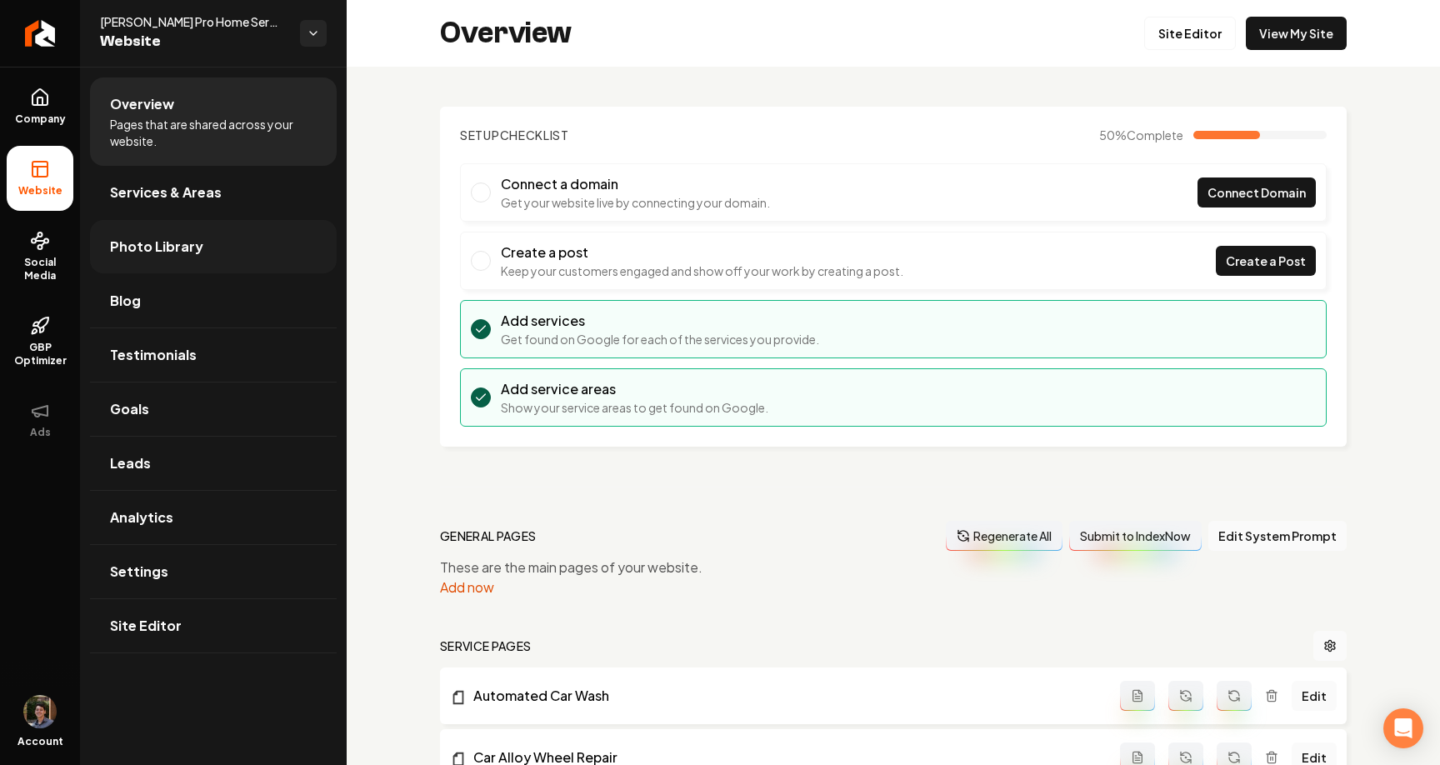
click at [242, 237] on link "Photo Library" at bounding box center [213, 246] width 247 height 53
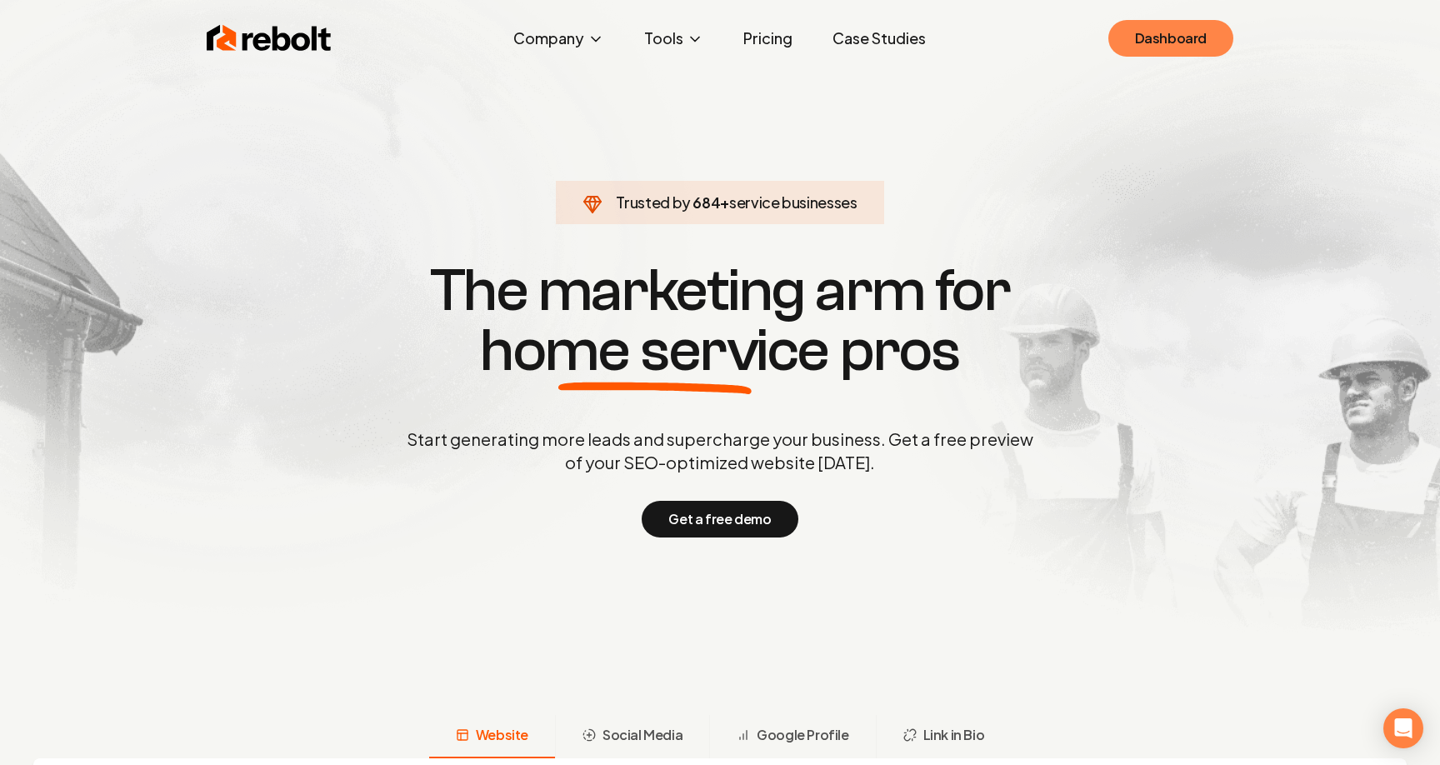
click at [1171, 51] on link "Dashboard" at bounding box center [1171, 38] width 125 height 37
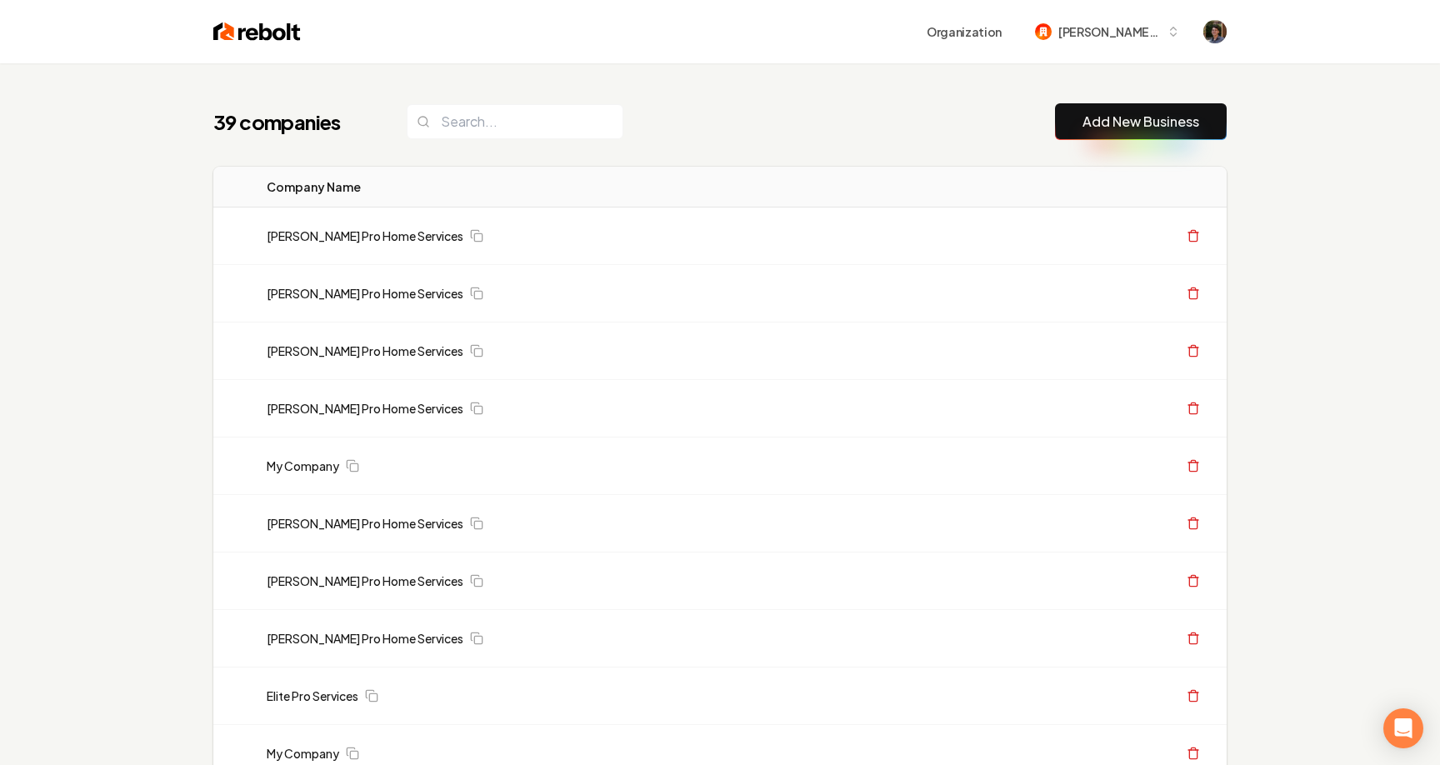
click at [659, 130] on div "39 companies Add New Business" at bounding box center [720, 121] width 1014 height 37
click at [334, 230] on link "[PERSON_NAME] Pro Home Services" at bounding box center [365, 236] width 197 height 17
